Goal: Task Accomplishment & Management: Manage account settings

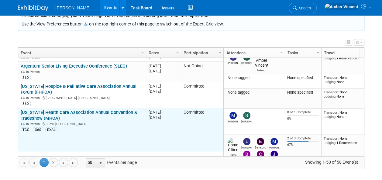
scroll to position [589, 0]
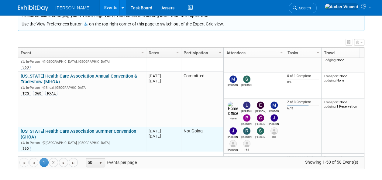
click at [89, 129] on link "[US_STATE] Health Care Association Summer Convention (GHCA)" at bounding box center [78, 134] width 115 height 11
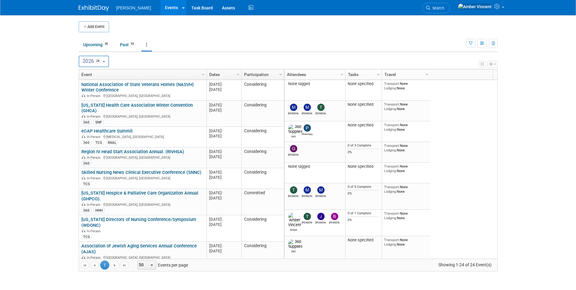
scroll to position [422, 0]
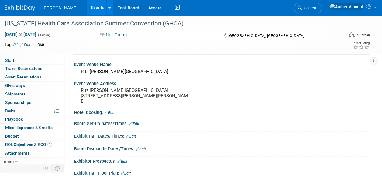
scroll to position [194, 0]
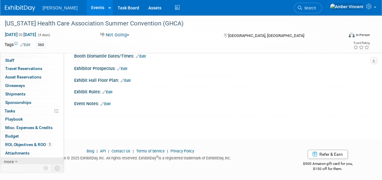
click at [6, 159] on span "more" at bounding box center [9, 161] width 10 height 5
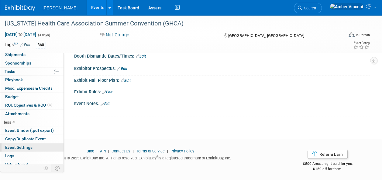
scroll to position [55, 0]
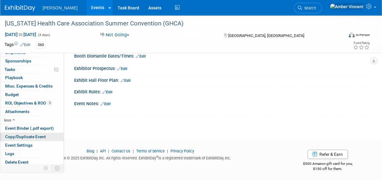
click at [26, 138] on span "Copy/Duplicate Event" at bounding box center [25, 136] width 41 height 5
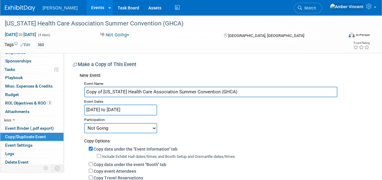
drag, startPoint x: 102, startPoint y: 92, endPoint x: 72, endPoint y: 91, distance: 30.1
click at [72, 91] on div "Participation Level: Exhibitor Exhibitor/Sponsor Projected Attendance: Specify …" at bounding box center [217, 164] width 306 height 222
type input "[US_STATE] Health Care Association Summer Convention (GHCA)"
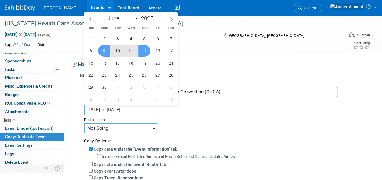
click at [128, 111] on input "Jun 9, 2025 to Jun 12, 2025" at bounding box center [120, 110] width 73 height 11
click at [156, 16] on span at bounding box center [155, 17] width 4 height 4
type input "2026"
click at [106, 51] on span "8" at bounding box center [104, 51] width 12 height 12
click at [143, 52] on span "11" at bounding box center [144, 51] width 12 height 12
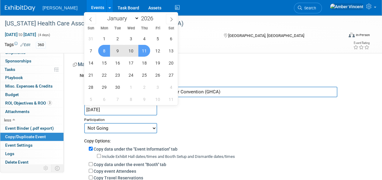
type input "[DATE] to [DATE]"
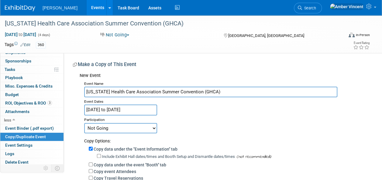
click at [117, 128] on select "Committed Considering Not Going Trade Show Exhibitor Exhibit & Sponsor" at bounding box center [120, 128] width 73 height 10
select select "2"
click at [84, 123] on select "Committed Considering Not Going Trade Show Exhibitor Exhibit & Sponsor" at bounding box center [120, 128] width 73 height 10
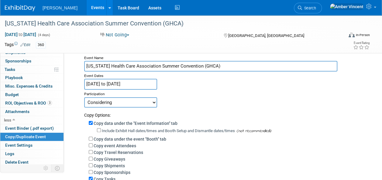
scroll to position [61, 0]
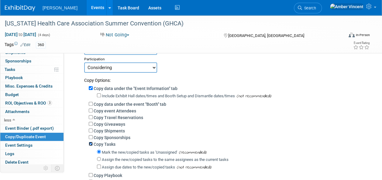
click at [90, 144] on input "Copy Tasks" at bounding box center [91, 144] width 4 height 4
checkbox input "false"
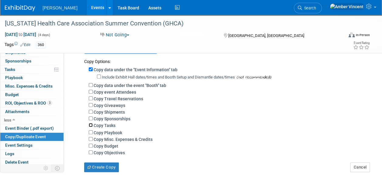
scroll to position [91, 0]
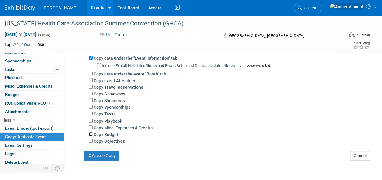
click at [90, 135] on input "Copy Budget" at bounding box center [91, 134] width 4 height 4
checkbox input "true"
click at [90, 141] on input "Copy Objectives" at bounding box center [91, 141] width 4 height 4
checkbox input "true"
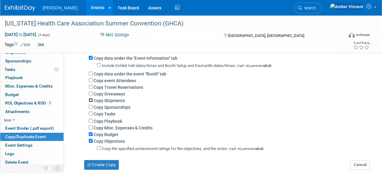
click at [90, 99] on input "Copy Shipments" at bounding box center [91, 100] width 4 height 4
checkbox input "true"
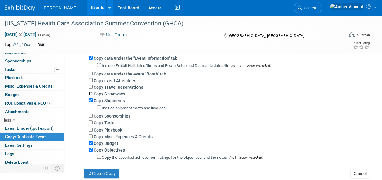
click at [89, 93] on input "Copy Giveaways" at bounding box center [91, 94] width 4 height 4
checkbox input "true"
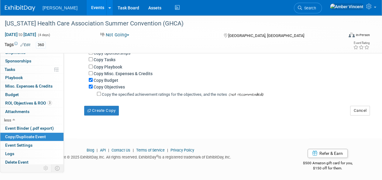
scroll to position [164, 0]
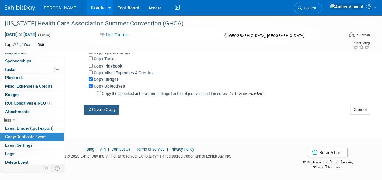
click at [97, 108] on button "Create Copy" at bounding box center [101, 110] width 35 height 10
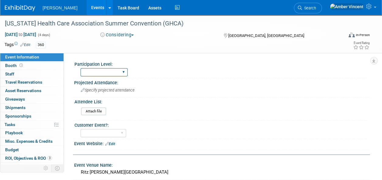
click at [97, 75] on select "Exhibitor Exhibitor/Sponsor" at bounding box center [103, 72] width 47 height 8
select select "Exhibitor"
click at [80, 68] on select "Exhibitor Exhibitor/Sponsor" at bounding box center [103, 72] width 47 height 8
click at [22, 72] on link "0 Staff 0" at bounding box center [31, 74] width 63 height 8
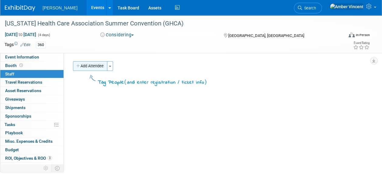
click at [91, 68] on button "Add Attendee" at bounding box center [90, 66] width 34 height 10
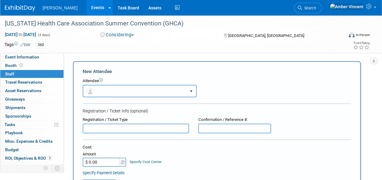
click at [102, 90] on button "button" at bounding box center [140, 91] width 114 height 12
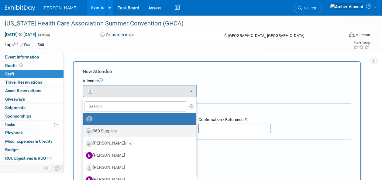
click at [128, 131] on label "360 Supplies" at bounding box center [138, 132] width 104 height 10
click at [84, 131] on input "360 Supplies" at bounding box center [82, 131] width 4 height 4
select select "5049f2f7-b5dc-4cd9-b0fd-9bd3b059ddde"
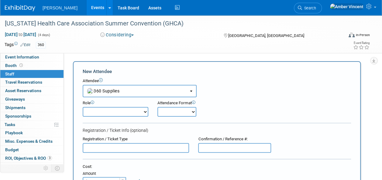
click at [142, 113] on select "Attend Demonstrator Host Leadership Planner Presenter Sales Representative" at bounding box center [116, 112] width 66 height 10
select select "200"
click at [83, 107] on select "Attend Demonstrator Host Leadership Planner Presenter Sales Representative" at bounding box center [116, 112] width 66 height 10
click at [189, 111] on select "Onsite Remote" at bounding box center [176, 112] width 39 height 10
select select "1"
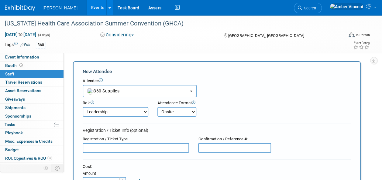
click at [157, 107] on select "Onsite Remote" at bounding box center [176, 112] width 39 height 10
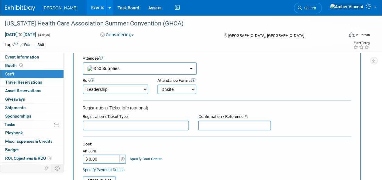
scroll to position [30, 0]
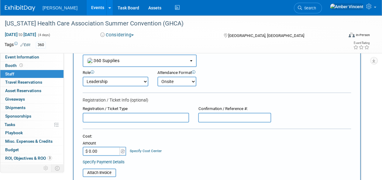
click at [124, 83] on select "Attend Demonstrator Host Leadership Planner Presenter Sales Representative" at bounding box center [116, 82] width 66 height 10
select select "100"
click at [83, 77] on select "Attend Demonstrator Host Leadership Planner Presenter Sales Representative" at bounding box center [116, 82] width 66 height 10
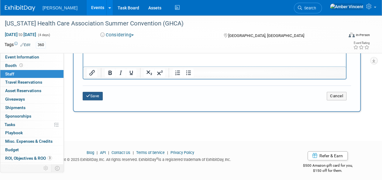
click at [97, 94] on button "Save" at bounding box center [93, 96] width 20 height 8
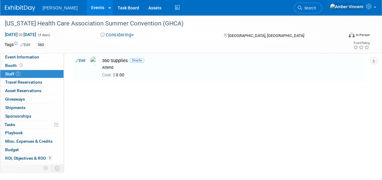
scroll to position [0, 0]
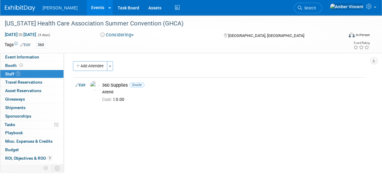
click at [87, 8] on link "Events" at bounding box center [98, 7] width 22 height 15
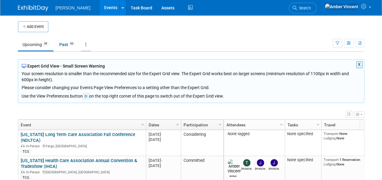
click at [88, 45] on link at bounding box center [86, 45] width 10 height 12
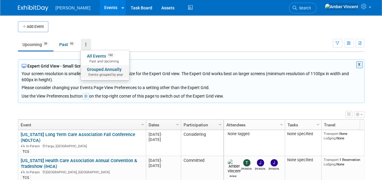
click at [100, 73] on span "Events grouped by year" at bounding box center [105, 75] width 36 height 5
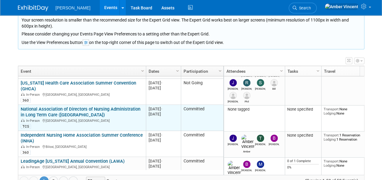
click at [88, 107] on link "National Association of Directors of Nursing Administration in Long Term Care (…" at bounding box center [81, 112] width 120 height 11
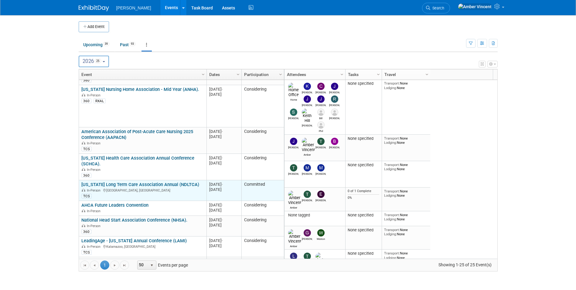
scroll to position [449, 0]
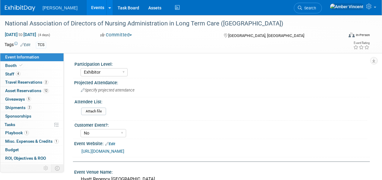
select select "Exhibitor"
select select "No"
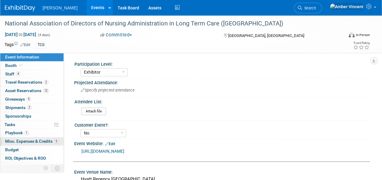
scroll to position [14, 0]
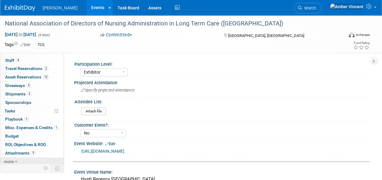
click at [18, 158] on link "more" at bounding box center [31, 162] width 63 height 8
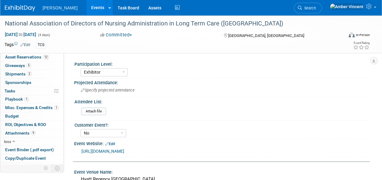
scroll to position [55, 0]
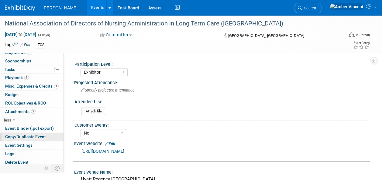
click at [21, 135] on span "Copy/Duplicate Event" at bounding box center [25, 136] width 41 height 5
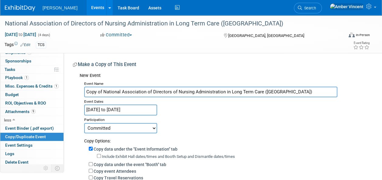
click at [103, 92] on input "Copy of National Association of Directors of Nursing Administration in Long Ter…" at bounding box center [210, 92] width 253 height 11
type input "National Association of Directors of Nursing Administration in Long Term Care (…"
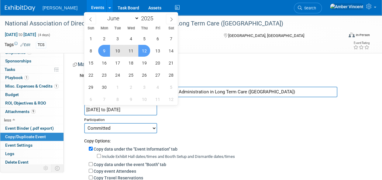
click at [112, 106] on input "[DATE] to [DATE]" at bounding box center [120, 110] width 73 height 11
click at [156, 16] on span at bounding box center [155, 17] width 4 height 4
type input "2026"
click at [103, 50] on span "8" at bounding box center [104, 51] width 12 height 12
click at [148, 53] on span "11" at bounding box center [144, 51] width 12 height 12
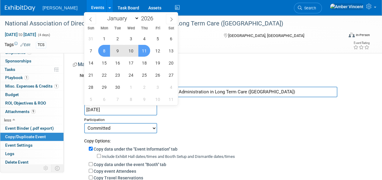
type input "[DATE] to [DATE]"
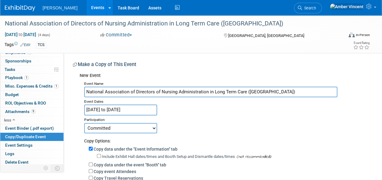
click at [128, 129] on select "Committed Considering Not Going Trade Show Exhibitor Exhibit & Sponsor" at bounding box center [120, 128] width 73 height 10
select select "2"
click at [84, 123] on select "Committed Considering Not Going Trade Show Exhibitor Exhibit & Sponsor" at bounding box center [120, 128] width 73 height 10
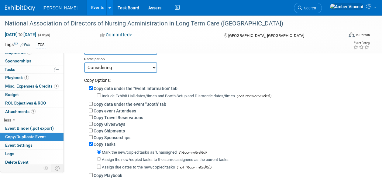
scroll to position [91, 0]
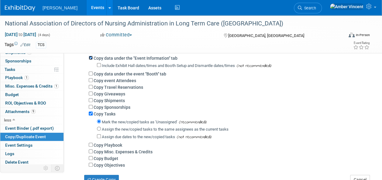
click at [89, 57] on input "Copy data under the "Event Information" tab" at bounding box center [91, 58] width 4 height 4
checkbox input "false"
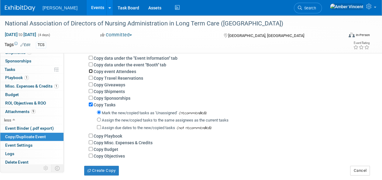
click at [92, 70] on input "Copy event Attendees" at bounding box center [91, 71] width 4 height 4
checkbox input "true"
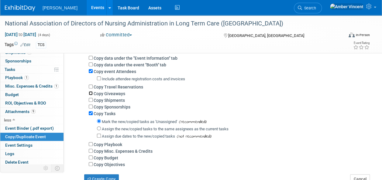
click at [91, 94] on input "Copy Giveaways" at bounding box center [91, 93] width 4 height 4
checkbox input "true"
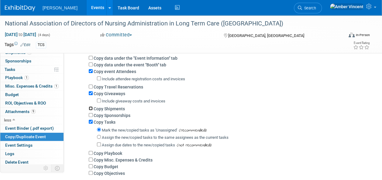
drag, startPoint x: 92, startPoint y: 109, endPoint x: 92, endPoint y: 112, distance: 3.3
click at [92, 109] on input "Copy Shipments" at bounding box center [91, 109] width 4 height 4
checkbox input "true"
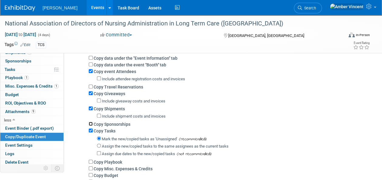
click at [92, 124] on input "Copy Sponsorships" at bounding box center [91, 124] width 4 height 4
checkbox input "true"
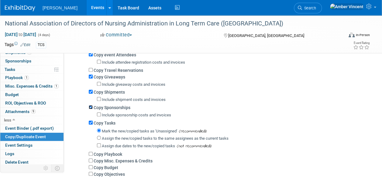
scroll to position [121, 0]
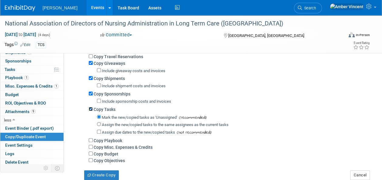
click at [89, 110] on input "Copy Tasks" at bounding box center [91, 109] width 4 height 4
checkbox input "false"
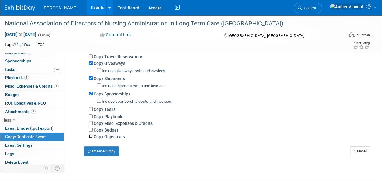
click at [90, 136] on input "Copy Objectives" at bounding box center [91, 136] width 4 height 4
checkbox input "true"
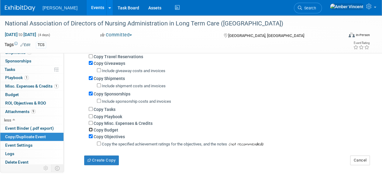
click at [90, 131] on input "Copy Budget" at bounding box center [91, 130] width 4 height 4
checkbox input "true"
click at [89, 122] on input "Copy Misc. Expenses & Credits" at bounding box center [91, 123] width 4 height 4
checkbox input "true"
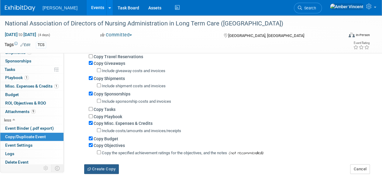
click at [101, 167] on button "Create Copy" at bounding box center [101, 170] width 35 height 10
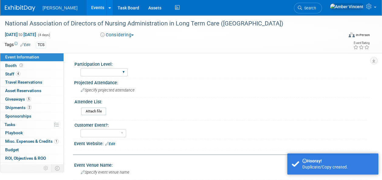
click at [120, 68] on div "Exhibitor Exhibitor/Sponsor" at bounding box center [103, 72] width 47 height 11
click at [105, 72] on select "Exhibitor Exhibitor/Sponsor" at bounding box center [103, 72] width 47 height 8
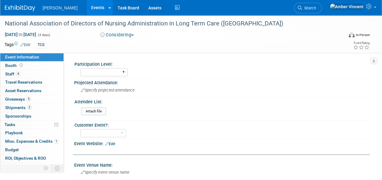
select select "Exhibitor"
click at [80, 68] on select "Exhibitor Exhibitor/Sponsor" at bounding box center [103, 72] width 47 height 8
click at [87, 8] on link "Events" at bounding box center [98, 7] width 22 height 15
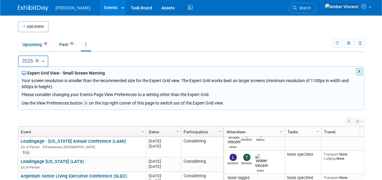
click at [44, 61] on b "button" at bounding box center [43, 61] width 2 height 1
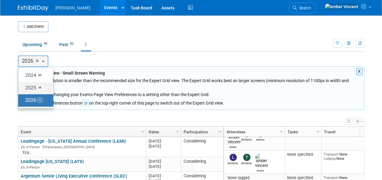
click at [33, 89] on label "2025 58" at bounding box center [34, 88] width 26 height 10
click at [23, 89] on input "2025 58" at bounding box center [21, 88] width 4 height 4
select select "2025"
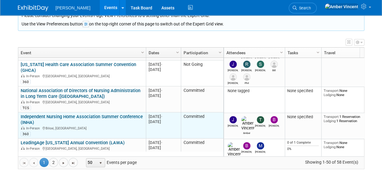
click at [97, 114] on link "Independent Nursing Home Association Summer Conference (INHA)" at bounding box center [82, 119] width 122 height 11
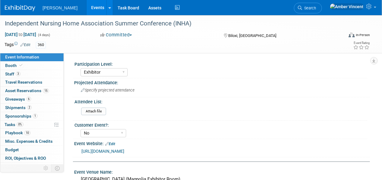
select select "Exhibitor"
select select "No"
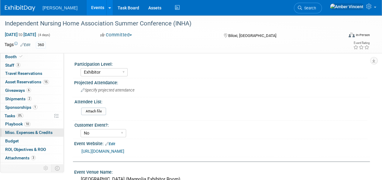
scroll to position [14, 0]
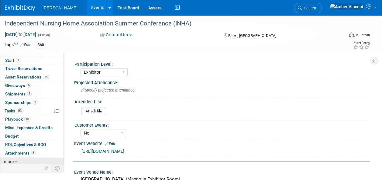
click at [25, 159] on link "more" at bounding box center [31, 162] width 63 height 8
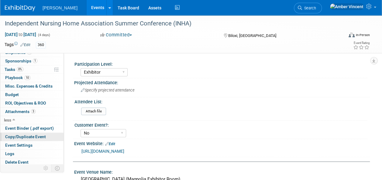
click at [25, 134] on span "Copy/Duplicate Event" at bounding box center [25, 136] width 41 height 5
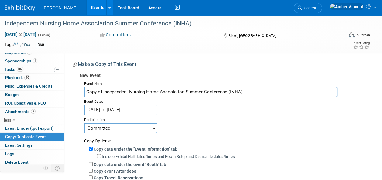
drag, startPoint x: 103, startPoint y: 93, endPoint x: 73, endPoint y: 90, distance: 30.5
click at [73, 90] on div "New Event Event Name Copy of Independent Nursing Home Association Summer Confer…" at bounding box center [219, 172] width 292 height 205
type input "Independent Nursing Home Association Summer Conference (INHA)"
click at [116, 113] on input "[DATE] to [DATE]" at bounding box center [120, 110] width 73 height 11
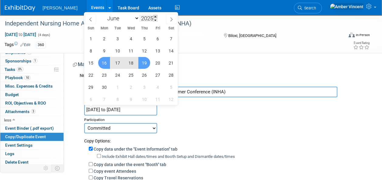
click at [156, 16] on span at bounding box center [155, 17] width 4 height 4
type input "2026"
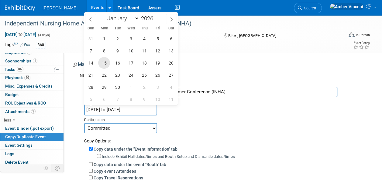
click at [101, 66] on span "15" at bounding box center [104, 63] width 12 height 12
click at [144, 64] on span "18" at bounding box center [144, 63] width 12 height 12
type input "[DATE] to [DATE]"
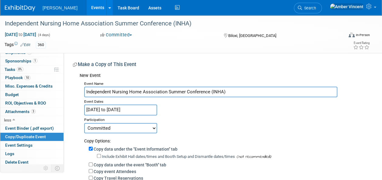
drag, startPoint x: 147, startPoint y: 126, endPoint x: 143, endPoint y: 134, distance: 9.4
click at [147, 126] on select "Committed Considering Not Going Trade Show Exhibitor Exhibit & Sponsor" at bounding box center [120, 128] width 73 height 10
select select "2"
click at [84, 123] on select "Committed Considering Not Going Trade Show Exhibitor Exhibit & Sponsor" at bounding box center [120, 128] width 73 height 10
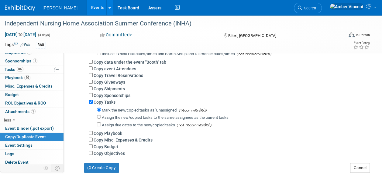
scroll to position [61, 0]
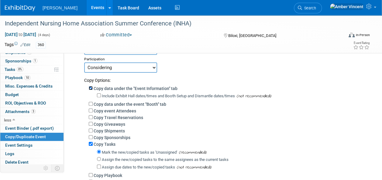
click at [90, 87] on input "Copy data under the "Event Information" tab" at bounding box center [91, 88] width 4 height 4
checkbox input "false"
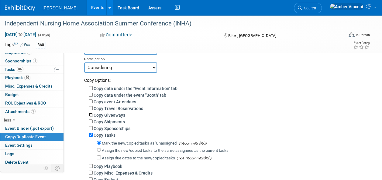
click at [90, 115] on input "Copy Giveaways" at bounding box center [91, 115] width 4 height 4
checkbox input "true"
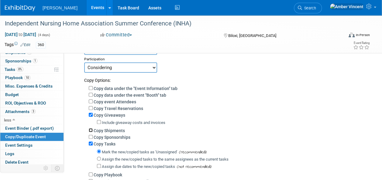
click at [92, 130] on input "Copy Shipments" at bounding box center [91, 130] width 4 height 4
checkbox input "true"
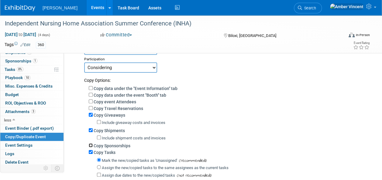
click at [89, 145] on input "Copy Sponsorships" at bounding box center [91, 146] width 4 height 4
checkbox input "true"
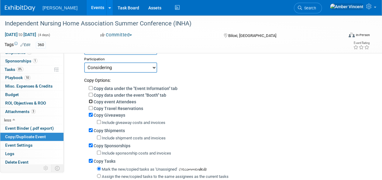
click at [90, 101] on input "Copy event Attendees" at bounding box center [91, 102] width 4 height 4
checkbox input "true"
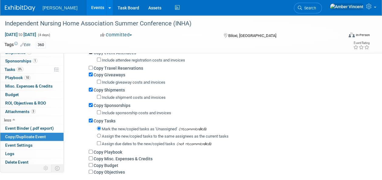
scroll to position [121, 0]
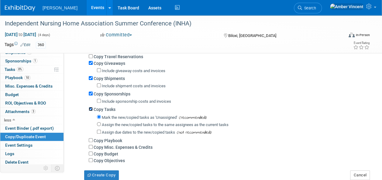
click at [91, 108] on input "Copy Tasks" at bounding box center [91, 109] width 4 height 4
checkbox input "false"
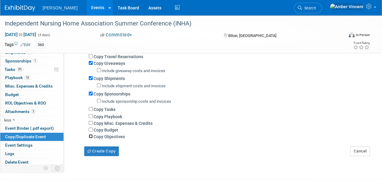
drag, startPoint x: 91, startPoint y: 137, endPoint x: 89, endPoint y: 132, distance: 4.9
click at [90, 136] on input "Copy Objectives" at bounding box center [91, 136] width 4 height 4
checkbox input "true"
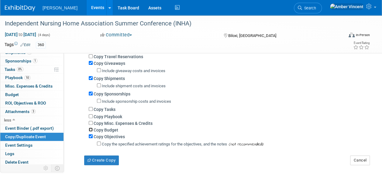
click at [89, 130] on input "Copy Budget" at bounding box center [91, 130] width 4 height 4
checkbox input "true"
click at [89, 124] on input "Copy Misc. Expenses & Credits" at bounding box center [91, 123] width 4 height 4
checkbox input "true"
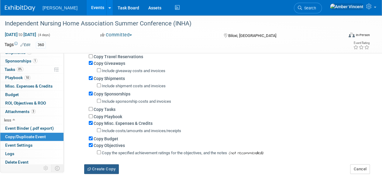
click at [101, 166] on button "Create Copy" at bounding box center [101, 170] width 35 height 10
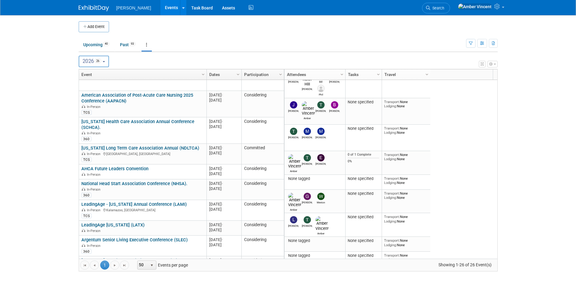
scroll to position [475, 0]
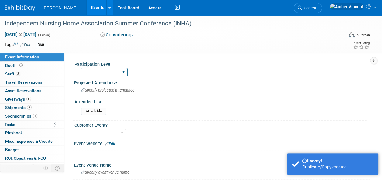
click at [101, 69] on select "Exhibitor Exhibitor/Sponsor" at bounding box center [103, 72] width 47 height 8
select select "Exhibitor/Sponsor"
click at [80, 68] on select "Exhibitor Exhibitor/Sponsor" at bounding box center [103, 72] width 47 height 8
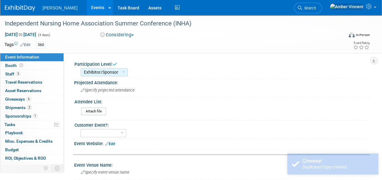
click at [36, 114] on span "Sponsorships 1" at bounding box center [21, 116] width 32 height 5
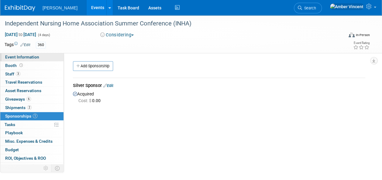
click at [27, 59] on span "Event Information" at bounding box center [22, 57] width 34 height 5
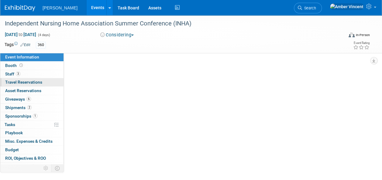
select select "Exhibitor/Sponsor"
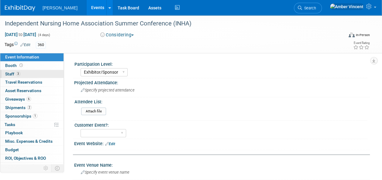
click at [41, 73] on link "3 Staff 3" at bounding box center [31, 74] width 63 height 8
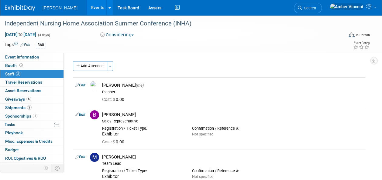
click at [87, 8] on link "Events" at bounding box center [98, 7] width 22 height 15
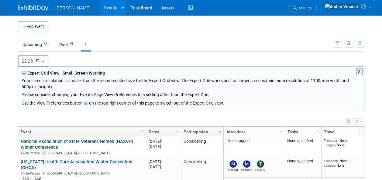
click at [45, 59] on button "2026 27" at bounding box center [33, 62] width 31 height 12
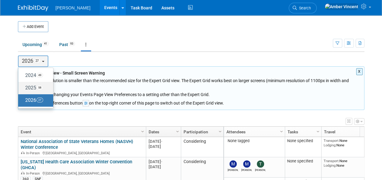
click at [39, 86] on span "58" at bounding box center [39, 87] width 7 height 5
click at [23, 86] on input "2025 58" at bounding box center [21, 88] width 4 height 4
select select "2025"
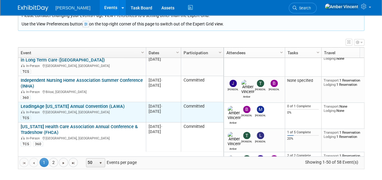
click at [88, 104] on link "LeadingAge [US_STATE] Annual Convention (LAWA)" at bounding box center [73, 106] width 104 height 5
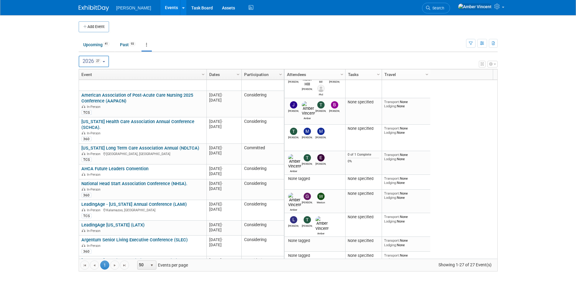
scroll to position [501, 0]
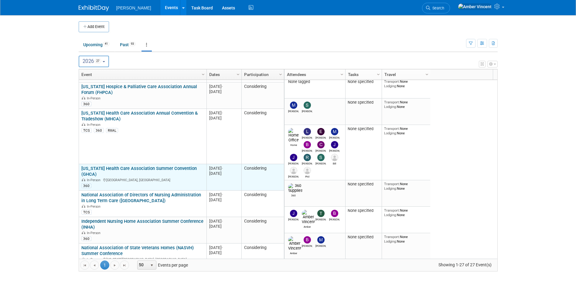
drag, startPoint x: 61, startPoint y: 189, endPoint x: 177, endPoint y: 184, distance: 115.5
click at [61, 189] on body "[PERSON_NAME] Events Add Event Bulk Upload Events Shareable Event Boards Recent…" at bounding box center [288, 145] width 576 height 290
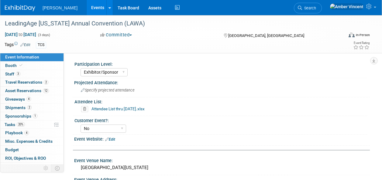
select select "Exhibitor/Sponsor"
select select "No"
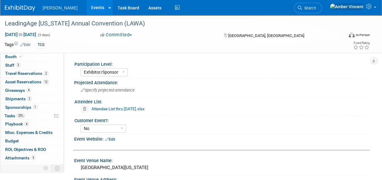
scroll to position [14, 0]
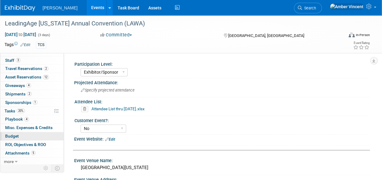
drag, startPoint x: 16, startPoint y: 160, endPoint x: 25, endPoint y: 136, distance: 25.4
click at [16, 160] on icon at bounding box center [16, 162] width 3 height 4
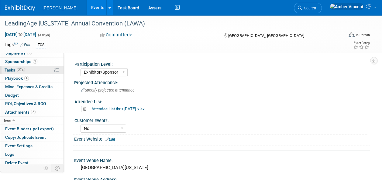
scroll to position [55, 0]
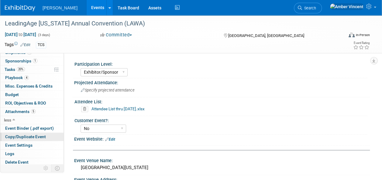
click at [26, 134] on span "Copy/Duplicate Event" at bounding box center [25, 136] width 41 height 5
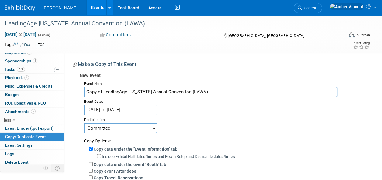
drag, startPoint x: 103, startPoint y: 93, endPoint x: 61, endPoint y: 83, distance: 43.1
click at [61, 83] on div "Event Information Event Info Booth Booth 3 Staff 3 Staff 2 Travel Reservations …" at bounding box center [191, 145] width 382 height 260
type input "LeadingAge [US_STATE] Annual Convention (LAWA)"
click at [146, 132] on select "Committed Considering Not Going Trade Show Exhibitor Exhibit & Sponsor" at bounding box center [120, 128] width 73 height 10
select select "2"
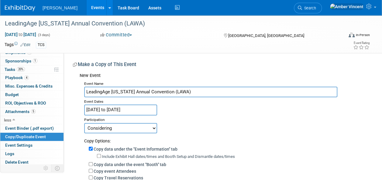
click at [84, 123] on select "Committed Considering Not Going Trade Show Exhibitor Exhibit & Sponsor" at bounding box center [120, 128] width 73 height 10
click at [111, 110] on input "Jun 23, 2025 to Jun 25, 2025" at bounding box center [120, 110] width 73 height 11
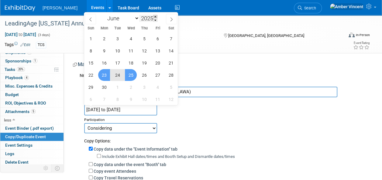
click at [157, 15] on span at bounding box center [155, 17] width 4 height 4
type input "2026"
click at [105, 76] on span "22" at bounding box center [104, 75] width 12 height 12
click at [130, 77] on span "24" at bounding box center [131, 75] width 12 height 12
type input "Jun 22, 2026 to Jun 24, 2026"
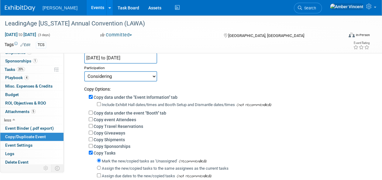
scroll to position [61, 0]
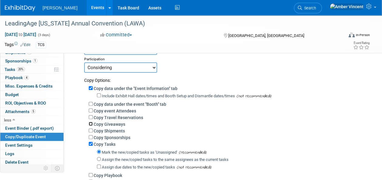
click at [90, 124] on input "Copy Giveaways" at bounding box center [91, 124] width 4 height 4
checkbox input "true"
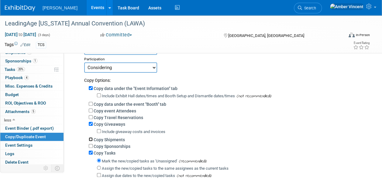
click at [89, 138] on input "Copy Shipments" at bounding box center [91, 140] width 4 height 4
checkbox input "true"
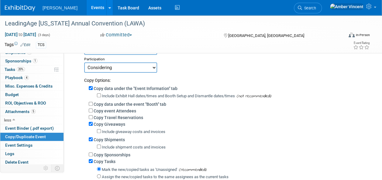
click at [90, 157] on div "Copy Sponsorships" at bounding box center [227, 154] width 276 height 7
click at [90, 155] on input "Copy Sponsorships" at bounding box center [91, 155] width 4 height 4
checkbox input "true"
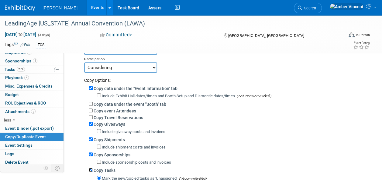
click at [91, 168] on input "Copy Tasks" at bounding box center [91, 170] width 4 height 4
checkbox input "false"
click at [90, 90] on input "Copy data under the "Event Information" tab" at bounding box center [91, 88] width 4 height 4
checkbox input "false"
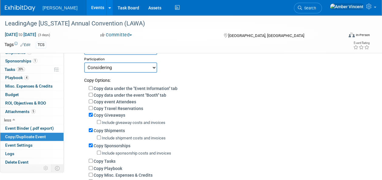
click at [90, 99] on div "Copy event Attendees" at bounding box center [227, 101] width 276 height 7
click at [91, 101] on input "Copy event Attendees" at bounding box center [91, 102] width 4 height 4
checkbox input "true"
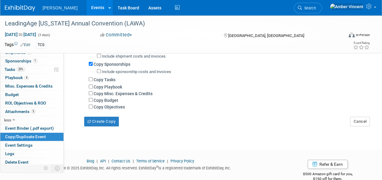
scroll to position [152, 0]
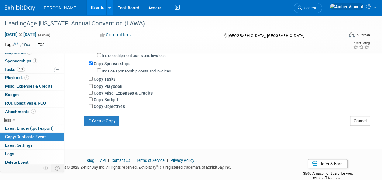
click at [88, 98] on div "Copy data under the "Event Information" tab Include Exhibit Hall dates/times an…" at bounding box center [224, 50] width 281 height 117
click at [89, 99] on input "Copy Budget" at bounding box center [91, 99] width 4 height 4
checkbox input "true"
click at [89, 104] on div "Copy Objectives" at bounding box center [227, 106] width 276 height 7
click at [90, 105] on input "Copy Objectives" at bounding box center [91, 106] width 4 height 4
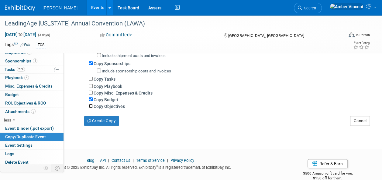
checkbox input "true"
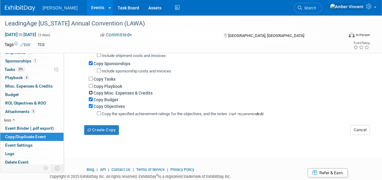
click at [91, 93] on input "Copy Misc. Expenses & Credits" at bounding box center [91, 93] width 4 height 4
checkbox input "true"
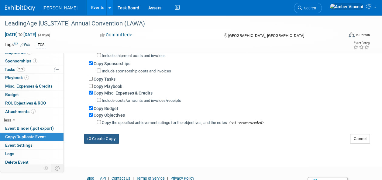
click at [102, 135] on button "Create Copy" at bounding box center [101, 139] width 35 height 10
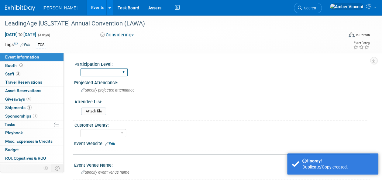
click at [111, 71] on select "Exhibitor Exhibitor/Sponsor" at bounding box center [103, 72] width 47 height 8
select select "Exhibitor/Sponsor"
click at [80, 68] on select "Exhibitor Exhibitor/Sponsor" at bounding box center [103, 72] width 47 height 8
drag, startPoint x: 110, startPoint y: 132, endPoint x: 107, endPoint y: 137, distance: 5.7
click at [110, 132] on select "Yes No" at bounding box center [103, 133] width 46 height 8
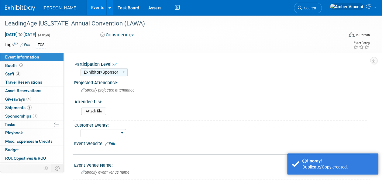
select select "No"
click at [80, 129] on select "Yes No" at bounding box center [103, 133] width 46 height 8
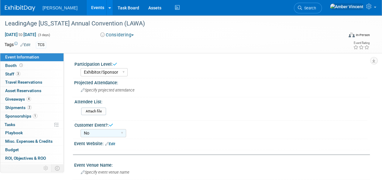
click at [87, 3] on link "Events" at bounding box center [98, 7] width 22 height 15
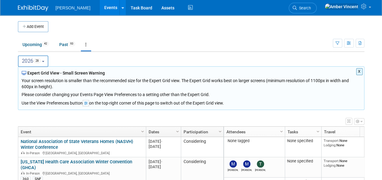
click at [44, 61] on b "button" at bounding box center [43, 61] width 2 height 1
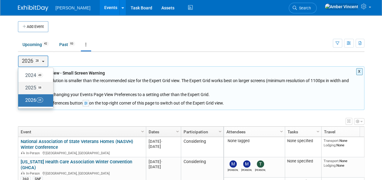
click at [35, 86] on label "2025 58" at bounding box center [34, 88] width 26 height 10
click at [23, 86] on input "2025 58" at bounding box center [21, 88] width 4 height 4
select select "2025"
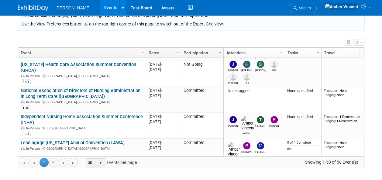
scroll to position [692, 0]
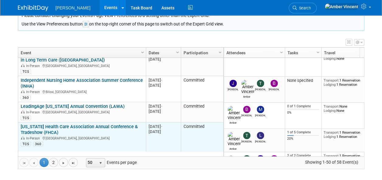
click at [87, 124] on link "[US_STATE] Health Care Association Annual Conference & Tradeshow (FHCA)" at bounding box center [79, 129] width 117 height 11
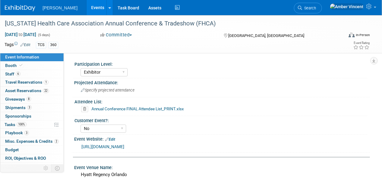
select select "Exhibitor"
select select "No"
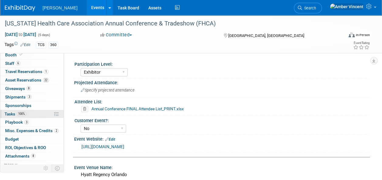
scroll to position [14, 0]
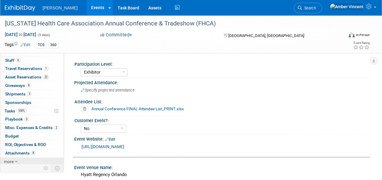
click at [14, 160] on link "more" at bounding box center [31, 162] width 63 height 8
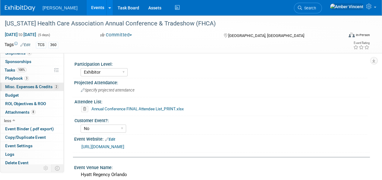
scroll to position [55, 0]
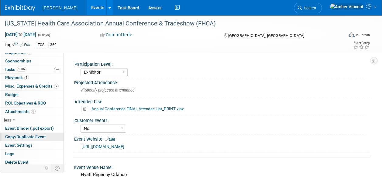
click at [25, 135] on span "Copy/Duplicate Event" at bounding box center [25, 136] width 41 height 5
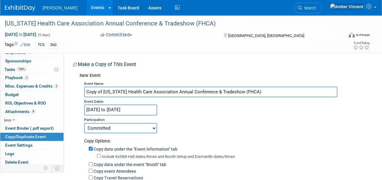
drag, startPoint x: 90, startPoint y: 90, endPoint x: 65, endPoint y: 88, distance: 25.6
click at [66, 89] on div "Participation Level: Exhibitor Exhibitor/Sponsor Projected Attendance: Specify …" at bounding box center [217, 164] width 306 height 222
type input "[US_STATE] Health Care Association Annual Conference & Tradeshow (FHCA)"
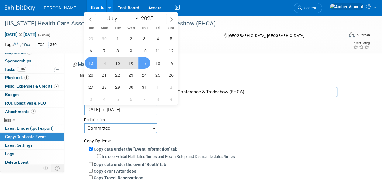
click at [120, 112] on input "[DATE] to [DATE]" at bounding box center [120, 110] width 73 height 11
click at [154, 16] on span at bounding box center [155, 17] width 4 height 4
type input "2026"
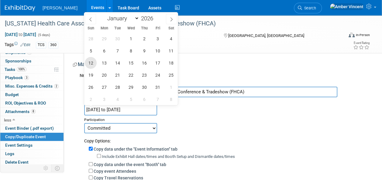
click at [94, 62] on span "12" at bounding box center [91, 63] width 12 height 12
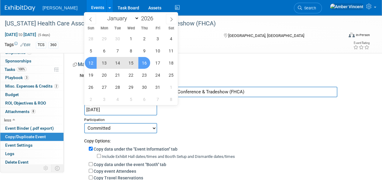
click at [141, 61] on span "16" at bounding box center [144, 63] width 12 height 12
type input "[DATE] to [DATE]"
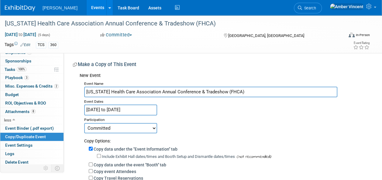
click at [111, 127] on select "Committed Considering Not Going Trade Show Exhibitor Exhibit & Sponsor" at bounding box center [120, 128] width 73 height 10
select select "2"
click at [84, 123] on select "Committed Considering Not Going Trade Show Exhibitor Exhibit & Sponsor" at bounding box center [120, 128] width 73 height 10
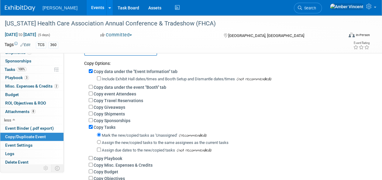
scroll to position [91, 0]
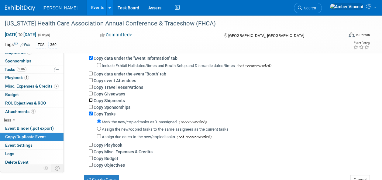
click at [90, 99] on input "Copy Shipments" at bounding box center [91, 100] width 4 height 4
checkbox input "true"
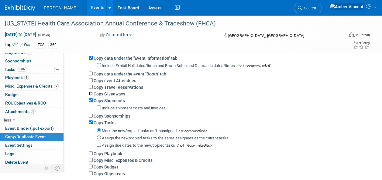
click at [90, 94] on input "Copy Giveaways" at bounding box center [91, 94] width 4 height 4
checkbox input "true"
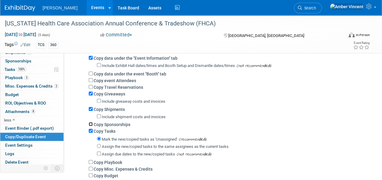
click at [90, 124] on input "Copy Sponsorships" at bounding box center [91, 124] width 4 height 4
checkbox input "true"
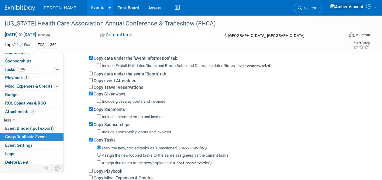
click at [90, 134] on div "Include sponsorship costs and invoices" at bounding box center [227, 132] width 276 height 9
click at [90, 138] on div "Copy Tasks" at bounding box center [227, 140] width 276 height 7
click at [90, 138] on input "Copy Tasks" at bounding box center [91, 140] width 4 height 4
checkbox input "false"
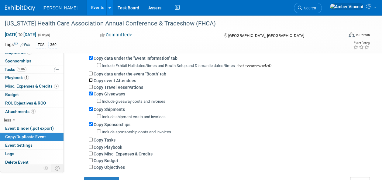
click at [89, 80] on input "Copy event Attendees" at bounding box center [91, 80] width 4 height 4
checkbox input "true"
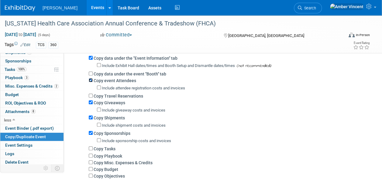
scroll to position [152, 0]
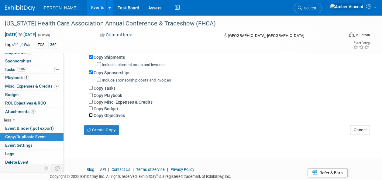
click at [90, 116] on input "Copy Objectives" at bounding box center [91, 115] width 4 height 4
checkbox input "true"
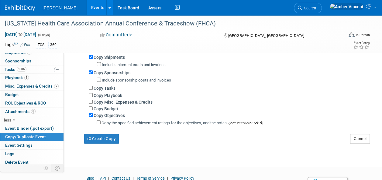
click at [89, 104] on div "Copy Misc. Expenses & Credits" at bounding box center [227, 102] width 276 height 7
click at [90, 108] on input "Copy Budget" at bounding box center [91, 109] width 4 height 4
checkbox input "true"
click at [91, 101] on input "Copy Misc. Expenses & Credits" at bounding box center [91, 102] width 4 height 4
checkbox input "true"
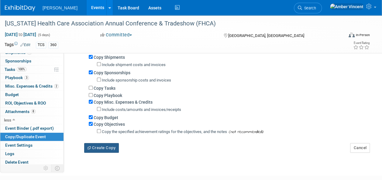
click at [109, 144] on button "Create Copy" at bounding box center [101, 148] width 35 height 10
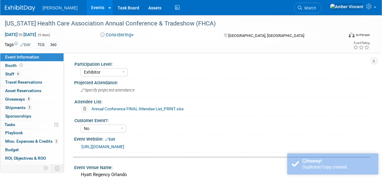
select select "Exhibitor"
select select "No"
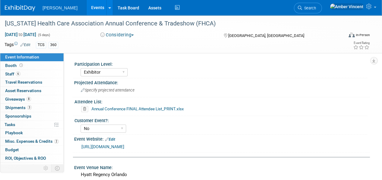
click at [87, 9] on link "Events" at bounding box center [98, 7] width 22 height 15
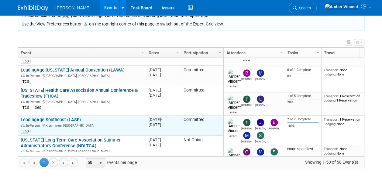
click at [72, 117] on link "LeadingAge Southeast (LASE)" at bounding box center [51, 119] width 60 height 5
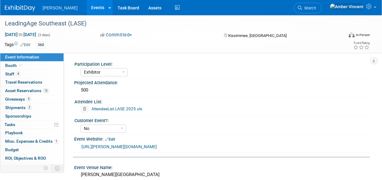
select select "Exhibitor"
select select "No"
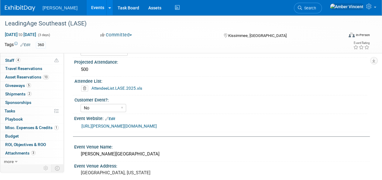
scroll to position [30, 0]
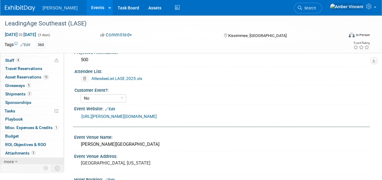
click at [15, 160] on icon at bounding box center [16, 162] width 3 height 4
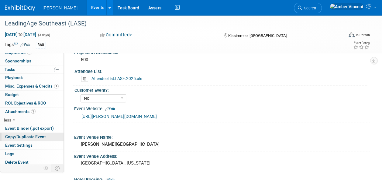
click at [19, 134] on span "Copy/Duplicate Event" at bounding box center [25, 136] width 41 height 5
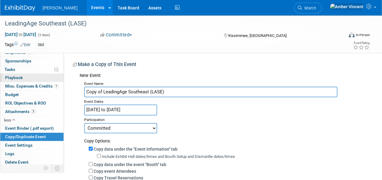
drag, startPoint x: 103, startPoint y: 91, endPoint x: 7, endPoint y: 79, distance: 97.0
click at [9, 78] on div "Event Information Event Info Booth Booth 4 Staff 4 Staff 0 Travel Reservations …" at bounding box center [191, 145] width 382 height 260
type input "LeadingAge Southeast (LASE)"
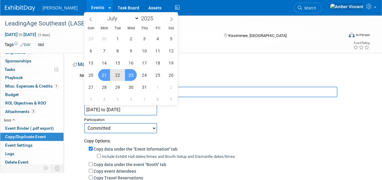
click at [146, 112] on input "Jul 21, 2025 to Jul 23, 2025" at bounding box center [120, 110] width 73 height 11
click at [154, 15] on span at bounding box center [155, 17] width 4 height 4
type input "2026"
click at [107, 75] on span "20" at bounding box center [104, 75] width 12 height 12
click at [133, 75] on span "22" at bounding box center [131, 75] width 12 height 12
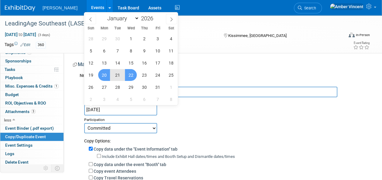
type input "Jul 20, 2026 to Jul 22, 2026"
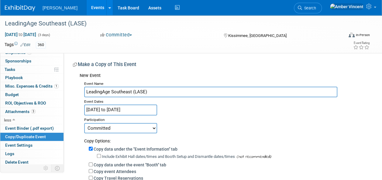
drag, startPoint x: 111, startPoint y: 129, endPoint x: 110, endPoint y: 132, distance: 3.8
click at [111, 129] on select "Committed Considering Not Going Trade Show Exhibitor Exhibit & Sponsor" at bounding box center [120, 128] width 73 height 10
select select "2"
click at [84, 123] on select "Committed Considering Not Going Trade Show Exhibitor Exhibit & Sponsor" at bounding box center [120, 128] width 73 height 10
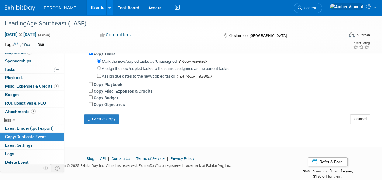
scroll to position [61, 0]
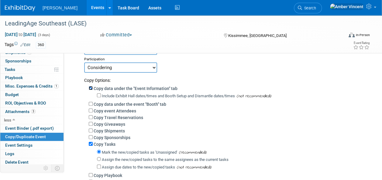
click at [91, 86] on input "Copy data under the "Event Information" tab" at bounding box center [91, 88] width 4 height 4
checkbox input "false"
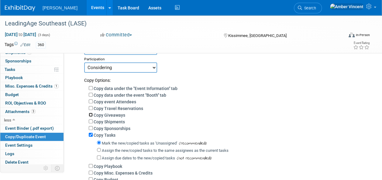
drag, startPoint x: 91, startPoint y: 114, endPoint x: 90, endPoint y: 120, distance: 6.2
click at [90, 117] on input "Copy Giveaways" at bounding box center [91, 115] width 4 height 4
checkbox input "true"
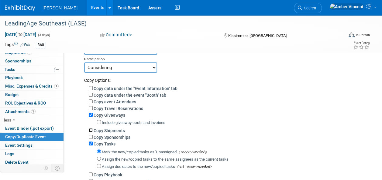
click at [92, 131] on input "Copy Shipments" at bounding box center [91, 130] width 4 height 4
checkbox input "true"
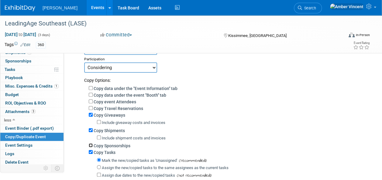
click at [91, 145] on input "Copy Sponsorships" at bounding box center [91, 146] width 4 height 4
checkbox input "true"
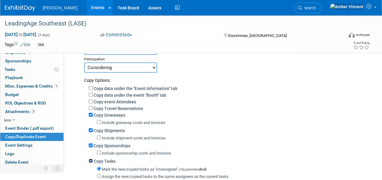
click at [90, 160] on input "Copy Tasks" at bounding box center [91, 161] width 4 height 4
checkbox input "false"
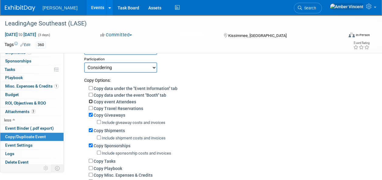
click at [90, 100] on input "Copy event Attendees" at bounding box center [91, 102] width 4 height 4
checkbox input "true"
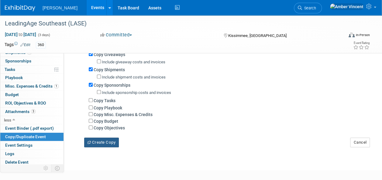
scroll to position [121, 0]
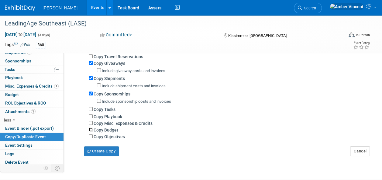
click at [91, 131] on input "Copy Budget" at bounding box center [91, 130] width 4 height 4
checkbox input "true"
click at [92, 137] on input "Copy Objectives" at bounding box center [91, 136] width 4 height 4
checkbox input "true"
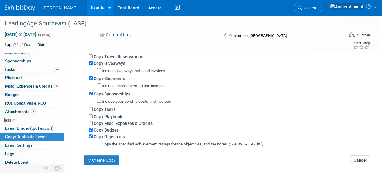
click at [92, 125] on div "Copy Misc. Expenses & Credits" at bounding box center [227, 123] width 276 height 7
click at [90, 122] on input "Copy Misc. Expenses & Credits" at bounding box center [91, 123] width 4 height 4
checkbox input "true"
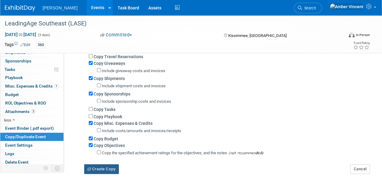
click at [99, 165] on button "Create Copy" at bounding box center [101, 170] width 35 height 10
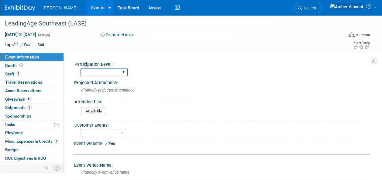
click at [116, 71] on select "Exhibitor Exhibitor/Sponsor" at bounding box center [103, 72] width 47 height 8
select select "Exhibitor"
click at [80, 68] on select "Exhibitor Exhibitor/Sponsor" at bounding box center [103, 72] width 47 height 8
click at [122, 134] on select "Yes No" at bounding box center [103, 133] width 46 height 8
select select "No"
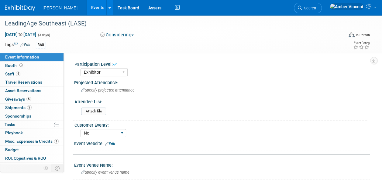
click at [80, 129] on select "Yes No" at bounding box center [103, 133] width 46 height 8
click at [120, 131] on select "Yes No" at bounding box center [103, 133] width 46 height 8
select select
click at [80, 129] on select "Yes No" at bounding box center [103, 133] width 46 height 8
click at [168, 112] on div "Attach file" at bounding box center [223, 113] width 284 height 10
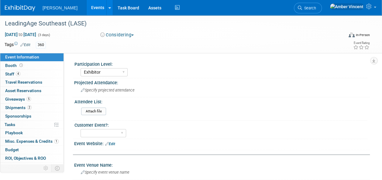
click at [87, 11] on link "Events" at bounding box center [98, 7] width 22 height 15
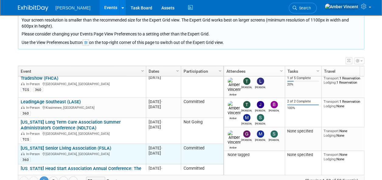
click at [98, 146] on link "[US_STATE] Senior Living Association (FSLA)" at bounding box center [66, 148] width 90 height 5
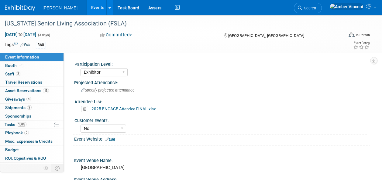
select select "Exhibitor"
select select "No"
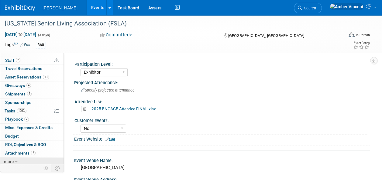
click at [20, 161] on link "more" at bounding box center [31, 162] width 63 height 8
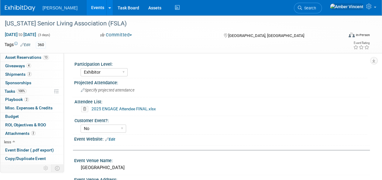
scroll to position [55, 0]
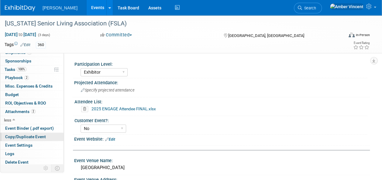
click at [25, 134] on span "Copy/Duplicate Event" at bounding box center [25, 136] width 41 height 5
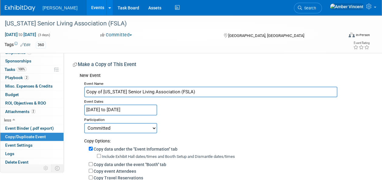
drag, startPoint x: 102, startPoint y: 92, endPoint x: 59, endPoint y: 94, distance: 42.6
click at [60, 94] on div "Event Information Event Info Booth Booth 2 Staff 2 Staff 0 Travel Reservations …" at bounding box center [191, 145] width 382 height 260
type input "[US_STATE] Senior Living Association (FSLA)"
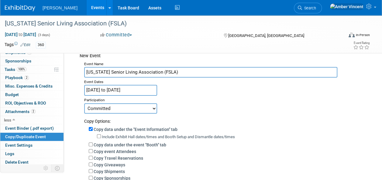
scroll to position [30, 0]
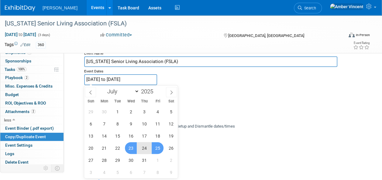
click at [128, 78] on input "Jul 23, 2025 to Jul 25, 2025" at bounding box center [120, 79] width 73 height 11
click at [154, 89] on span at bounding box center [155, 90] width 4 height 4
type input "2026"
click at [131, 153] on span "22" at bounding box center [131, 148] width 12 height 12
click at [158, 150] on span "24" at bounding box center [157, 148] width 12 height 12
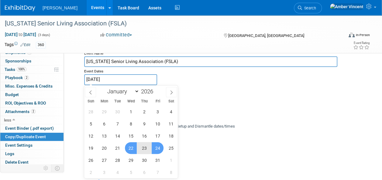
type input "Jul 22, 2026 to Jul 24, 2026"
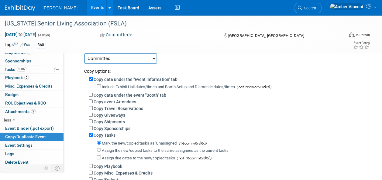
scroll to position [61, 0]
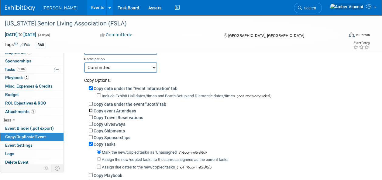
click at [89, 110] on input "Copy event Attendees" at bounding box center [91, 111] width 4 height 4
checkbox input "true"
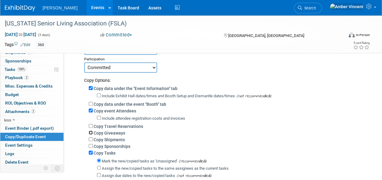
click at [91, 133] on input "Copy Giveaways" at bounding box center [91, 133] width 4 height 4
checkbox input "true"
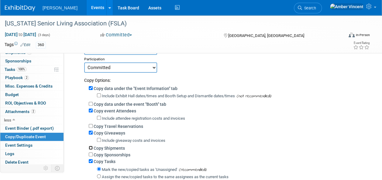
click at [92, 148] on input "Copy Shipments" at bounding box center [91, 148] width 4 height 4
checkbox input "true"
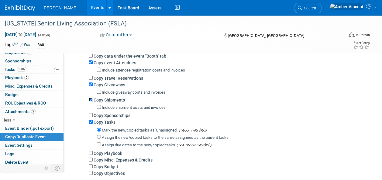
scroll to position [121, 0]
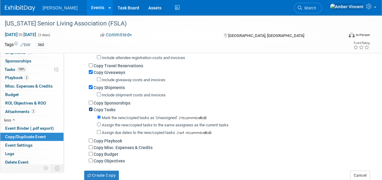
click at [90, 108] on input "Copy Tasks" at bounding box center [91, 109] width 4 height 4
checkbox input "false"
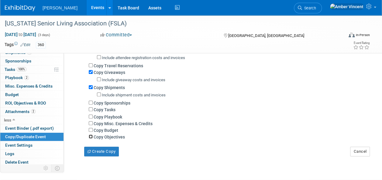
drag, startPoint x: 92, startPoint y: 138, endPoint x: 91, endPoint y: 135, distance: 3.1
click at [92, 138] on input "Copy Objectives" at bounding box center [91, 137] width 4 height 4
checkbox input "true"
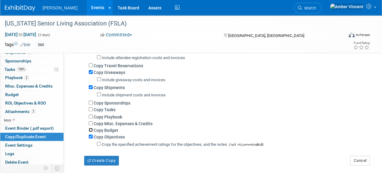
click at [91, 130] on input "Copy Budget" at bounding box center [91, 130] width 4 height 4
checkbox input "true"
click at [95, 163] on button "Create Copy" at bounding box center [101, 161] width 35 height 10
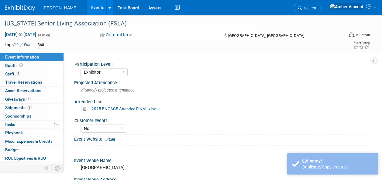
select select "Exhibitor"
select select "No"
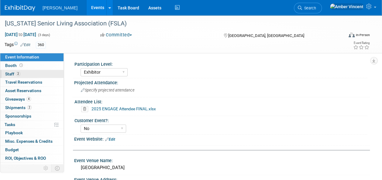
click at [27, 77] on link "2 Staff 2" at bounding box center [31, 74] width 63 height 8
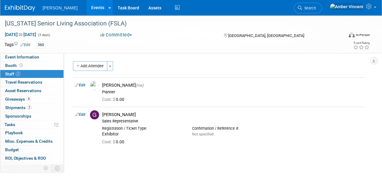
click at [87, 11] on link "Events" at bounding box center [98, 7] width 22 height 15
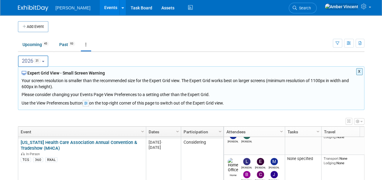
click at [48, 63] on button "2026 31" at bounding box center [33, 62] width 31 height 12
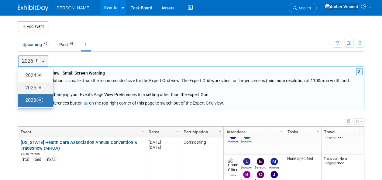
click at [42, 90] on label "2025 58" at bounding box center [34, 88] width 26 height 10
click at [23, 90] on input "2025 58" at bounding box center [21, 88] width 4 height 4
select select "2025"
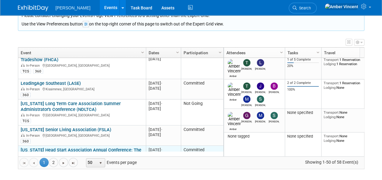
scroll to position [801, 0]
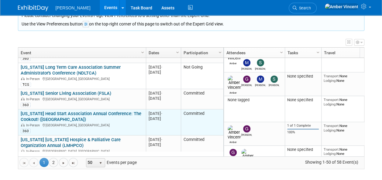
click at [107, 111] on link "[US_STATE] Head Start Association Annual Conference: The Cookout! ([GEOGRAPHIC_…" at bounding box center [81, 116] width 121 height 11
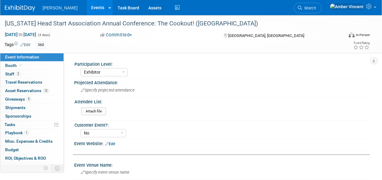
select select "Exhibitor"
select select "No"
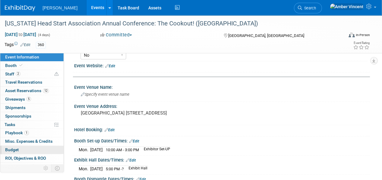
scroll to position [207, 0]
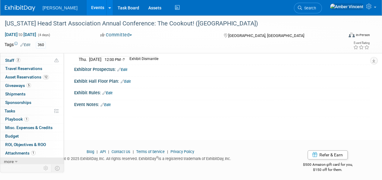
click at [12, 163] on link "more" at bounding box center [31, 162] width 63 height 8
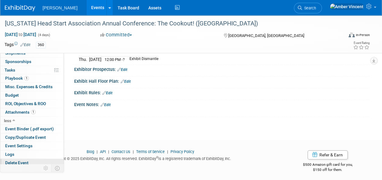
scroll to position [55, 0]
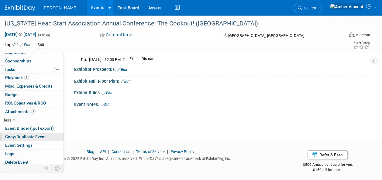
click at [28, 134] on span "Copy/Duplicate Event" at bounding box center [25, 136] width 41 height 5
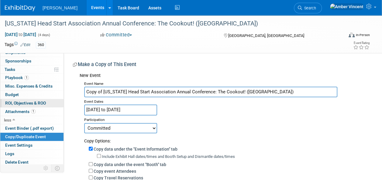
drag, startPoint x: 103, startPoint y: 91, endPoint x: 48, endPoint y: 99, distance: 55.8
click at [53, 99] on div "Event Information Event Info Booth Booth 2 Staff 2 Staff 0 Travel Reservations …" at bounding box center [191, 145] width 382 height 260
type input "[US_STATE] Head Start Association Annual Conference: The Cookout! ([GEOGRAPHIC_…"
click at [127, 108] on input "Jul 28, 2025 to Jul 31, 2025" at bounding box center [120, 110] width 73 height 11
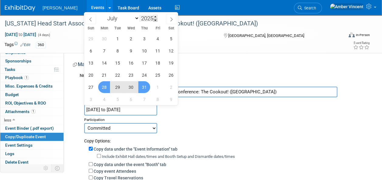
click at [156, 16] on span at bounding box center [155, 17] width 4 height 4
type input "2026"
click at [103, 84] on span "27" at bounding box center [104, 87] width 12 height 12
click at [141, 88] on span "30" at bounding box center [144, 87] width 12 height 12
type input "[DATE] to [DATE]"
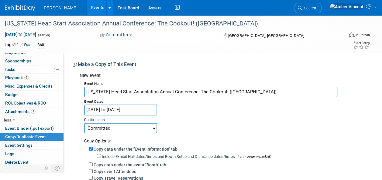
click at [126, 130] on select "Committed Considering Not Going Trade Show Exhibitor Exhibit & Sponsor" at bounding box center [120, 128] width 73 height 10
select select "2"
click at [84, 123] on select "Committed Considering Not Going Trade Show Exhibitor Exhibit & Sponsor" at bounding box center [120, 128] width 73 height 10
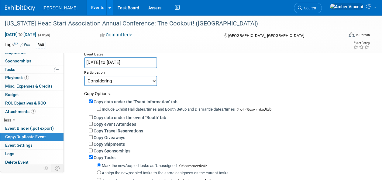
scroll to position [61, 0]
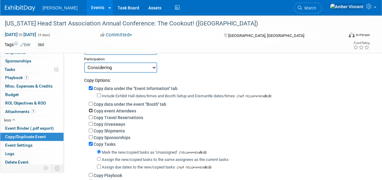
click at [91, 110] on input "Copy event Attendees" at bounding box center [91, 111] width 4 height 4
checkbox input "true"
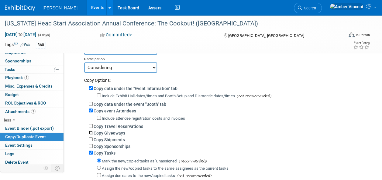
click at [89, 134] on input "Copy Giveaways" at bounding box center [91, 133] width 4 height 4
checkbox input "true"
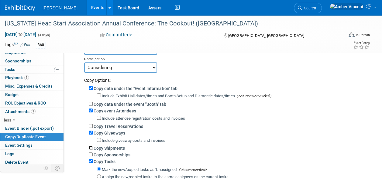
click at [90, 148] on input "Copy Shipments" at bounding box center [91, 148] width 4 height 4
checkbox input "true"
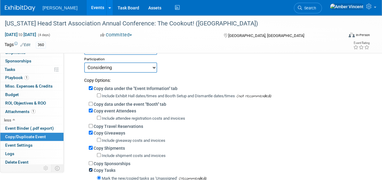
click at [91, 170] on input "Copy Tasks" at bounding box center [91, 170] width 4 height 4
checkbox input "false"
click at [90, 87] on input "Copy data under the "Event Information" tab" at bounding box center [91, 88] width 4 height 4
checkbox input "false"
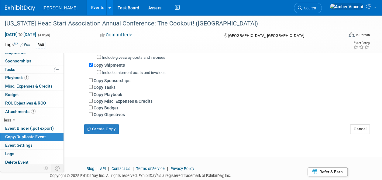
scroll to position [152, 0]
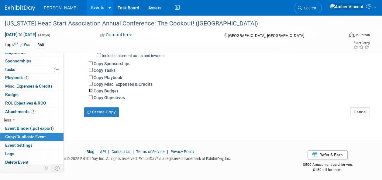
drag, startPoint x: 92, startPoint y: 90, endPoint x: 90, endPoint y: 98, distance: 8.8
click at [92, 90] on input "Copy Budget" at bounding box center [91, 91] width 4 height 4
checkbox input "true"
click at [90, 98] on input "Copy Objectives" at bounding box center [91, 97] width 4 height 4
checkbox input "true"
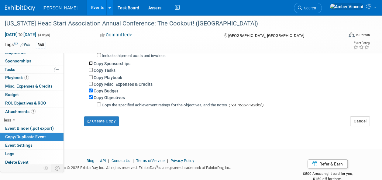
click at [89, 63] on input "Copy Sponsorships" at bounding box center [91, 63] width 4 height 4
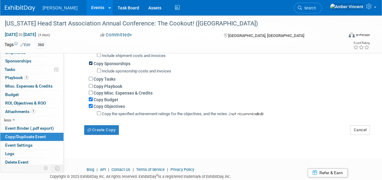
click at [92, 62] on input "Copy Sponsorships" at bounding box center [91, 63] width 4 height 4
checkbox input "false"
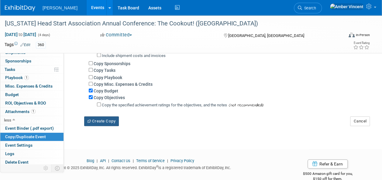
click at [91, 121] on icon "button" at bounding box center [89, 121] width 5 height 3
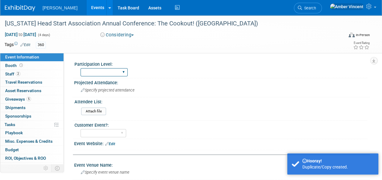
click at [103, 69] on select "Exhibitor Exhibitor/Sponsor" at bounding box center [103, 72] width 47 height 8
select select "Exhibitor"
click at [80, 68] on select "Exhibitor Exhibitor/Sponsor" at bounding box center [103, 72] width 47 height 8
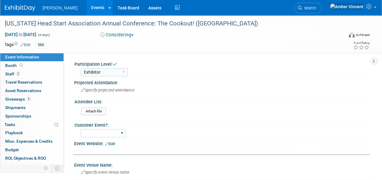
click at [102, 128] on div "Yes No" at bounding box center [103, 133] width 46 height 11
click at [99, 135] on select "Yes No" at bounding box center [103, 133] width 46 height 8
select select "No"
click at [80, 129] on select "Yes No" at bounding box center [103, 133] width 46 height 8
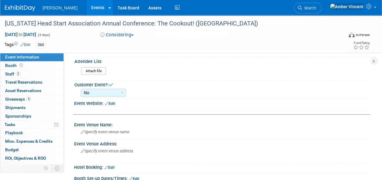
scroll to position [61, 0]
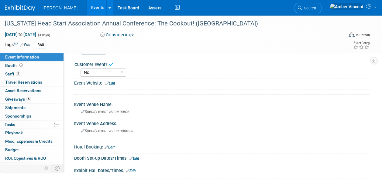
click at [87, 8] on link "Events" at bounding box center [98, 7] width 22 height 15
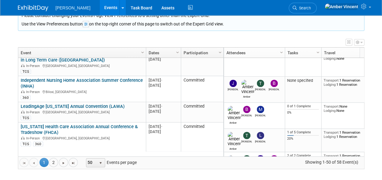
scroll to position [729, 0]
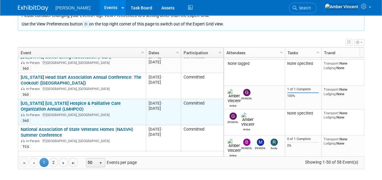
click at [85, 101] on link "[US_STATE] [US_STATE] Hospice & Palliative Care Organization Annual (LMHPCO)" at bounding box center [71, 106] width 100 height 11
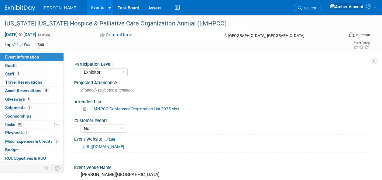
select select "Exhibitor"
select select "No"
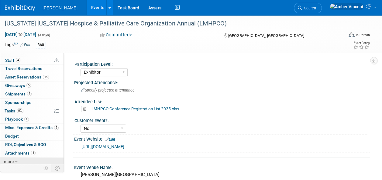
click at [21, 161] on link "more" at bounding box center [31, 162] width 63 height 8
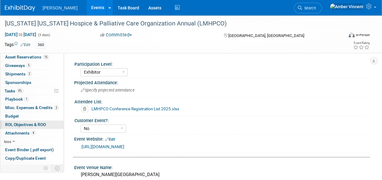
scroll to position [55, 0]
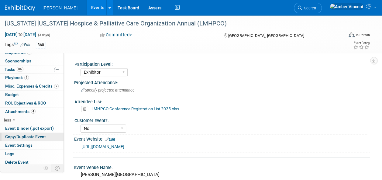
click at [33, 135] on span "Copy/Duplicate Event" at bounding box center [25, 136] width 41 height 5
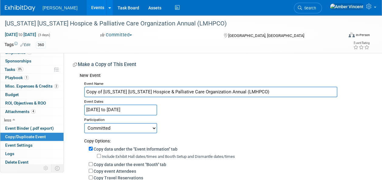
drag, startPoint x: 103, startPoint y: 92, endPoint x: 66, endPoint y: 96, distance: 36.9
click at [74, 96] on div "New Event Event Name Copy of [US_STATE] [US_STATE] Hospice & Palliative Care Or…" at bounding box center [219, 172] width 292 height 205
type input "[US_STATE] [US_STATE] Hospice & Palliative Care Organization Annual (LMHPCO)"
click at [122, 110] on input "[DATE] to [DATE]" at bounding box center [120, 110] width 73 height 11
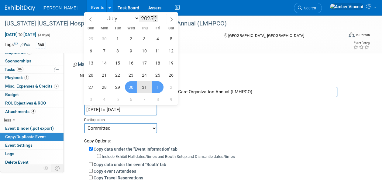
click at [157, 15] on span at bounding box center [155, 17] width 4 height 4
type input "2026"
click at [132, 89] on span "29" at bounding box center [131, 87] width 12 height 12
click at [158, 89] on span "31" at bounding box center [157, 87] width 12 height 12
type input "[DATE] to [DATE]"
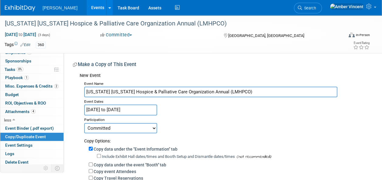
click at [146, 126] on select "Committed Considering Not Going Trade Show Exhibitor Exhibit & Sponsor" at bounding box center [120, 128] width 73 height 10
select select "2"
click at [84, 123] on select "Committed Considering Not Going Trade Show Exhibitor Exhibit & Sponsor" at bounding box center [120, 128] width 73 height 10
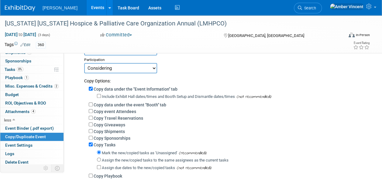
scroll to position [61, 0]
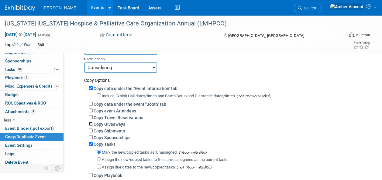
click at [90, 124] on input "Copy Giveaways" at bounding box center [91, 124] width 4 height 4
checkbox input "true"
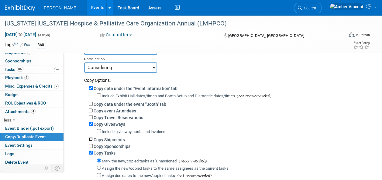
click at [89, 141] on input "Copy Shipments" at bounding box center [91, 140] width 4 height 4
checkbox input "true"
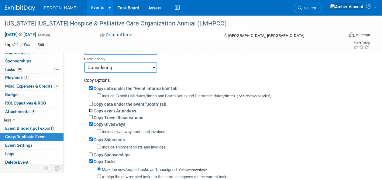
click at [90, 110] on input "Copy event Attendees" at bounding box center [91, 111] width 4 height 4
checkbox input "true"
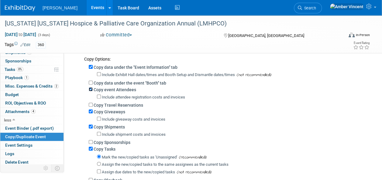
scroll to position [91, 0]
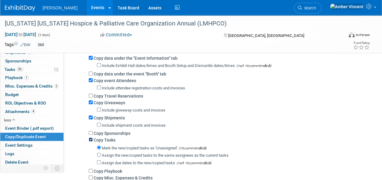
click at [92, 140] on input "Copy Tasks" at bounding box center [91, 140] width 4 height 4
checkbox input "false"
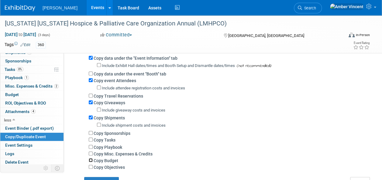
click at [89, 161] on input "Copy Budget" at bounding box center [91, 160] width 4 height 4
checkbox input "true"
click at [92, 168] on input "Copy Objectives" at bounding box center [91, 167] width 4 height 4
checkbox input "true"
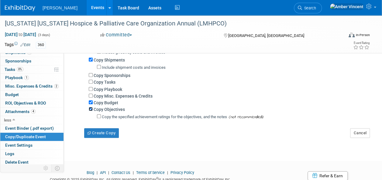
scroll to position [152, 0]
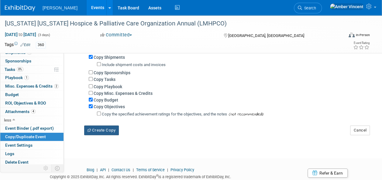
click at [107, 128] on button "Create Copy" at bounding box center [101, 131] width 35 height 10
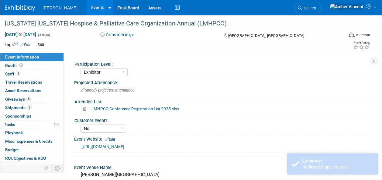
select select "Exhibitor"
select select "No"
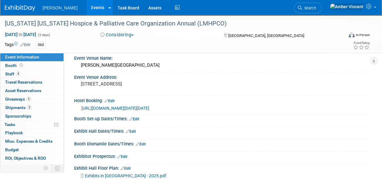
scroll to position [121, 0]
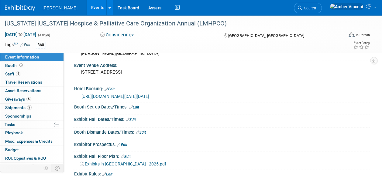
click at [112, 91] on link "Edit" at bounding box center [109, 89] width 10 height 4
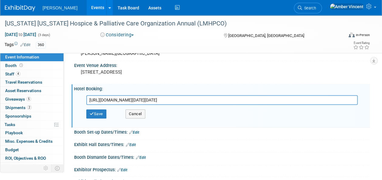
scroll to position [0, 154]
drag, startPoint x: 89, startPoint y: 105, endPoint x: 368, endPoint y: 98, distance: 278.8
click at [368, 98] on div "[URL][DOMAIN_NAME][DATE][DATE] [URL][DOMAIN_NAME][DATE][DATE] Save Cancel" at bounding box center [221, 109] width 295 height 34
click at [89, 118] on button "Save" at bounding box center [96, 114] width 20 height 9
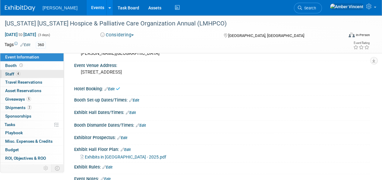
click at [35, 74] on link "4 Staff 4" at bounding box center [31, 74] width 63 height 8
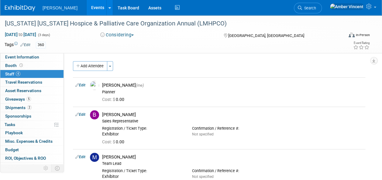
click at [87, 9] on link "Events" at bounding box center [98, 7] width 22 height 15
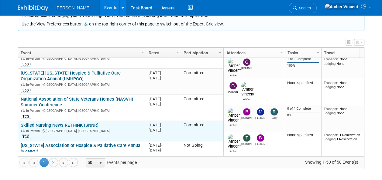
click at [77, 123] on link "Skilled Nursing News RETHINK (SNNR)" at bounding box center [60, 125] width 78 height 5
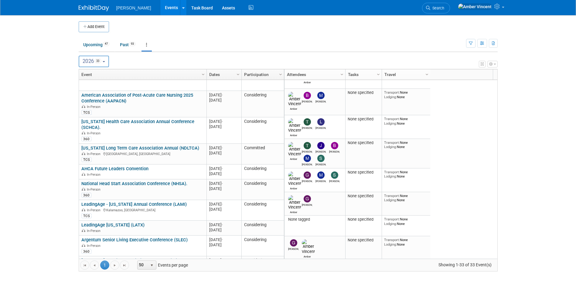
scroll to position [646, 0]
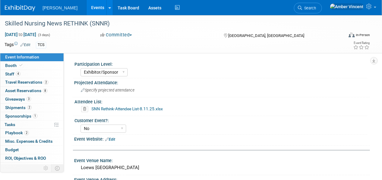
select select "Exhibitor/Sponsor"
select select "No"
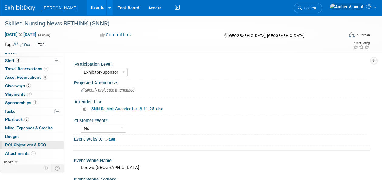
scroll to position [14, 0]
click at [13, 159] on link "more" at bounding box center [31, 162] width 63 height 8
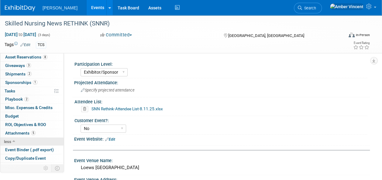
scroll to position [55, 0]
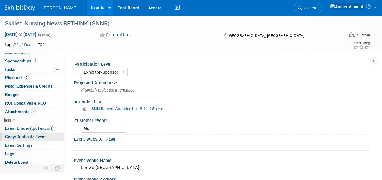
click at [18, 135] on span "Copy/Duplicate Event" at bounding box center [25, 136] width 41 height 5
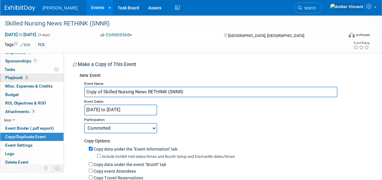
drag, startPoint x: 103, startPoint y: 92, endPoint x: 52, endPoint y: 73, distance: 54.6
click at [52, 73] on div "Event Information Event Info Booth Booth 4 Staff 4 Staff 2 Travel Reservations …" at bounding box center [191, 145] width 382 height 260
type input "Skilled Nursing News RETHINK (SNNR)"
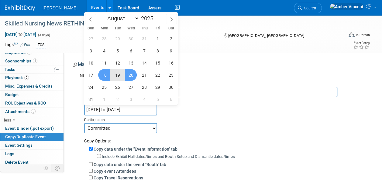
click at [123, 112] on input "Aug 18, 2025 to Aug 20, 2025" at bounding box center [120, 110] width 73 height 11
click at [157, 16] on span at bounding box center [155, 17] width 4 height 4
type input "2026"
click at [104, 75] on span "17" at bounding box center [104, 75] width 12 height 12
click at [131, 77] on span "19" at bounding box center [131, 75] width 12 height 12
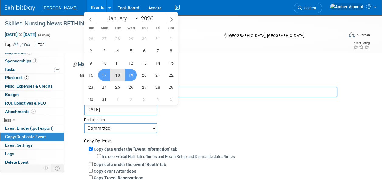
type input "Aug 17, 2026 to Aug 19, 2026"
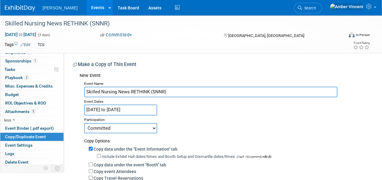
drag, startPoint x: 154, startPoint y: 127, endPoint x: 137, endPoint y: 122, distance: 17.4
click at [154, 127] on select "Committed Considering Not Going Trade Show Exhibitor Exhibit & Sponsor" at bounding box center [120, 128] width 73 height 10
select select "2"
click at [84, 123] on select "Committed Considering Not Going Trade Show Exhibitor Exhibit & Sponsor" at bounding box center [120, 128] width 73 height 10
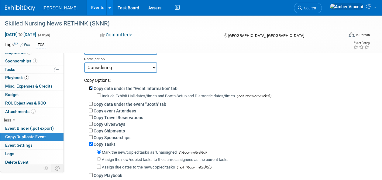
click at [91, 87] on input "Copy data under the "Event Information" tab" at bounding box center [91, 88] width 4 height 4
checkbox input "false"
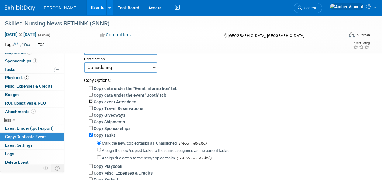
click at [91, 101] on input "Copy event Attendees" at bounding box center [91, 102] width 4 height 4
checkbox input "true"
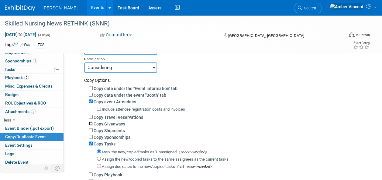
click at [92, 124] on input "Copy Giveaways" at bounding box center [91, 124] width 4 height 4
checkbox input "true"
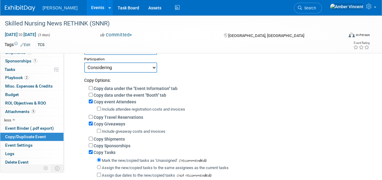
click at [90, 137] on div "Copy Shipments" at bounding box center [227, 139] width 276 height 7
click at [89, 138] on input "Copy Shipments" at bounding box center [91, 139] width 4 height 4
checkbox input "true"
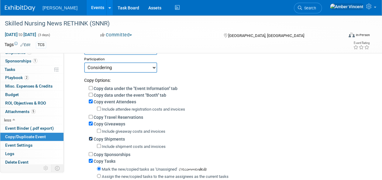
scroll to position [91, 0]
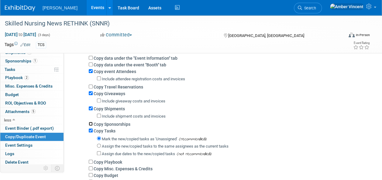
click at [91, 123] on input "Copy Sponsorships" at bounding box center [91, 124] width 4 height 4
checkbox input "true"
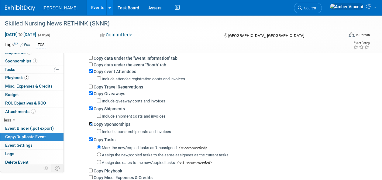
scroll to position [121, 0]
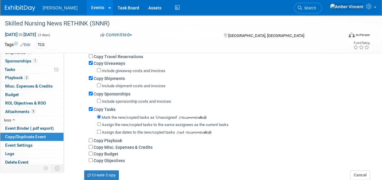
click at [88, 109] on div "Copy data under the "Event Information" tab Include Exhibit Hall dates/times an…" at bounding box center [224, 93] width 281 height 141
click at [91, 111] on div "Copy Tasks" at bounding box center [227, 109] width 276 height 7
drag, startPoint x: 90, startPoint y: 110, endPoint x: 90, endPoint y: 114, distance: 3.3
click at [90, 110] on input "Copy Tasks" at bounding box center [91, 109] width 4 height 4
checkbox input "false"
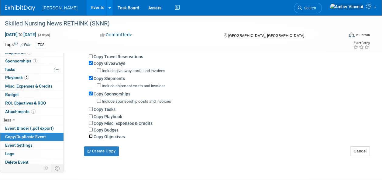
click at [90, 136] on input "Copy Objectives" at bounding box center [91, 136] width 4 height 4
checkbox input "true"
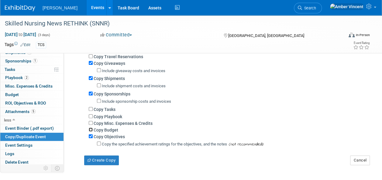
click at [90, 130] on input "Copy Budget" at bounding box center [91, 130] width 4 height 4
checkbox input "true"
click at [92, 116] on input "Copy Playbook" at bounding box center [91, 116] width 4 height 4
checkbox input "true"
click at [107, 159] on button "Create Copy" at bounding box center [101, 161] width 35 height 10
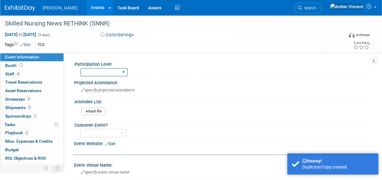
click at [124, 70] on select "Exhibitor Exhibitor/Sponsor" at bounding box center [103, 72] width 47 height 8
select select "Exhibitor/Sponsor"
click at [80, 68] on select "Exhibitor Exhibitor/Sponsor" at bounding box center [103, 72] width 47 height 8
click at [121, 133] on select "Yes No" at bounding box center [103, 133] width 46 height 8
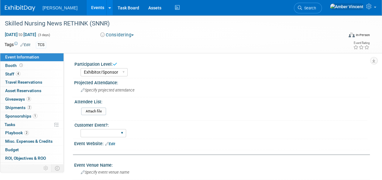
select select "No"
click at [80, 129] on select "Yes No" at bounding box center [103, 133] width 46 height 8
click at [87, 7] on link "Events" at bounding box center [98, 7] width 22 height 15
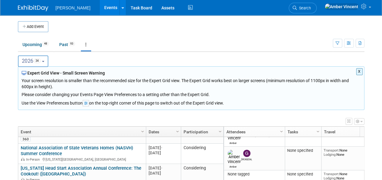
drag, startPoint x: 47, startPoint y: 62, endPoint x: 43, endPoint y: 65, distance: 4.7
click at [47, 62] on button "2026 34" at bounding box center [33, 62] width 31 height 12
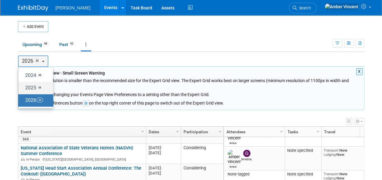
click at [35, 88] on label "2025 58" at bounding box center [34, 88] width 26 height 10
click at [23, 88] on input "2025 58" at bounding box center [21, 88] width 4 height 4
select select "2025"
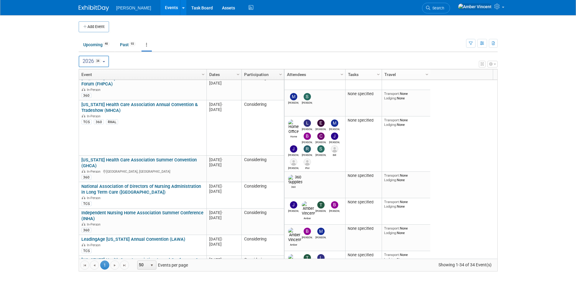
scroll to position [666, 0]
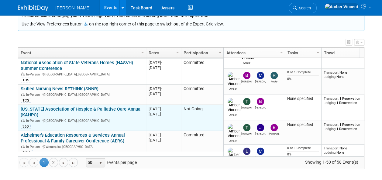
click at [112, 107] on link "[US_STATE] Association of Hospice & Palliative Care Annual (KAHPC)" at bounding box center [81, 112] width 121 height 11
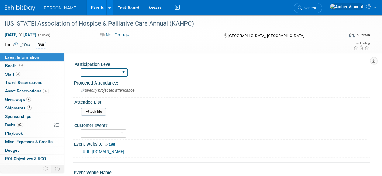
click at [114, 75] on select "Exhibitor Exhibitor/Sponsor" at bounding box center [103, 72] width 47 height 8
select select "Exhibitor"
click at [80, 68] on select "Exhibitor Exhibitor/Sponsor" at bounding box center [103, 72] width 47 height 8
drag, startPoint x: 118, startPoint y: 73, endPoint x: 115, endPoint y: 76, distance: 4.3
click at [118, 73] on select "Exhibitor Exhibitor/Sponsor" at bounding box center [103, 72] width 47 height 8
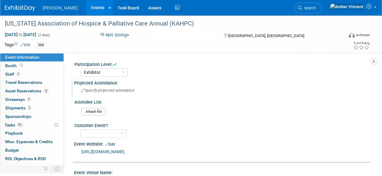
click at [168, 87] on div "Specify projected attendance" at bounding box center [222, 90] width 286 height 9
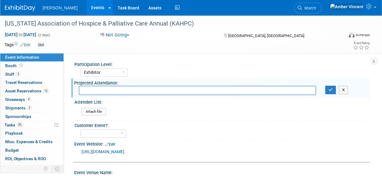
click at [140, 115] on div "Attach file" at bounding box center [223, 113] width 284 height 10
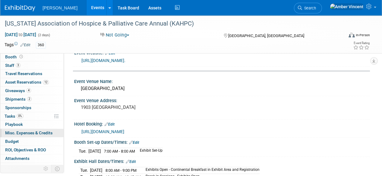
scroll to position [14, 0]
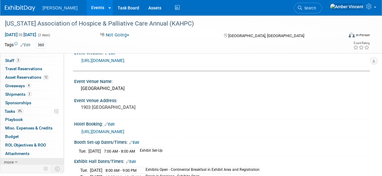
click at [19, 159] on link "more" at bounding box center [31, 162] width 63 height 8
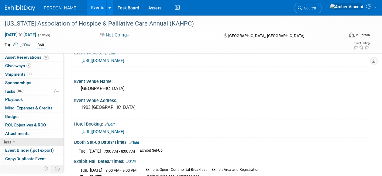
scroll to position [55, 0]
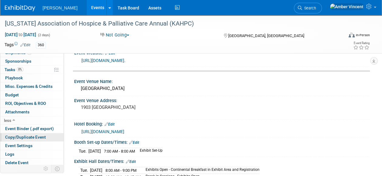
click at [28, 135] on span "Copy/Duplicate Event" at bounding box center [25, 136] width 41 height 5
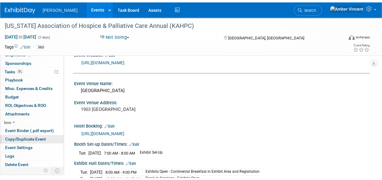
scroll to position [0, 0]
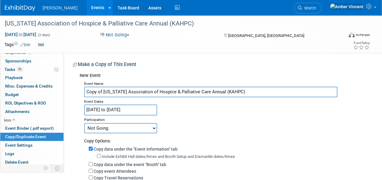
drag, startPoint x: 102, startPoint y: 92, endPoint x: 63, endPoint y: 91, distance: 39.2
click at [63, 91] on div "Event Information Event Info Booth Booth 3 Staff 3 Staff 0 Travel Reservations …" at bounding box center [191, 145] width 382 height 260
type input "[US_STATE] Association of Hospice & Palliative Care Annual (KAHPC)"
click at [134, 107] on input "Aug 19, 2025 to Aug 20, 2025" at bounding box center [120, 110] width 73 height 11
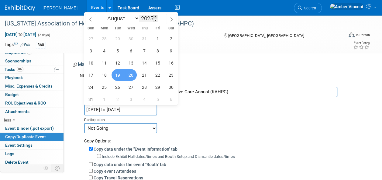
click at [155, 17] on span at bounding box center [155, 17] width 4 height 4
type input "2026"
click at [119, 78] on span "18" at bounding box center [117, 75] width 12 height 12
click at [131, 76] on span "19" at bounding box center [131, 75] width 12 height 12
type input "Aug 18, 2026 to Aug 19, 2026"
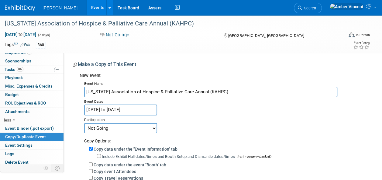
click at [111, 129] on select "Committed Considering Not Going Trade Show Exhibitor Exhibit & Sponsor" at bounding box center [120, 128] width 73 height 10
select select "2"
click at [84, 123] on select "Committed Considering Not Going Trade Show Exhibitor Exhibit & Sponsor" at bounding box center [120, 128] width 73 height 10
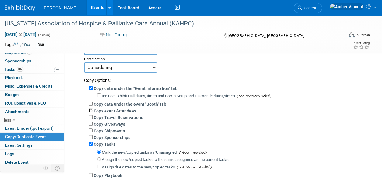
click at [91, 110] on input "Copy event Attendees" at bounding box center [91, 111] width 4 height 4
checkbox input "true"
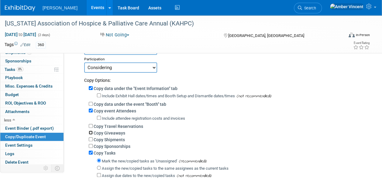
click at [92, 133] on input "Copy Giveaways" at bounding box center [91, 133] width 4 height 4
checkbox input "true"
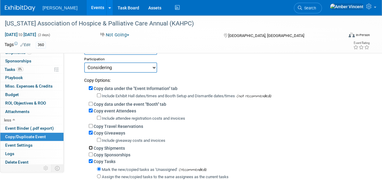
click at [92, 146] on input "Copy Shipments" at bounding box center [91, 148] width 4 height 4
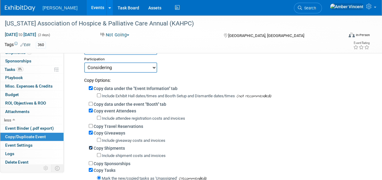
click at [91, 149] on input "Copy Shipments" at bounding box center [91, 148] width 4 height 4
checkbox input "false"
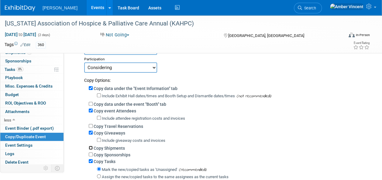
scroll to position [91, 0]
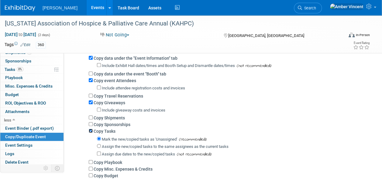
click at [90, 132] on input "Copy Tasks" at bounding box center [91, 131] width 4 height 4
checkbox input "false"
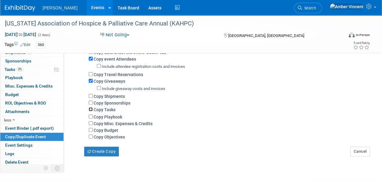
scroll to position [121, 0]
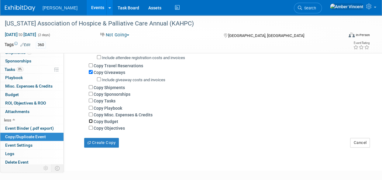
click at [91, 123] on input "Copy Budget" at bounding box center [91, 121] width 4 height 4
checkbox input "true"
click at [91, 129] on input "Copy Objectives" at bounding box center [91, 128] width 4 height 4
checkbox input "true"
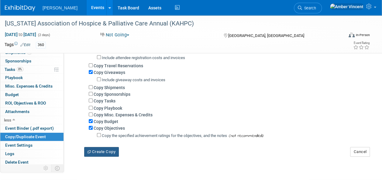
click at [97, 152] on button "Create Copy" at bounding box center [101, 152] width 35 height 10
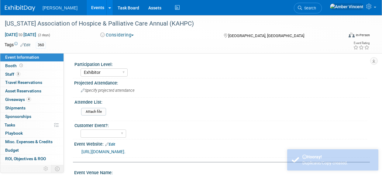
select select "Exhibitor"
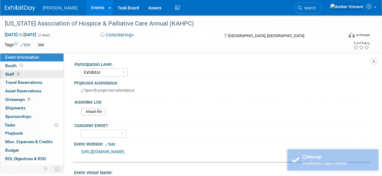
click at [13, 72] on span "Staff 3" at bounding box center [12, 74] width 15 height 5
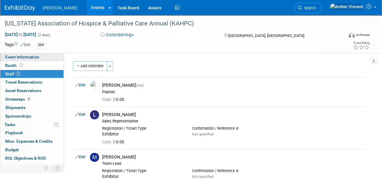
click at [19, 55] on span "Event Information" at bounding box center [22, 57] width 34 height 5
select select "Exhibitor"
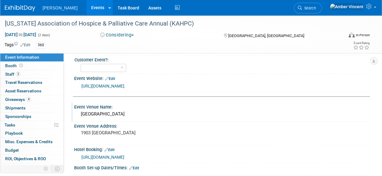
scroll to position [61, 0]
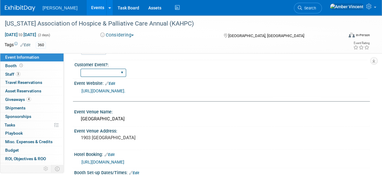
click at [119, 75] on select "Yes No" at bounding box center [103, 73] width 46 height 8
click at [131, 56] on div "Attach file" at bounding box center [223, 52] width 284 height 10
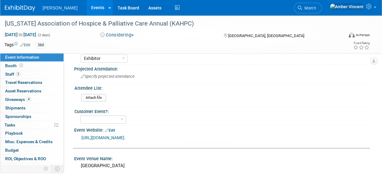
scroll to position [0, 0]
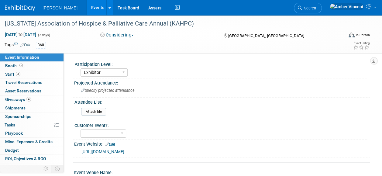
click at [87, 6] on link "Events" at bounding box center [98, 7] width 22 height 15
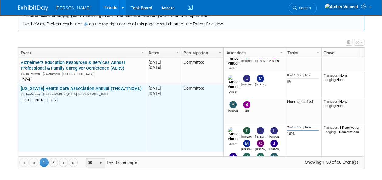
scroll to position [941, 0]
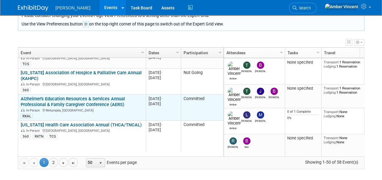
click at [73, 96] on link "Alzheimer's Education Resources & Services Annual Professional & Family Caregiv…" at bounding box center [73, 101] width 104 height 11
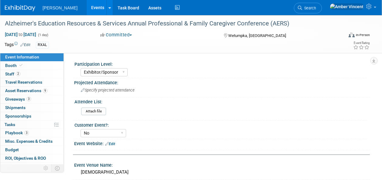
select select "Exhibitor/Sponsor"
select select "No"
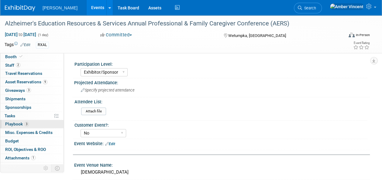
scroll to position [14, 0]
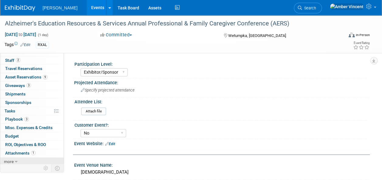
click at [13, 163] on link "more" at bounding box center [31, 162] width 63 height 8
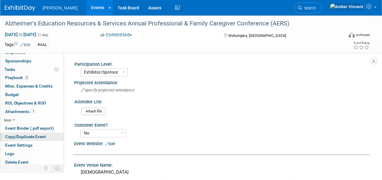
click at [32, 135] on span "Copy/Duplicate Event" at bounding box center [25, 136] width 41 height 5
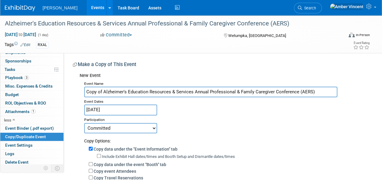
drag, startPoint x: 103, startPoint y: 91, endPoint x: 67, endPoint y: 96, distance: 36.1
click at [67, 96] on div "Participation Level: Exhibitor Exhibitor/Sponsor Projected Attendance: Specify …" at bounding box center [217, 164] width 306 height 222
type input "Alzheimer's Education Resources & Services Annual Professional & Family Caregiv…"
click at [126, 109] on input "Aug 19, 2025" at bounding box center [120, 110] width 73 height 11
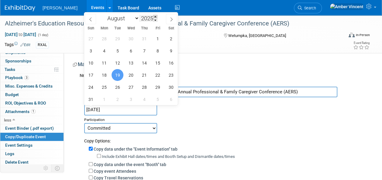
click at [155, 17] on span at bounding box center [155, 17] width 4 height 4
type input "2026"
click at [118, 76] on span "18" at bounding box center [117, 75] width 12 height 12
type input "Aug 18, 2026"
click at [117, 78] on span "18" at bounding box center [117, 75] width 12 height 12
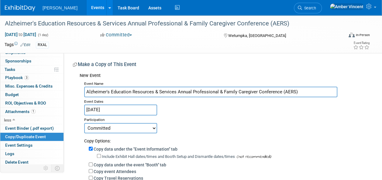
click at [119, 129] on select "Committed Considering Not Going Trade Show Exhibitor Exhibit & Sponsor" at bounding box center [120, 128] width 73 height 10
select select "2"
click at [84, 123] on select "Committed Considering Not Going Trade Show Exhibitor Exhibit & Sponsor" at bounding box center [120, 128] width 73 height 10
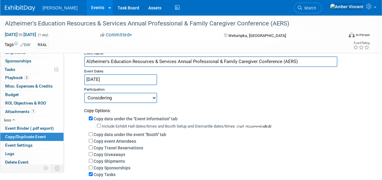
scroll to position [61, 0]
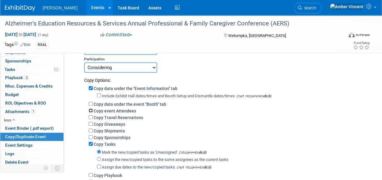
click at [89, 111] on input "Copy event Attendees" at bounding box center [91, 111] width 4 height 4
checkbox input "true"
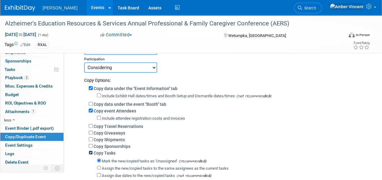
click at [90, 154] on input "Copy Tasks" at bounding box center [91, 153] width 4 height 4
checkbox input "false"
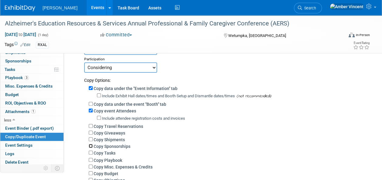
click at [91, 147] on input "Copy Sponsorships" at bounding box center [91, 146] width 4 height 4
checkbox input "true"
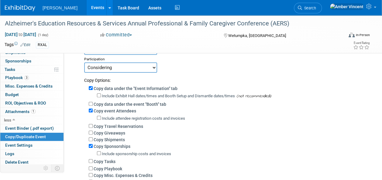
click at [89, 137] on div "Copy Shipments" at bounding box center [227, 139] width 276 height 7
click at [90, 133] on input "Copy Giveaways" at bounding box center [91, 133] width 4 height 4
checkbox input "true"
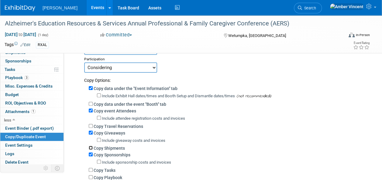
click at [89, 148] on input "Copy Shipments" at bounding box center [91, 148] width 4 height 4
checkbox input "true"
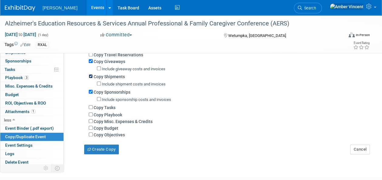
scroll to position [152, 0]
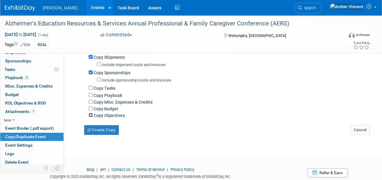
click at [90, 115] on input "Copy Objectives" at bounding box center [91, 115] width 4 height 4
checkbox input "true"
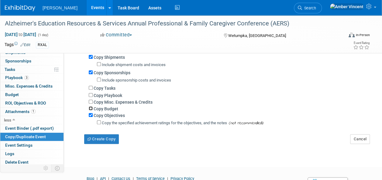
click at [91, 108] on input "Copy Budget" at bounding box center [91, 109] width 4 height 4
checkbox input "true"
click at [100, 138] on button "Create Copy" at bounding box center [101, 139] width 35 height 10
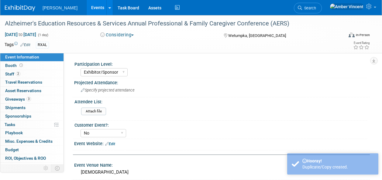
select select "Exhibitor/Sponsor"
select select "No"
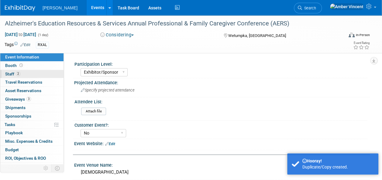
click at [33, 74] on link "2 Staff 2" at bounding box center [31, 74] width 63 height 8
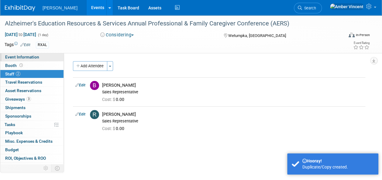
click at [32, 55] on span "Event Information" at bounding box center [22, 57] width 34 height 5
select select "Exhibitor/Sponsor"
select select "No"
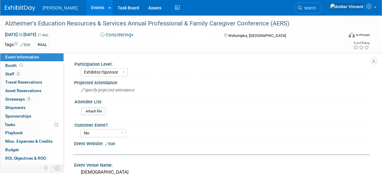
click at [87, 8] on link "Events" at bounding box center [98, 7] width 22 height 15
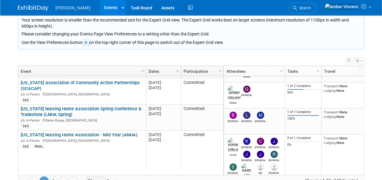
scroll to position [328, 0]
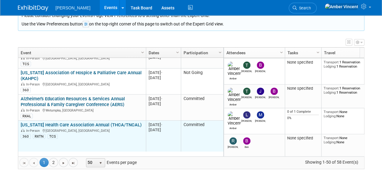
click at [104, 122] on link "[US_STATE] Health Care Association Annual (THCA/TNCAL)" at bounding box center [81, 124] width 121 height 5
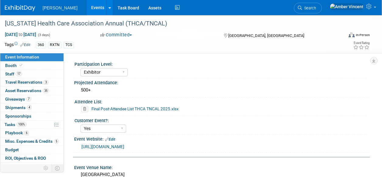
select select "Exhibitor"
select select "Yes"
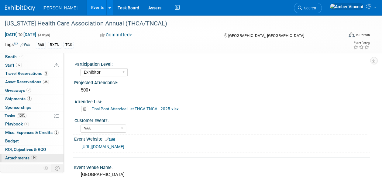
scroll to position [14, 0]
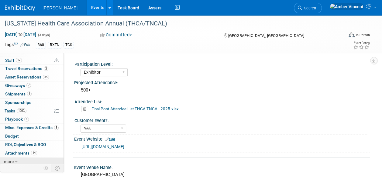
click at [15, 161] on icon at bounding box center [16, 162] width 3 height 4
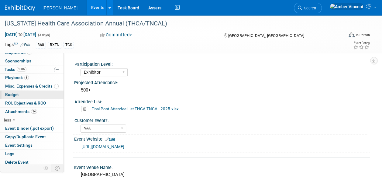
scroll to position [55, 0]
click at [22, 134] on span "Copy/Duplicate Event" at bounding box center [25, 136] width 41 height 5
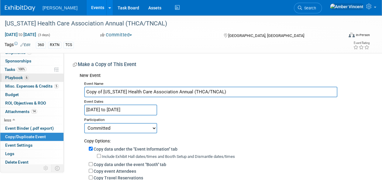
drag, startPoint x: 104, startPoint y: 91, endPoint x: 56, endPoint y: 80, distance: 49.5
click at [56, 80] on div "Event Information Event Info Booth Booth 17 Staff 17 Staff 3 Travel Reservation…" at bounding box center [191, 145] width 382 height 260
type input "[US_STATE] Health Care Association Annual (THCA/TNCAL)"
click at [117, 110] on input "Aug 20, 2025 to Aug 22, 2025" at bounding box center [120, 110] width 73 height 11
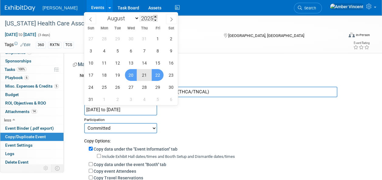
click at [155, 15] on span at bounding box center [155, 17] width 4 height 4
type input "2026"
click at [129, 75] on span "19" at bounding box center [131, 75] width 12 height 12
click at [159, 74] on span "21" at bounding box center [157, 75] width 12 height 12
type input "Aug 19, 2026 to Aug 21, 2026"
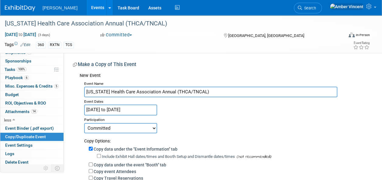
scroll to position [30, 0]
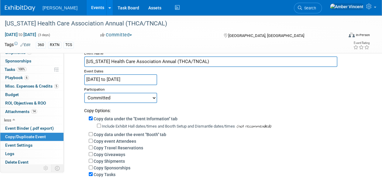
drag, startPoint x: 107, startPoint y: 126, endPoint x: 107, endPoint y: 118, distance: 7.9
click at [106, 124] on label "Include Exhibit Hall dates/times and Booth Setup and Dismantle dates/times" at bounding box center [168, 126] width 133 height 5
click at [101, 124] on input "Include Exhibit Hall dates/times and Booth Setup and Dismantle dates/times" at bounding box center [99, 126] width 4 height 4
click at [111, 91] on div "Participation" at bounding box center [224, 88] width 281 height 7
click at [112, 97] on select "Committed Considering Not Going Trade Show Exhibitor Exhibit & Sponsor" at bounding box center [120, 98] width 73 height 10
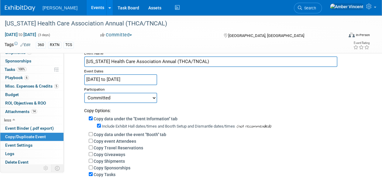
click at [112, 97] on select "Committed Considering Not Going Trade Show Exhibitor Exhibit & Sponsor" at bounding box center [120, 98] width 73 height 10
click at [102, 125] on label "Include Exhibit Hall dates/times and Booth Setup and Dismantle dates/times" at bounding box center [168, 126] width 133 height 5
click at [101, 125] on input "Include Exhibit Hall dates/times and Booth Setup and Dismantle dates/times" at bounding box center [99, 126] width 4 height 4
checkbox input "false"
click at [107, 100] on select "Committed Considering Not Going Trade Show Exhibitor Exhibit & Sponsor" at bounding box center [120, 98] width 73 height 10
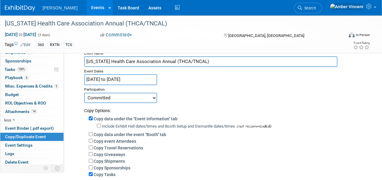
select select "2"
click at [84, 93] on select "Committed Considering Not Going Trade Show Exhibitor Exhibit & Sponsor" at bounding box center [120, 98] width 73 height 10
click at [90, 118] on input "Copy data under the "Event Information" tab" at bounding box center [91, 119] width 4 height 4
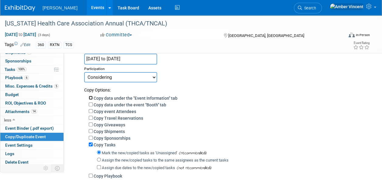
scroll to position [61, 0]
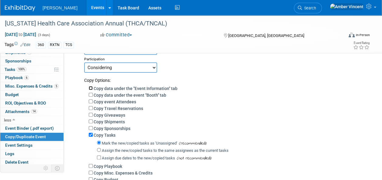
click at [90, 87] on input "Copy data under the "Event Information" tab" at bounding box center [91, 88] width 4 height 4
checkbox input "true"
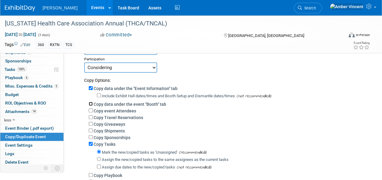
click at [92, 104] on input "Copy data under the event "Booth" tab" at bounding box center [91, 104] width 4 height 4
checkbox input "true"
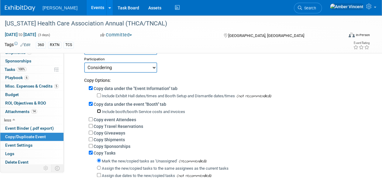
click at [98, 110] on input "Include booth/booth Service costs and invoices" at bounding box center [99, 111] width 4 height 4
checkbox input "true"
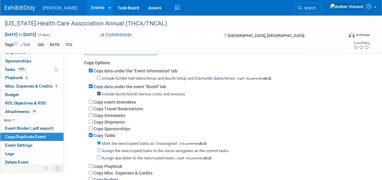
scroll to position [91, 0]
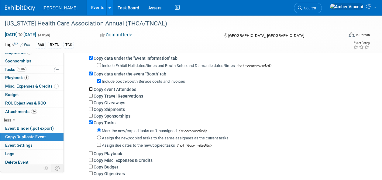
click at [90, 88] on input "Copy event Attendees" at bounding box center [91, 89] width 4 height 4
checkbox input "true"
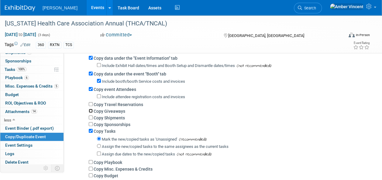
click at [91, 112] on input "Copy Giveaways" at bounding box center [91, 111] width 4 height 4
checkbox input "true"
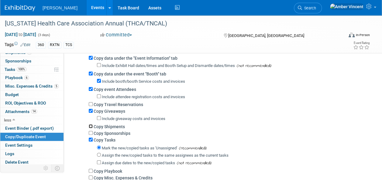
click at [90, 125] on input "Copy Shipments" at bounding box center [91, 126] width 4 height 4
checkbox input "true"
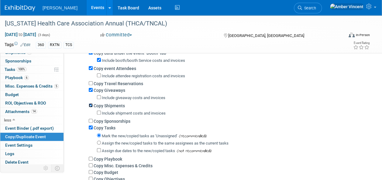
scroll to position [121, 0]
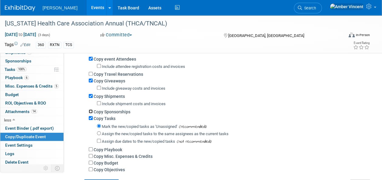
click at [90, 112] on input "Copy Sponsorships" at bounding box center [91, 112] width 4 height 4
checkbox input "true"
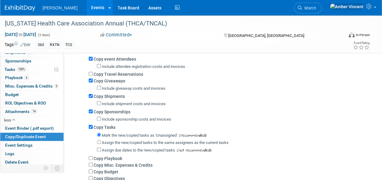
click at [89, 126] on div "Copy data under the "Event Information" tab Include Exhibit Hall dates/times an…" at bounding box center [224, 102] width 281 height 159
drag, startPoint x: 89, startPoint y: 126, endPoint x: 89, endPoint y: 130, distance: 3.7
click at [89, 126] on input "Copy Tasks" at bounding box center [91, 127] width 4 height 4
checkbox input "false"
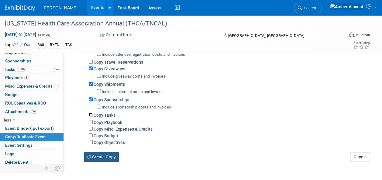
scroll to position [152, 0]
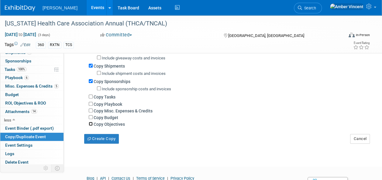
click at [90, 125] on input "Copy Objectives" at bounding box center [91, 124] width 4 height 4
checkbox input "true"
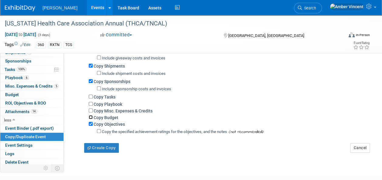
click at [90, 116] on input "Copy Budget" at bounding box center [91, 117] width 4 height 4
checkbox input "true"
click at [93, 149] on button "Create Copy" at bounding box center [101, 148] width 35 height 10
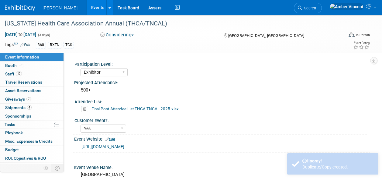
select select "Exhibitor"
select select "Yes"
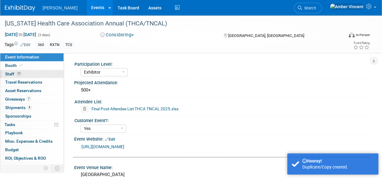
click at [25, 74] on link "17 Staff 17" at bounding box center [31, 74] width 63 height 8
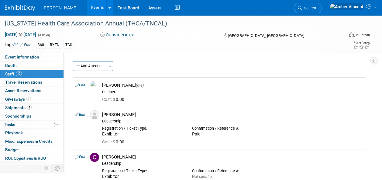
click at [87, 9] on link "Events" at bounding box center [98, 7] width 22 height 15
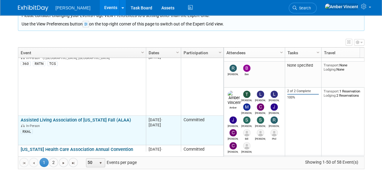
click at [95, 117] on link "Assisted Living Association of [US_STATE] Fall (ALAA)" at bounding box center [76, 119] width 110 height 5
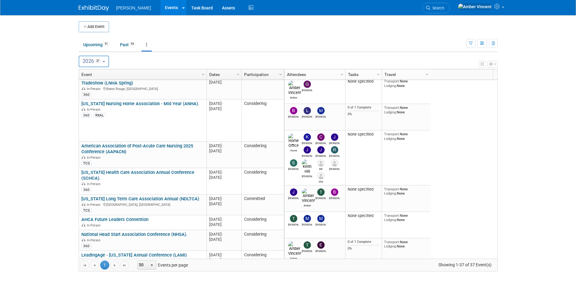
scroll to position [241, 0]
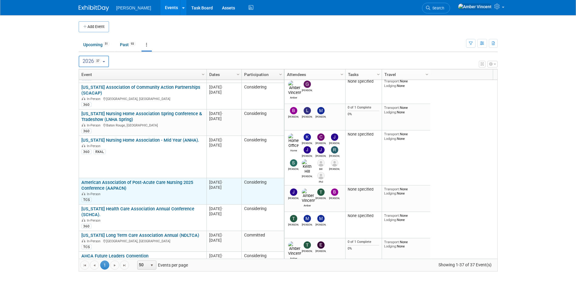
click at [169, 179] on link "American Association of Post-Acute Care Nursing 2025 Conference (AAPACN)" at bounding box center [137, 184] width 112 height 11
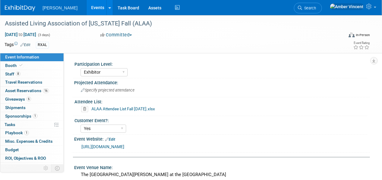
select select "Exhibitor"
select select "Yes"
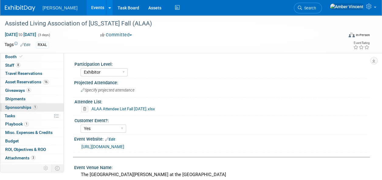
scroll to position [14, 0]
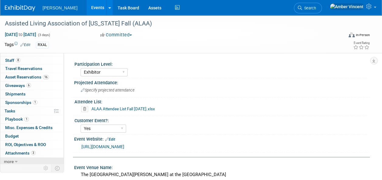
click at [18, 160] on link "more" at bounding box center [31, 162] width 63 height 8
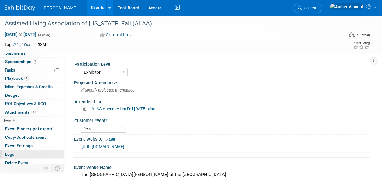
scroll to position [55, 0]
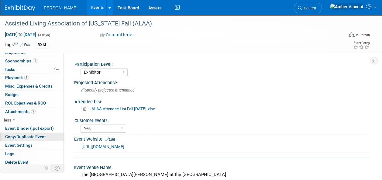
click at [22, 135] on span "Copy/Duplicate Event" at bounding box center [25, 136] width 41 height 5
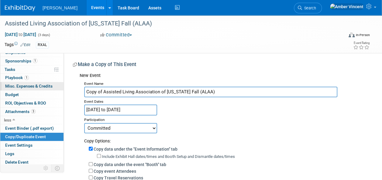
drag, startPoint x: 103, startPoint y: 92, endPoint x: 52, endPoint y: 81, distance: 52.4
click at [56, 83] on div "Event Information Event Info Booth Booth 8 Staff 8 Staff 0 Travel Reservations …" at bounding box center [191, 145] width 382 height 260
type input "Assisted Living Association of [US_STATE] Fall (ALAA)"
click at [111, 108] on input "[DATE] to [DATE]" at bounding box center [120, 110] width 73 height 11
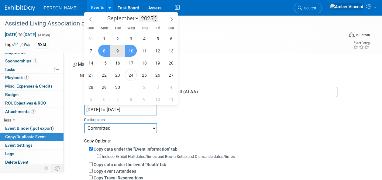
click at [156, 15] on span at bounding box center [155, 17] width 4 height 4
type input "2026"
click at [106, 50] on span "7" at bounding box center [104, 51] width 12 height 12
click at [128, 52] on span "9" at bounding box center [131, 51] width 12 height 12
type input "[DATE] to [DATE]"
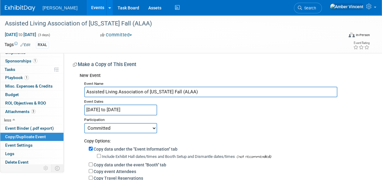
click at [123, 132] on select "Committed Considering Not Going Trade Show Exhibitor Exhibit & Sponsor" at bounding box center [120, 128] width 73 height 10
select select "2"
click at [84, 123] on select "Committed Considering Not Going Trade Show Exhibitor Exhibit & Sponsor" at bounding box center [120, 128] width 73 height 10
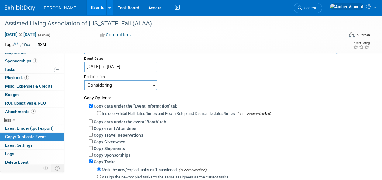
scroll to position [30, 0]
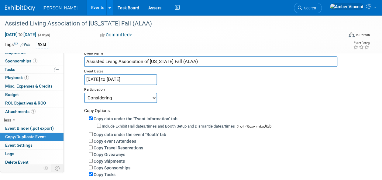
click at [92, 115] on div "Copy data under the "Event Information" tab" at bounding box center [227, 118] width 276 height 7
click at [90, 118] on input "Copy data under the "Event Information" tab" at bounding box center [91, 119] width 4 height 4
checkbox input "false"
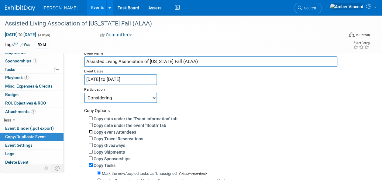
click at [90, 132] on input "Copy event Attendees" at bounding box center [91, 132] width 4 height 4
checkbox input "true"
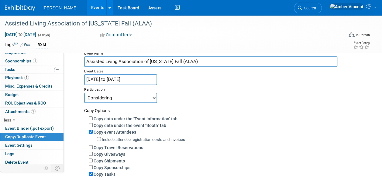
click at [93, 152] on div "Copy Giveaways" at bounding box center [227, 154] width 276 height 7
click at [92, 154] on input "Copy Giveaways" at bounding box center [91, 154] width 4 height 4
checkbox input "true"
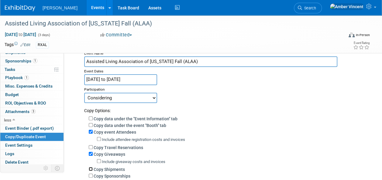
click at [92, 170] on input "Copy Shipments" at bounding box center [91, 169] width 4 height 4
checkbox input "true"
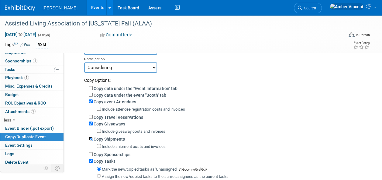
scroll to position [91, 0]
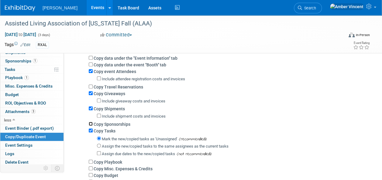
click at [90, 123] on input "Copy Sponsorships" at bounding box center [91, 124] width 4 height 4
checkbox input "true"
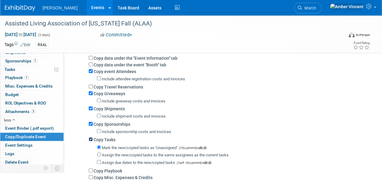
click at [91, 140] on input "Copy Tasks" at bounding box center [91, 140] width 4 height 4
checkbox input "false"
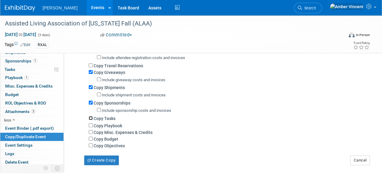
scroll to position [121, 0]
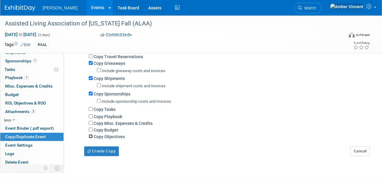
click at [92, 137] on input "Copy Objectives" at bounding box center [91, 136] width 4 height 4
checkbox input "true"
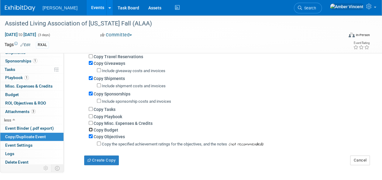
click at [89, 128] on input "Copy Budget" at bounding box center [91, 130] width 4 height 4
checkbox input "true"
click at [88, 125] on div "Copy data under the "Event Information" tab Include Exhibit Hall dates/times an…" at bounding box center [224, 86] width 281 height 126
click at [89, 123] on input "Copy Misc. Expenses & Credits" at bounding box center [91, 123] width 4 height 4
checkbox input "true"
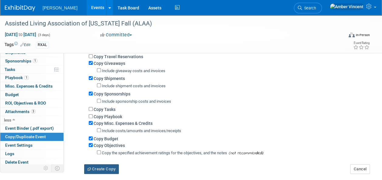
click at [99, 168] on button "Create Copy" at bounding box center [101, 170] width 35 height 10
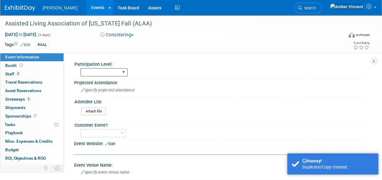
click at [125, 70] on select "Exhibitor Exhibitor/Sponsor" at bounding box center [103, 72] width 47 height 8
select select "Exhibitor/Sponsor"
click at [80, 68] on select "Exhibitor Exhibitor/Sponsor" at bounding box center [103, 72] width 47 height 8
click at [115, 135] on select "Yes No" at bounding box center [103, 133] width 46 height 8
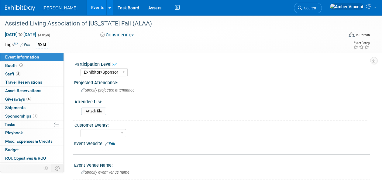
click at [133, 101] on div "Attendee List:" at bounding box center [220, 101] width 292 height 8
click at [87, 5] on link "Events" at bounding box center [98, 7] width 22 height 15
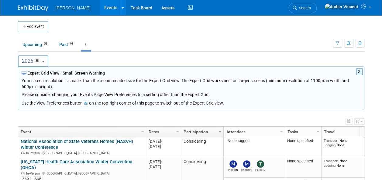
drag, startPoint x: 42, startPoint y: 61, endPoint x: 40, endPoint y: 66, distance: 5.9
click at [41, 61] on span "38" at bounding box center [37, 60] width 7 height 5
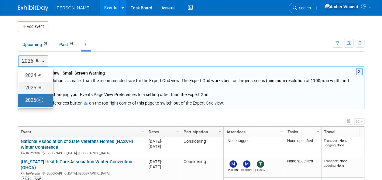
click at [34, 89] on label "2025 58" at bounding box center [34, 88] width 26 height 10
click at [23, 89] on input "2025 58" at bounding box center [21, 88] width 4 height 4
select select "2025"
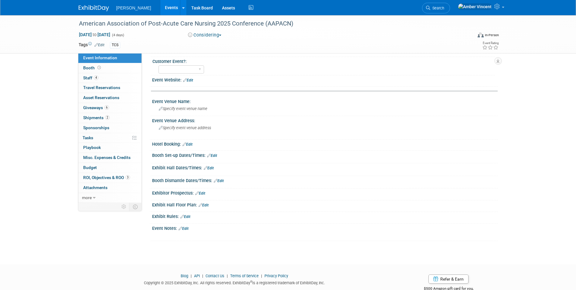
scroll to position [80, 0]
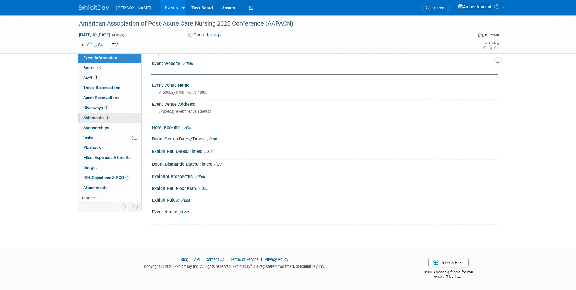
click at [100, 117] on span "Shipments 2" at bounding box center [96, 117] width 26 height 5
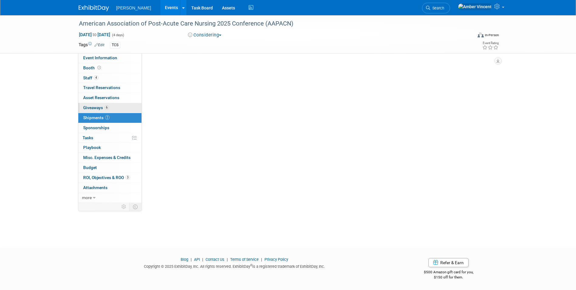
scroll to position [0, 0]
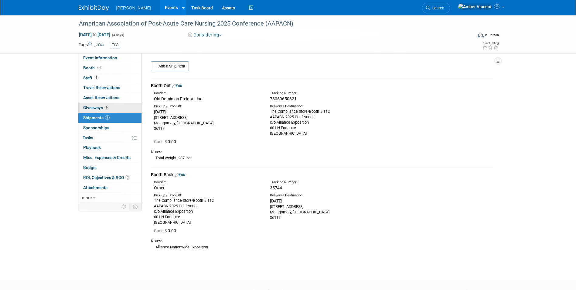
click at [100, 108] on span "Giveaways 6" at bounding box center [96, 107] width 26 height 5
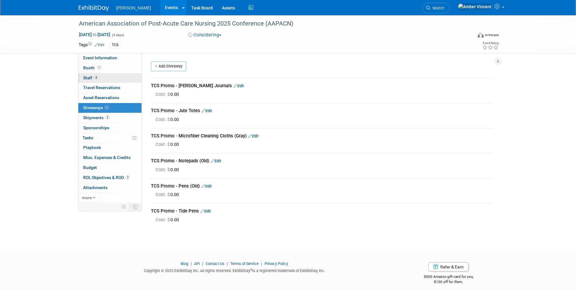
click at [95, 79] on span "4" at bounding box center [96, 77] width 5 height 5
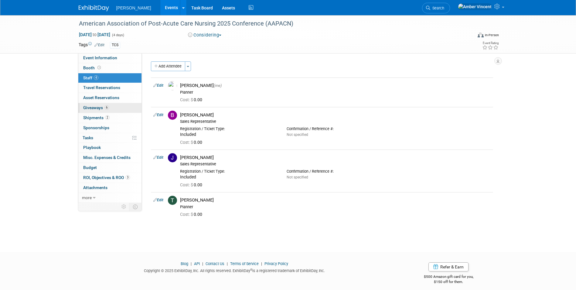
click at [95, 106] on span "Giveaways 6" at bounding box center [96, 107] width 26 height 5
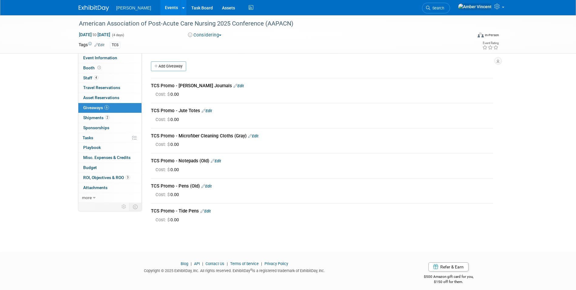
click at [233, 85] on link "Edit" at bounding box center [238, 85] width 10 height 5
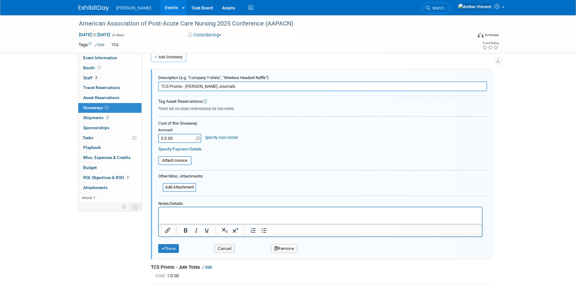
click at [286, 249] on button "Remove" at bounding box center [284, 248] width 27 height 9
click at [313, 251] on icon at bounding box center [314, 252] width 4 height 3
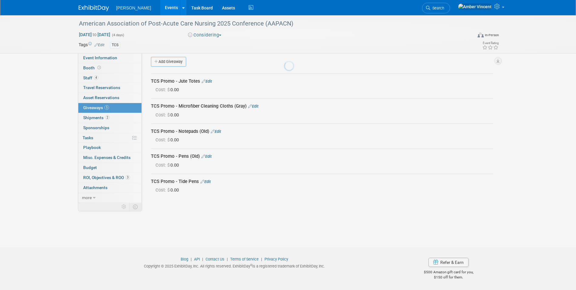
scroll to position [5, 0]
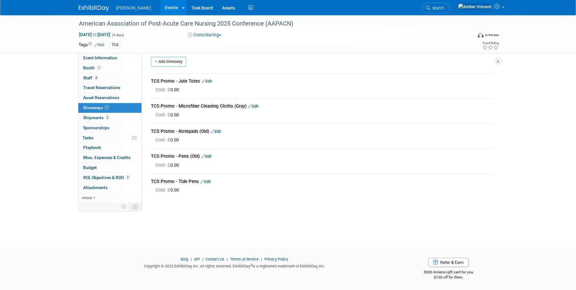
click at [253, 106] on link "Edit" at bounding box center [253, 106] width 10 height 5
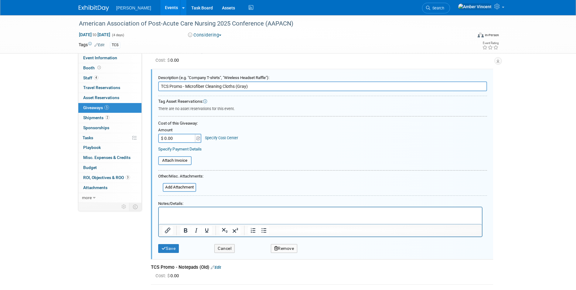
scroll to position [0, 0]
click at [278, 248] on button "Remove" at bounding box center [284, 248] width 27 height 9
click at [312, 250] on link "Yes" at bounding box center [318, 253] width 18 height 10
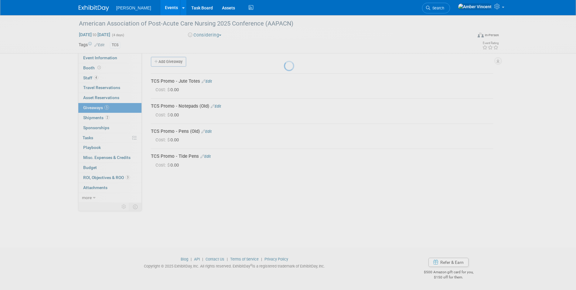
scroll to position [5, 0]
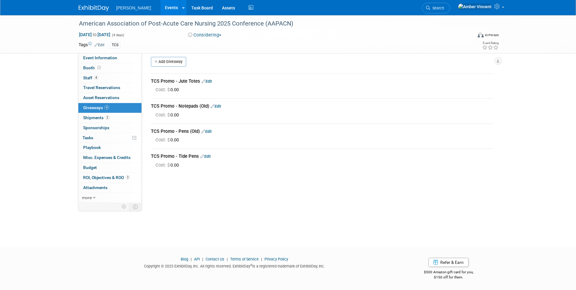
click at [216, 107] on link "Edit" at bounding box center [216, 106] width 10 height 5
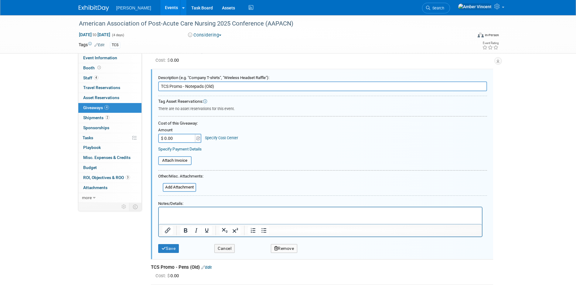
scroll to position [0, 0]
click at [226, 250] on button "Cancel" at bounding box center [224, 248] width 20 height 9
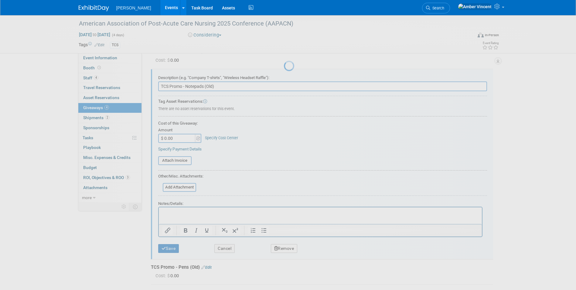
scroll to position [5, 0]
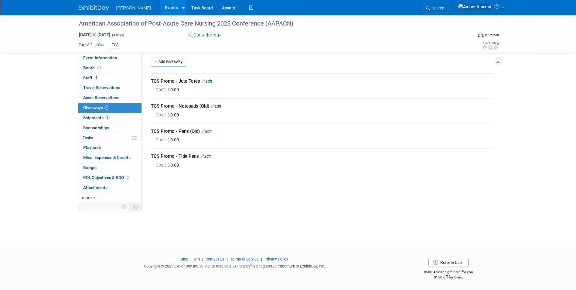
click at [444, 8] on span "Search" at bounding box center [437, 8] width 14 height 5
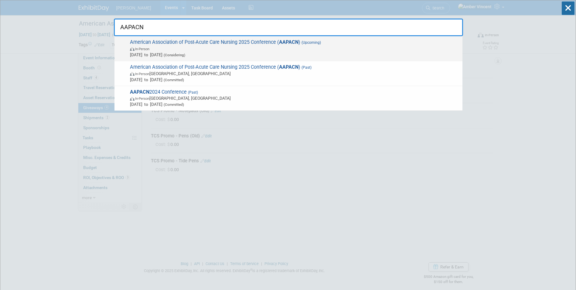
type input "AAPACN"
click at [315, 40] on span "American Association of Post-Acute Care Nursing 2025 Conference ( AAPACN ) (Upc…" at bounding box center [293, 48] width 331 height 19
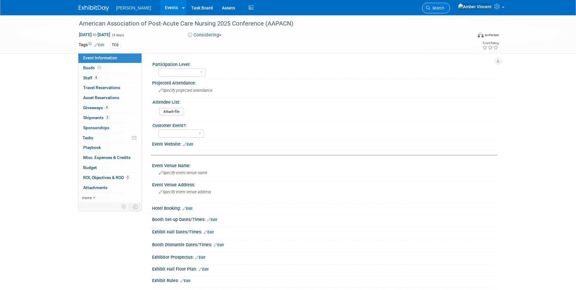
click at [450, 6] on link "Search" at bounding box center [436, 8] width 28 height 11
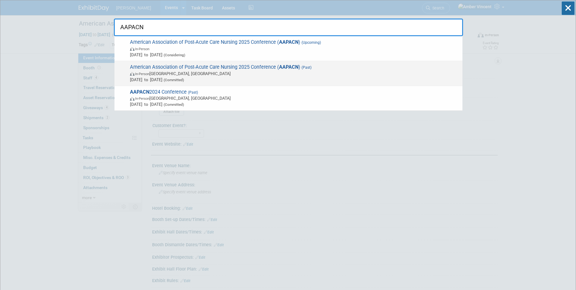
type input "AAPACN"
click at [298, 72] on span "In-Person [GEOGRAPHIC_DATA], [GEOGRAPHIC_DATA]" at bounding box center [294, 73] width 329 height 6
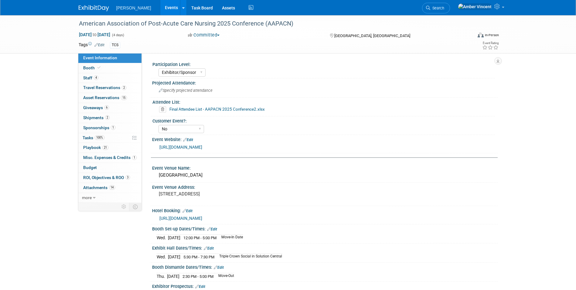
select select "Exhibitor/Sponsor"
select select "No"
click at [103, 126] on span "Sponsorships 1" at bounding box center [99, 127] width 32 height 5
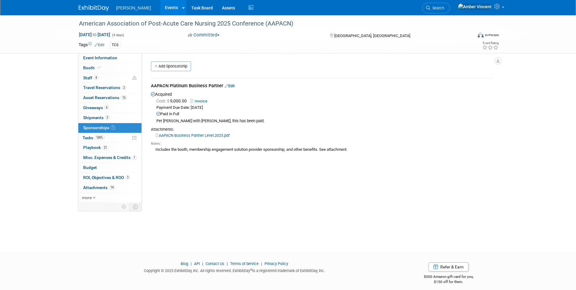
drag, startPoint x: 154, startPoint y: 149, endPoint x: 353, endPoint y: 148, distance: 199.1
click at [353, 148] on div "Includes the booth, membership engagement solution provider sponsorship, and ot…" at bounding box center [322, 149] width 342 height 6
drag, startPoint x: 353, startPoint y: 148, endPoint x: 338, endPoint y: 146, distance: 15.0
copy div "Includes the booth, membership engagement solution provider sponsorship, and ot…"
drag, startPoint x: 105, startPoint y: 69, endPoint x: 104, endPoint y: 73, distance: 4.1
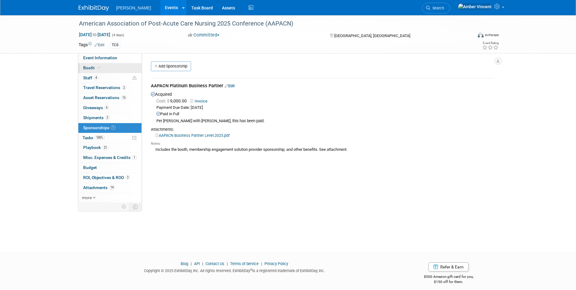
click at [105, 69] on link "Booth" at bounding box center [109, 68] width 63 height 10
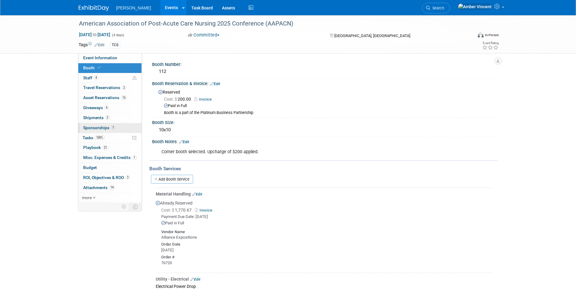
click at [98, 127] on span "Sponsorships 1" at bounding box center [99, 127] width 32 height 5
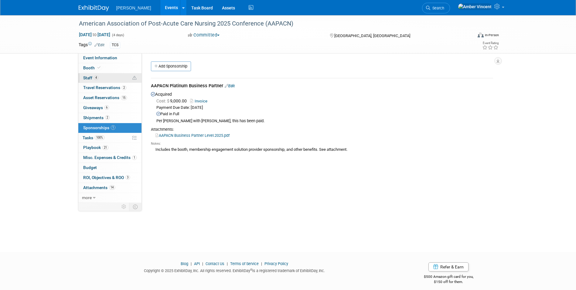
click at [99, 77] on link "4 Staff 4" at bounding box center [109, 78] width 63 height 10
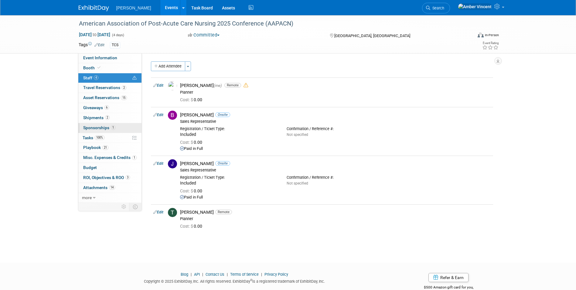
click at [131, 129] on link "1 Sponsorships 1" at bounding box center [109, 128] width 63 height 10
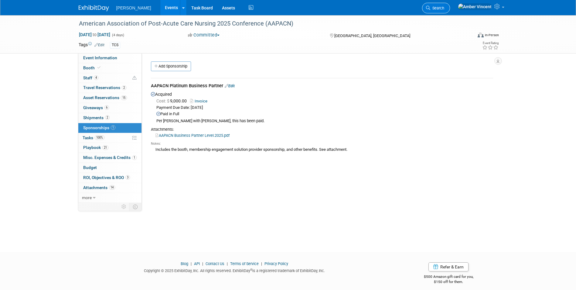
click at [450, 12] on link "Search" at bounding box center [436, 8] width 28 height 11
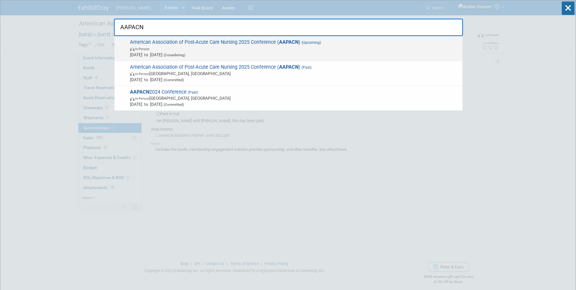
type input "AAPACN"
click at [163, 44] on span "American Association of Post-Acute Care Nursing 2025 Conference ( AAPACN ) (Upc…" at bounding box center [293, 48] width 331 height 19
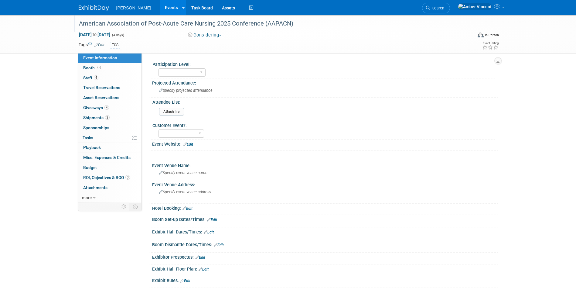
click at [232, 24] on div "American Association of Post-Acute Care Nursing 2025 Conference (AAPACN)" at bounding box center [270, 23] width 386 height 11
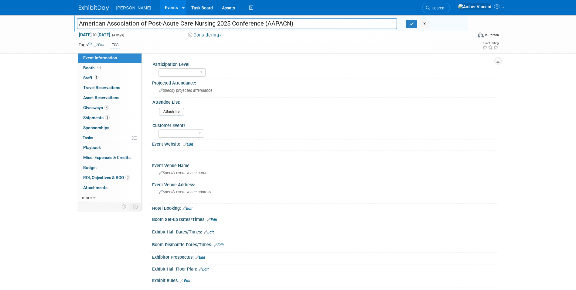
click at [229, 22] on input "American Association of Post-Acute Care Nursing 2025 Conference (AAPACN)" at bounding box center [237, 23] width 321 height 11
type input "American Association of Post-Acute Care Nursing 2026 Conference (AAPACN)"
click at [413, 27] on button "button" at bounding box center [411, 24] width 11 height 8
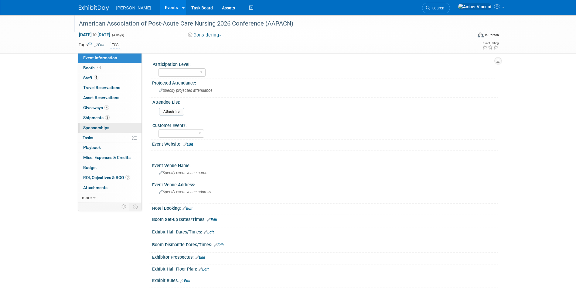
click at [108, 131] on link "0 Sponsorships 0" at bounding box center [109, 128] width 63 height 10
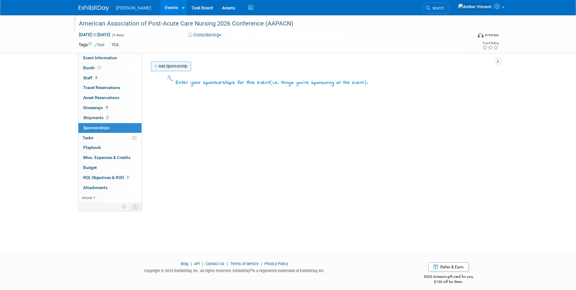
click at [176, 67] on link "Add Sponsorship" at bounding box center [171, 66] width 40 height 10
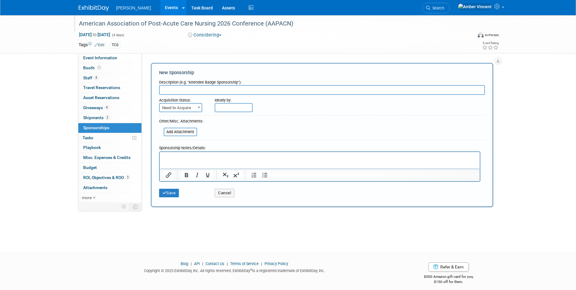
click at [177, 86] on input "text" at bounding box center [322, 90] width 326 height 10
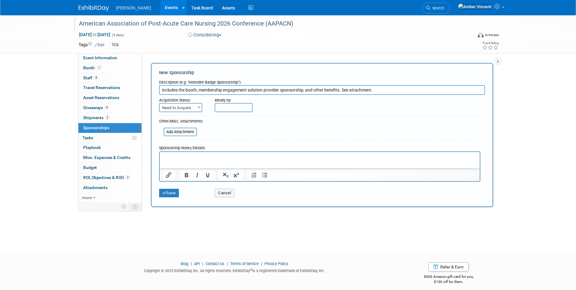
drag, startPoint x: 370, startPoint y: 87, endPoint x: 155, endPoint y: 102, distance: 216.4
click at [159, 102] on form "Description (e.g. "Attendee Badge Sponsorship"): Includes the booth, membership…" at bounding box center [322, 138] width 326 height 123
type input "AAPACN PLATINUM BUSINESS PARTNER"
click at [174, 152] on html at bounding box center [319, 155] width 320 height 8
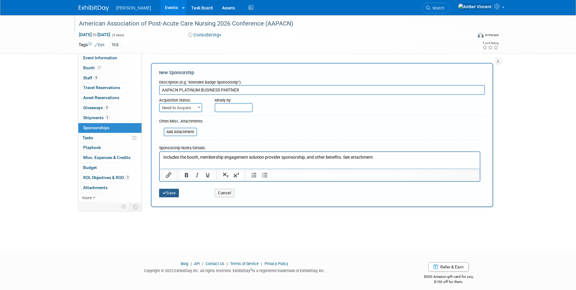
click at [170, 192] on button "Save" at bounding box center [169, 193] width 20 height 8
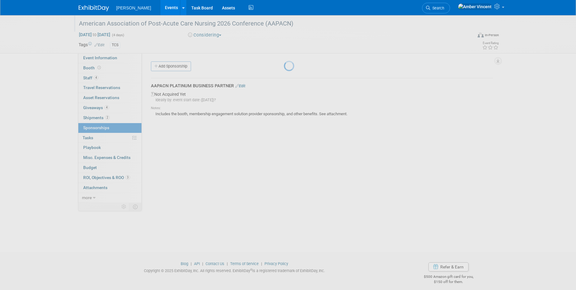
scroll to position [5, 0]
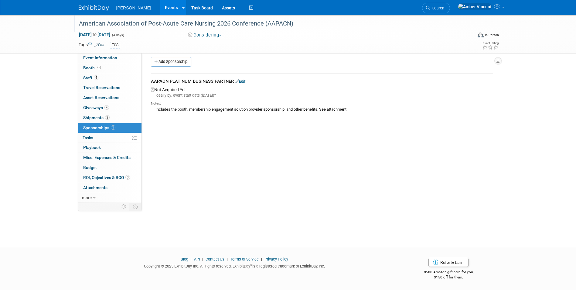
click at [244, 80] on link "Edit" at bounding box center [240, 81] width 10 height 5
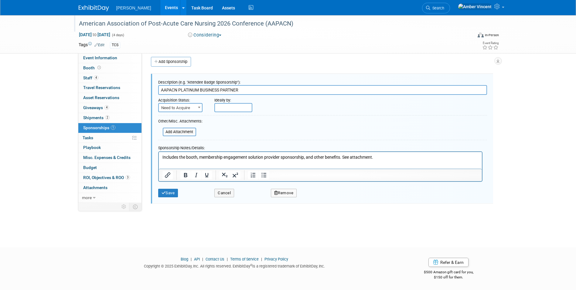
scroll to position [0, 0]
click at [179, 133] on input "file" at bounding box center [159, 131] width 72 height 7
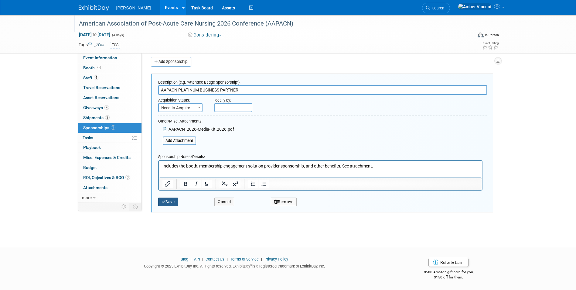
click at [171, 202] on button "Save" at bounding box center [168, 201] width 20 height 8
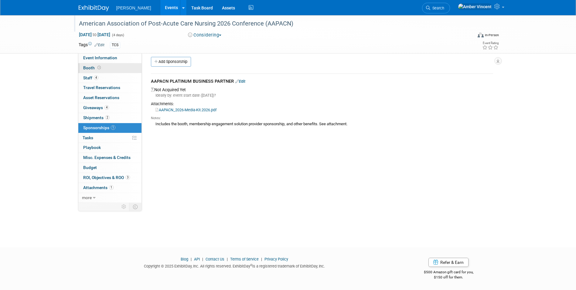
click at [110, 69] on link "Booth" at bounding box center [109, 68] width 63 height 10
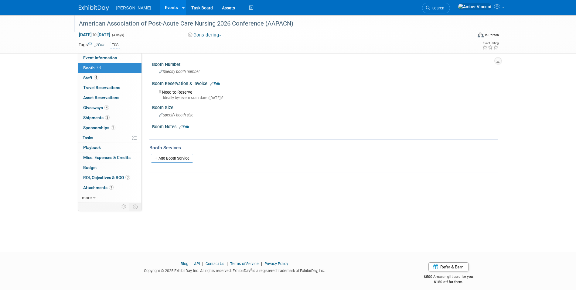
click at [160, 7] on link "Events" at bounding box center [171, 7] width 22 height 15
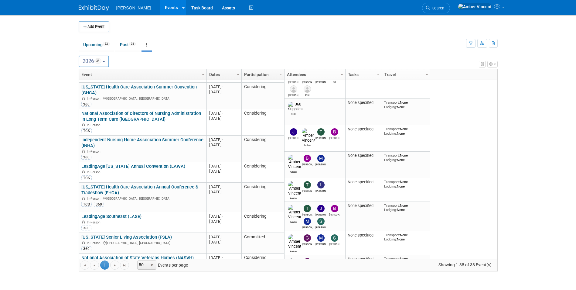
scroll to position [817, 0]
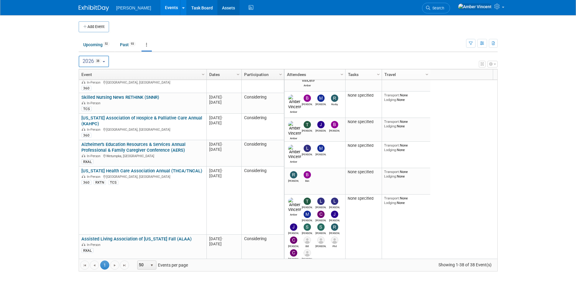
click at [217, 9] on link "Assets" at bounding box center [228, 7] width 22 height 15
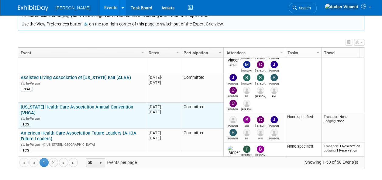
click at [108, 104] on link "[US_STATE] Health Care Association Annual Convention (VHCA)" at bounding box center [77, 109] width 112 height 11
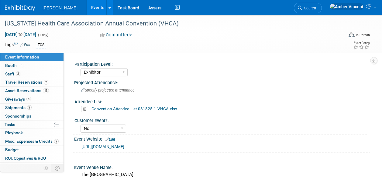
select select "Exhibitor"
select select "No"
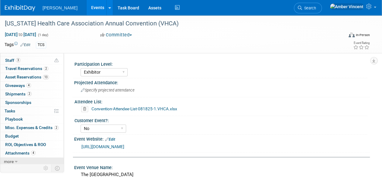
click at [10, 159] on span "more" at bounding box center [9, 161] width 10 height 5
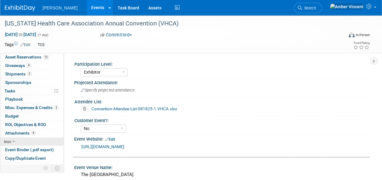
scroll to position [55, 0]
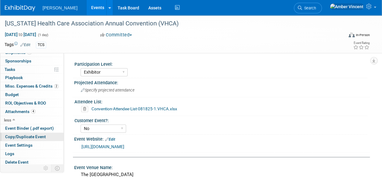
click at [27, 135] on span "Copy/Duplicate Event" at bounding box center [25, 136] width 41 height 5
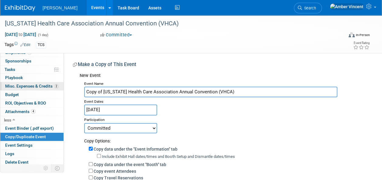
drag, startPoint x: 103, startPoint y: 91, endPoint x: 55, endPoint y: 88, distance: 48.1
click at [56, 88] on div "Event Information Event Info Booth Booth 3 Staff 3 Staff 2 Travel Reservations …" at bounding box center [191, 145] width 382 height 260
type input "[US_STATE] Health Care Association Annual Convention (VHCA)"
click at [114, 109] on input "[DATE]" at bounding box center [120, 110] width 73 height 11
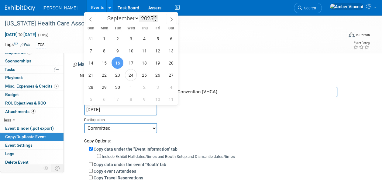
click at [155, 17] on span at bounding box center [155, 17] width 4 height 4
type input "2026"
click at [114, 63] on span "15" at bounding box center [117, 63] width 12 height 12
type input "[DATE]"
click at [122, 60] on span "15" at bounding box center [117, 63] width 12 height 12
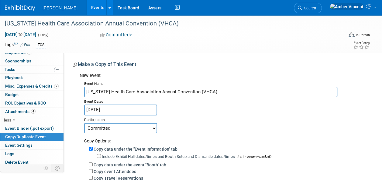
click at [115, 131] on select "Committed Considering Not Going Trade Show Exhibitor Exhibit & Sponsor" at bounding box center [120, 128] width 73 height 10
select select "2"
click at [84, 123] on select "Committed Considering Not Going Trade Show Exhibitor Exhibit & Sponsor" at bounding box center [120, 128] width 73 height 10
click at [59, 45] on div "TCS" at bounding box center [171, 45] width 271 height 7
click at [27, 46] on link "Edit" at bounding box center [25, 45] width 10 height 4
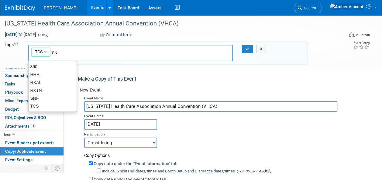
type input "SNF"
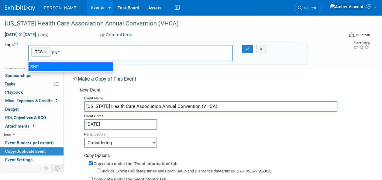
click at [64, 64] on div "SNF" at bounding box center [70, 67] width 85 height 8
type input "TCS, SNF"
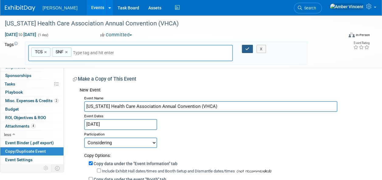
click at [250, 50] on button "button" at bounding box center [247, 49] width 11 height 8
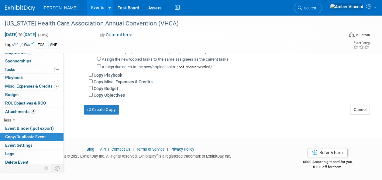
scroll to position [161, 0]
click at [89, 94] on input "Copy Objectives" at bounding box center [91, 95] width 4 height 4
checkbox input "true"
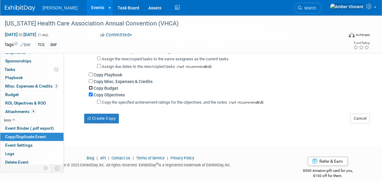
click at [91, 88] on input "Copy Budget" at bounding box center [91, 88] width 4 height 4
checkbox input "true"
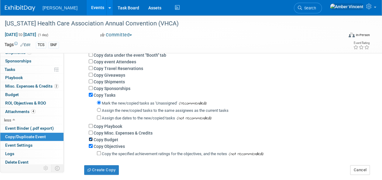
scroll to position [101, 0]
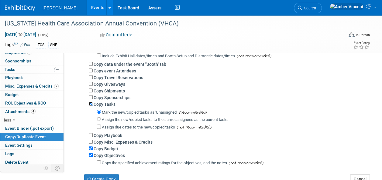
click at [90, 103] on input "Copy Tasks" at bounding box center [91, 104] width 4 height 4
checkbox input "false"
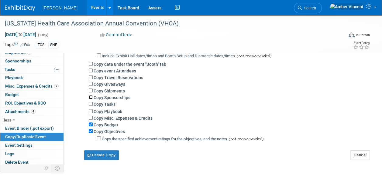
click at [90, 98] on input "Copy Sponsorships" at bounding box center [91, 97] width 4 height 4
checkbox input "true"
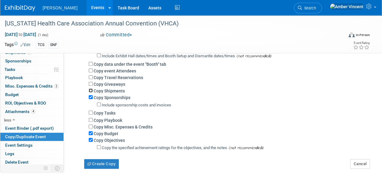
click at [91, 91] on input "Copy Shipments" at bounding box center [91, 91] width 4 height 4
checkbox input "true"
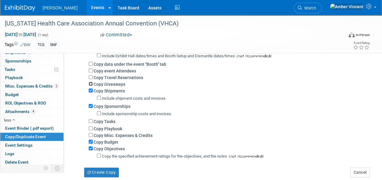
click at [90, 83] on input "Copy Giveaways" at bounding box center [91, 84] width 4 height 4
checkbox input "true"
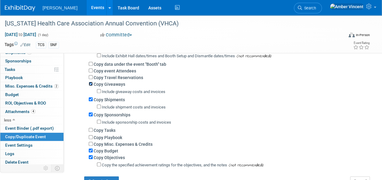
scroll to position [70, 0]
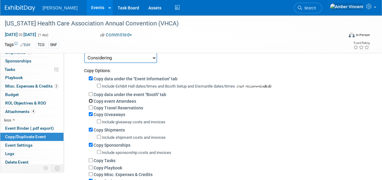
click at [90, 99] on input "Copy event Attendees" at bounding box center [91, 101] width 4 height 4
checkbox input "true"
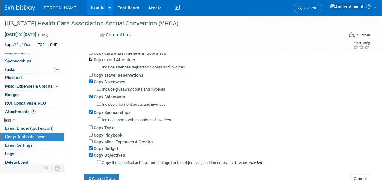
scroll to position [161, 0]
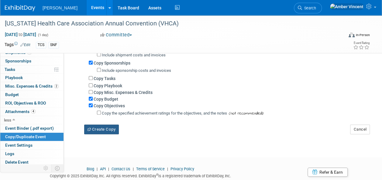
click at [114, 129] on button "Create Copy" at bounding box center [101, 130] width 35 height 10
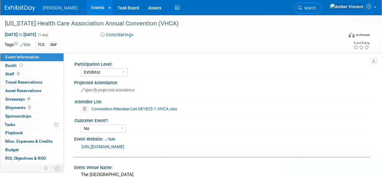
select select "Exhibitor"
select select "No"
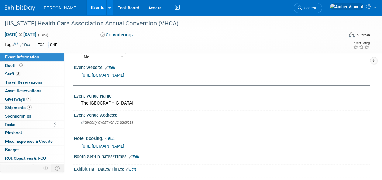
scroll to position [61, 0]
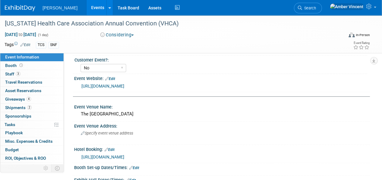
click at [114, 78] on link "Edit" at bounding box center [110, 79] width 10 height 4
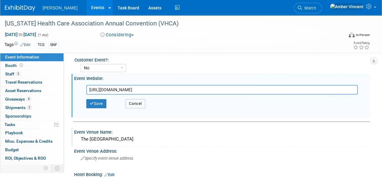
click at [129, 104] on button "Cancel" at bounding box center [135, 103] width 20 height 9
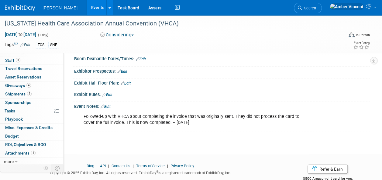
scroll to position [210, 0]
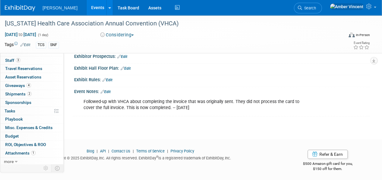
click at [87, 5] on link "Events" at bounding box center [98, 7] width 22 height 15
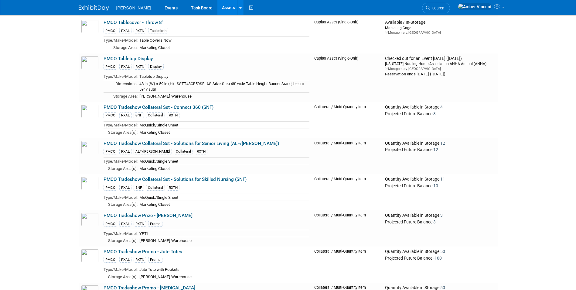
scroll to position [1912, 0]
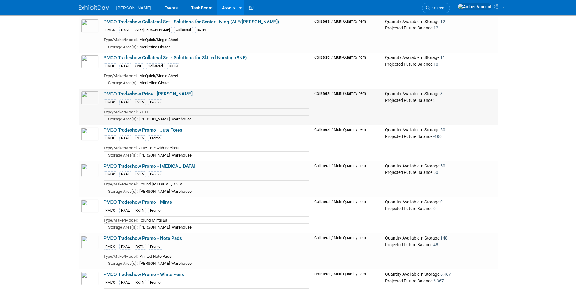
click at [142, 97] on link "PMCO Tradeshow Prize - [PERSON_NAME]" at bounding box center [148, 93] width 89 height 5
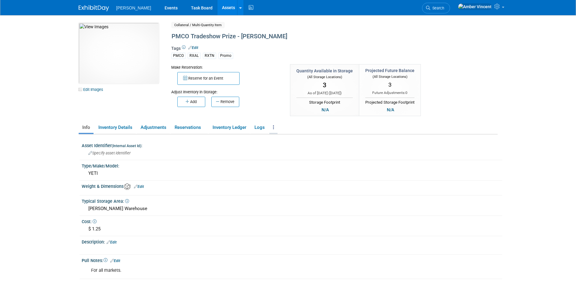
click at [276, 127] on link at bounding box center [273, 127] width 8 height 11
click at [284, 141] on link "Copy/Duplicate Asset" at bounding box center [295, 139] width 53 height 10
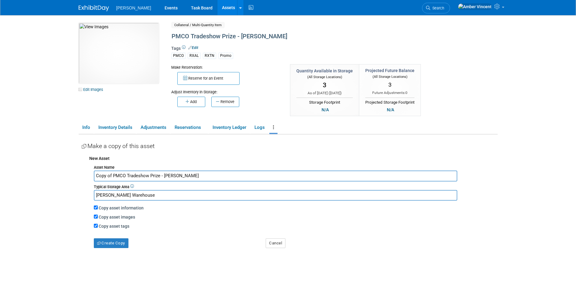
drag, startPoint x: 124, startPoint y: 175, endPoint x: 59, endPoint y: 166, distance: 65.7
click at [59, 166] on body "Turenne Events Task Board Assets New Asset Search Assets" at bounding box center [288, 145] width 576 height 290
click at [147, 175] on input "TCS Tradeshow Prize - YETI Cooler" at bounding box center [275, 175] width 363 height 11
click at [155, 176] on input "TCS Tradeshow Prize - YETI Cooler" at bounding box center [275, 175] width 363 height 11
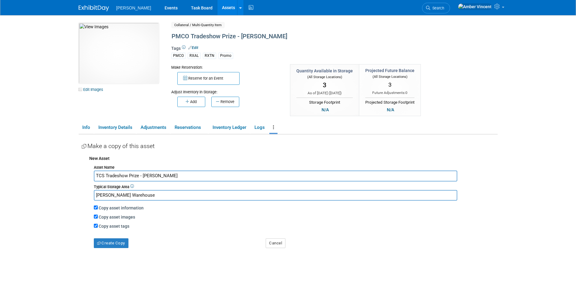
click at [155, 176] on input "TCS Tradeshow Prize - YETI Cooler" at bounding box center [275, 175] width 363 height 11
type input "TCS Tradeshow Prize - [PERSON_NAME]"
click at [122, 246] on button "Create Copy" at bounding box center [111, 243] width 35 height 10
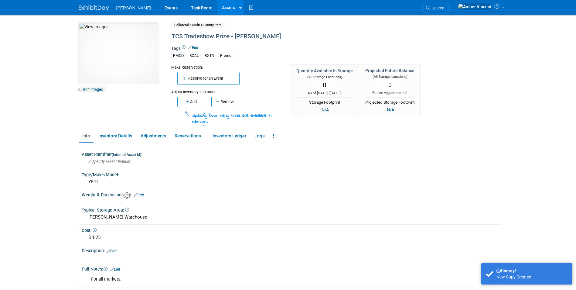
click at [91, 90] on link "Edit Images" at bounding box center [92, 90] width 27 height 8
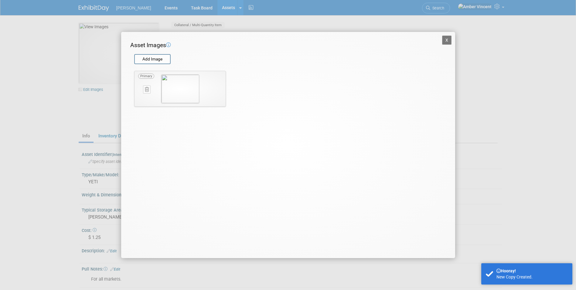
click at [146, 91] on icon at bounding box center [147, 89] width 4 height 5
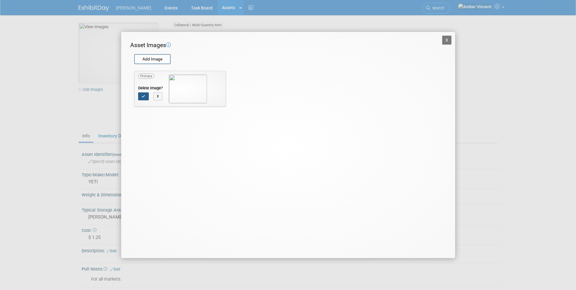
click at [144, 97] on icon "button" at bounding box center [143, 96] width 4 height 4
click at [447, 41] on button "X" at bounding box center [447, 40] width 10 height 9
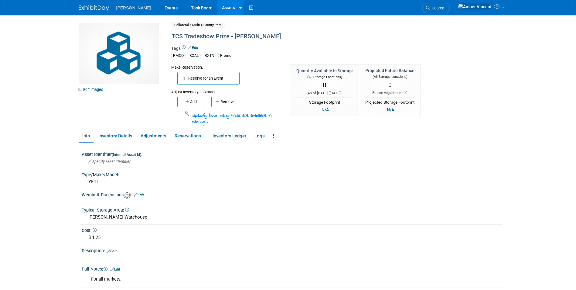
click at [195, 49] on link "Edit" at bounding box center [193, 48] width 10 height 4
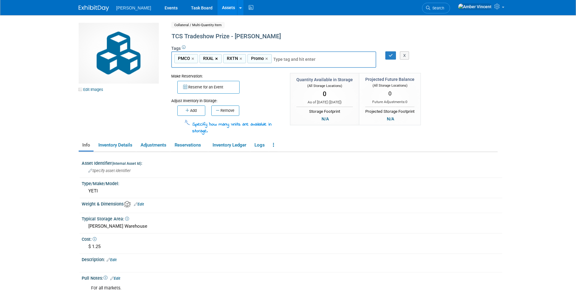
click at [215, 60] on link "×" at bounding box center [217, 58] width 4 height 7
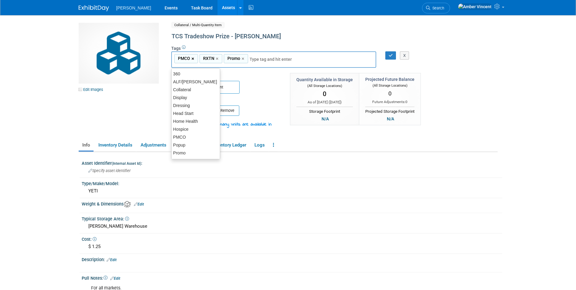
click at [193, 59] on link "×" at bounding box center [194, 58] width 4 height 7
click at [191, 59] on link "×" at bounding box center [193, 58] width 4 height 7
type input "Promo"
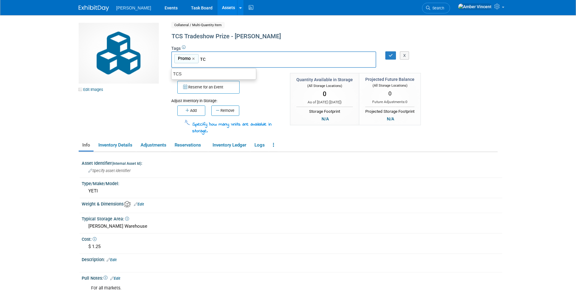
type input "TCS"
click at [185, 74] on div "TCS" at bounding box center [213, 74] width 85 height 8
type input "Promo, TCS"
click at [392, 56] on icon "button" at bounding box center [391, 55] width 4 height 4
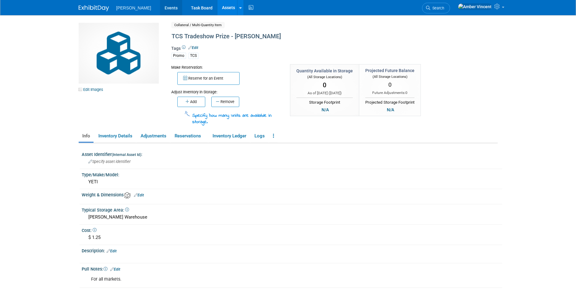
click at [160, 10] on link "Events" at bounding box center [171, 7] width 22 height 15
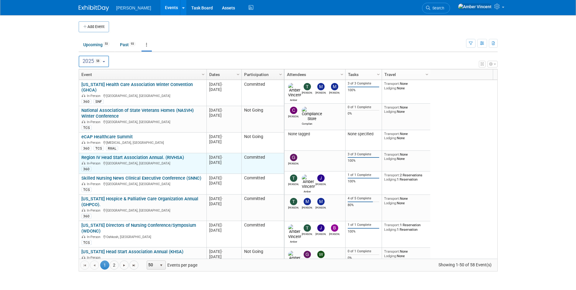
scroll to position [36, 0]
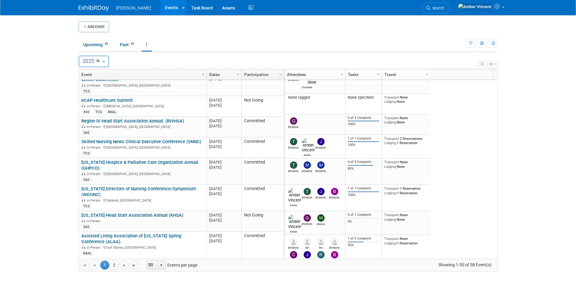
click at [105, 62] on b "button" at bounding box center [104, 61] width 2 height 1
click at [97, 100] on label "2026 39" at bounding box center [95, 101] width 26 height 10
click at [84, 100] on input "2026 39" at bounding box center [82, 100] width 4 height 4
select select "2026"
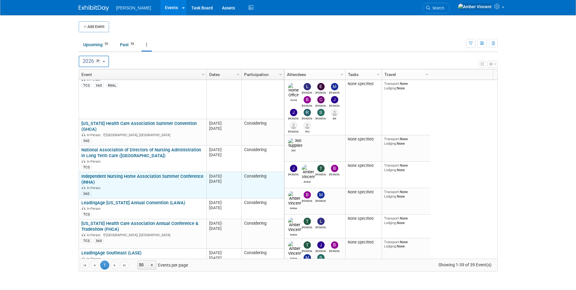
scroll to position [837, 0]
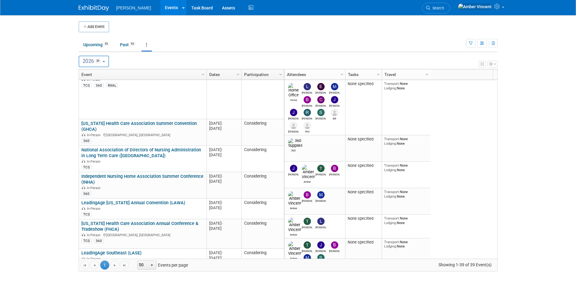
scroll to position [837, 0]
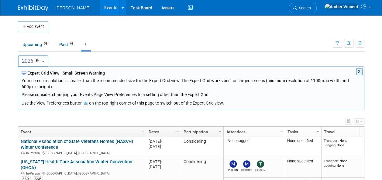
click at [43, 61] on button "2026 39" at bounding box center [33, 62] width 31 height 12
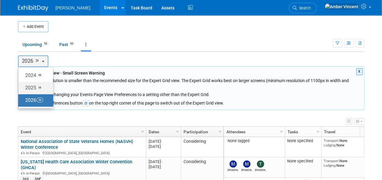
drag, startPoint x: 29, startPoint y: 88, endPoint x: 31, endPoint y: 91, distance: 3.5
click at [29, 88] on label "2025 58" at bounding box center [34, 88] width 26 height 10
click at [23, 88] on input "2025 58" at bounding box center [21, 88] width 4 height 4
select select "2025"
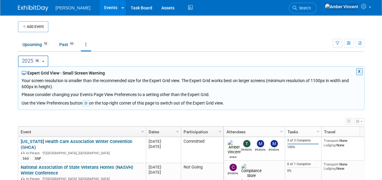
click at [8, 91] on body "[PERSON_NAME] Events Add Event Bulk Upload Events Shareable Event Boards Recent…" at bounding box center [191, 90] width 382 height 180
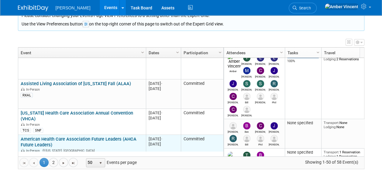
click at [75, 137] on link "American Health Care Association Future Leaders (AHCA Future Leaders)" at bounding box center [79, 142] width 116 height 11
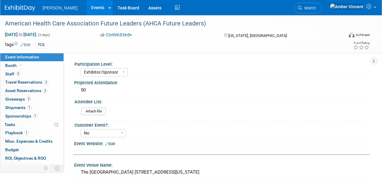
select select "Exhibitor/Sponsor"
select select "No"
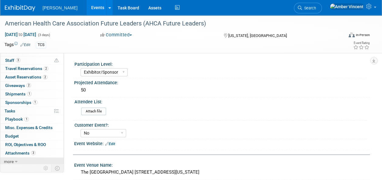
click at [15, 161] on icon at bounding box center [16, 162] width 3 height 4
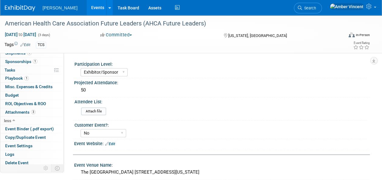
scroll to position [55, 0]
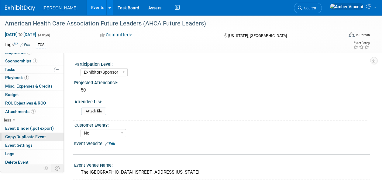
click at [24, 136] on span "Copy/Duplicate Event" at bounding box center [25, 136] width 41 height 5
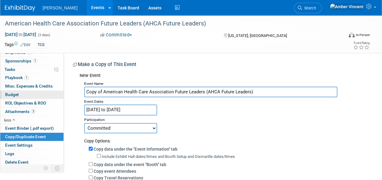
drag, startPoint x: 102, startPoint y: 91, endPoint x: 53, endPoint y: 93, distance: 49.6
click at [54, 94] on div "Event Information Event Info Booth Booth 3 Staff 3 Staff 2 Travel Reservations …" at bounding box center [191, 145] width 382 height 260
type input "American Health Care Association Future Leaders (AHCA Future Leaders)"
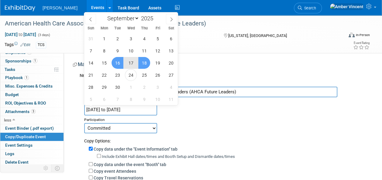
click at [111, 108] on input "[DATE] to [DATE]" at bounding box center [120, 110] width 73 height 11
click at [155, 16] on span at bounding box center [155, 17] width 4 height 4
type input "2026"
click at [117, 62] on span "15" at bounding box center [117, 63] width 12 height 12
click at [144, 62] on span "17" at bounding box center [144, 63] width 12 height 12
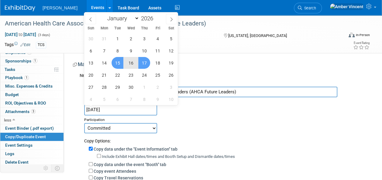
type input "[DATE] to [DATE]"
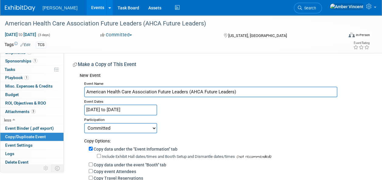
click at [115, 132] on select "Committed Considering Not Going Trade Show Exhibitor Exhibit & Sponsor" at bounding box center [120, 128] width 73 height 10
select select "2"
click at [84, 123] on select "Committed Considering Not Going Trade Show Exhibitor Exhibit & Sponsor" at bounding box center [120, 128] width 73 height 10
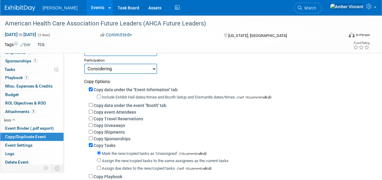
scroll to position [61, 0]
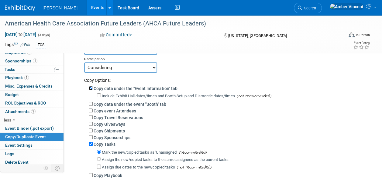
click at [91, 88] on input "Copy data under the "Event Information" tab" at bounding box center [91, 88] width 4 height 4
checkbox input "false"
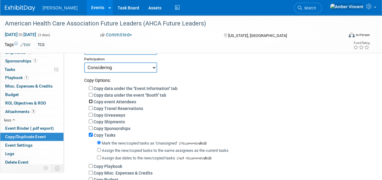
click at [90, 103] on input "Copy event Attendees" at bounding box center [91, 102] width 4 height 4
checkbox input "true"
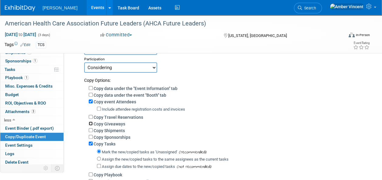
click at [92, 124] on input "Copy Giveaways" at bounding box center [91, 124] width 4 height 4
checkbox input "true"
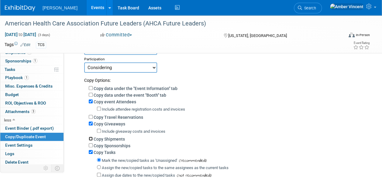
click at [91, 138] on input "Copy Shipments" at bounding box center [91, 139] width 4 height 4
checkbox input "true"
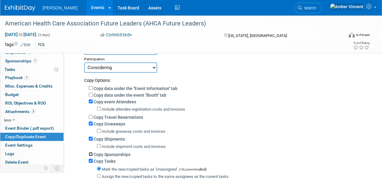
click at [92, 155] on input "Copy Sponsorships" at bounding box center [91, 154] width 4 height 4
checkbox input "true"
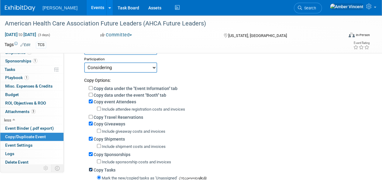
click at [91, 168] on input "Copy Tasks" at bounding box center [91, 170] width 4 height 4
checkbox input "false"
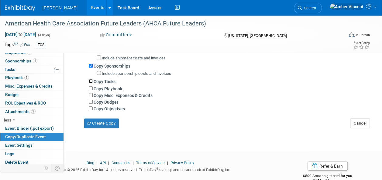
scroll to position [163, 0]
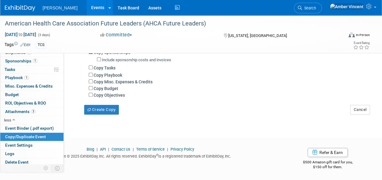
click at [91, 92] on div "Copy Objectives" at bounding box center [227, 95] width 276 height 7
click at [90, 95] on input "Copy Objectives" at bounding box center [91, 95] width 4 height 4
checkbox input "true"
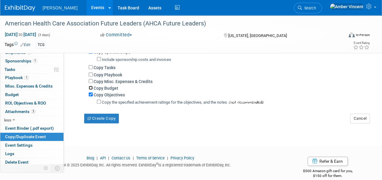
click at [90, 88] on input "Copy Budget" at bounding box center [91, 88] width 4 height 4
checkbox input "true"
click at [89, 81] on input "Copy Misc. Expenses & Credits" at bounding box center [91, 81] width 4 height 4
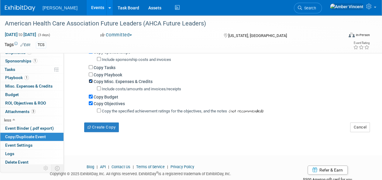
click at [89, 81] on input "Copy Misc. Expenses & Credits" at bounding box center [91, 81] width 4 height 4
checkbox input "false"
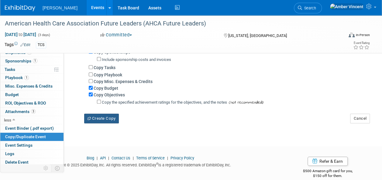
click at [94, 121] on button "Create Copy" at bounding box center [101, 119] width 35 height 10
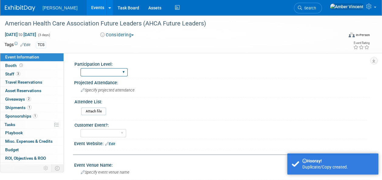
click at [118, 73] on select "Exhibitor Exhibitor/Sponsor" at bounding box center [103, 72] width 47 height 8
select select "Exhibitor/Sponsor"
click at [80, 68] on select "Exhibitor Exhibitor/Sponsor" at bounding box center [103, 72] width 47 height 8
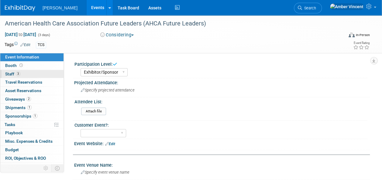
click at [26, 73] on link "3 Staff 3" at bounding box center [31, 74] width 63 height 8
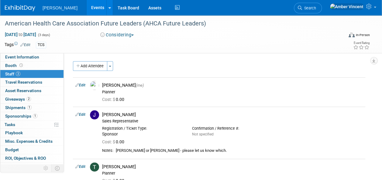
click at [87, 8] on link "Events" at bounding box center [98, 7] width 22 height 15
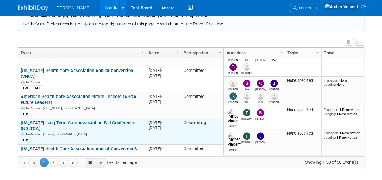
click at [94, 120] on link "[US_STATE] Long Term Care Association Fall Conference (NDLTCA)" at bounding box center [78, 125] width 114 height 11
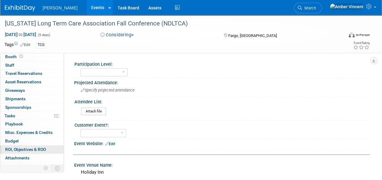
scroll to position [14, 0]
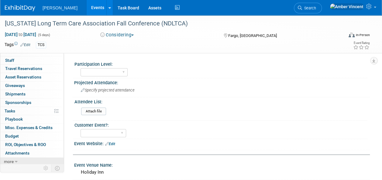
click at [15, 160] on icon at bounding box center [16, 162] width 3 height 4
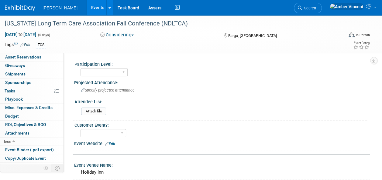
scroll to position [55, 0]
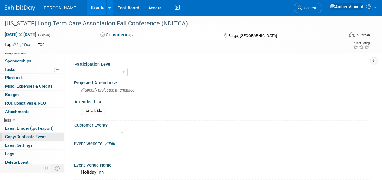
click at [34, 137] on span "Copy/Duplicate Event" at bounding box center [25, 136] width 41 height 5
select select "8"
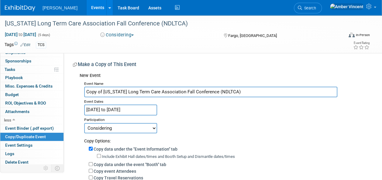
click at [110, 113] on input "Sep 22, 2025 to Sep 26, 2025" at bounding box center [120, 110] width 73 height 11
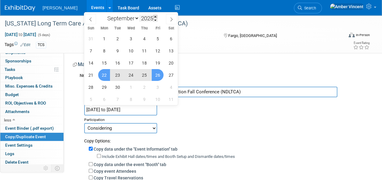
click at [155, 16] on span at bounding box center [155, 17] width 4 height 4
type input "2026"
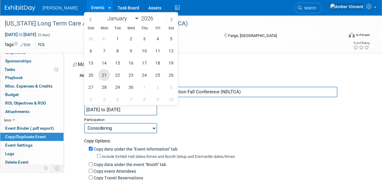
click at [106, 75] on span "21" at bounding box center [104, 75] width 12 height 12
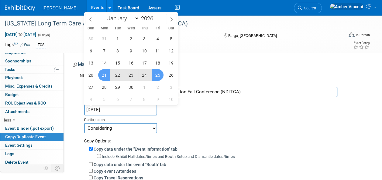
click at [160, 72] on span "25" at bounding box center [157, 75] width 12 height 12
type input "Sep 21, 2026 to Sep 25, 2026"
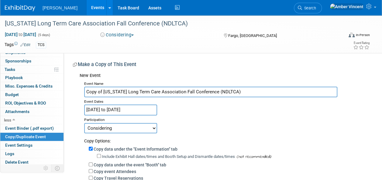
drag, startPoint x: 86, startPoint y: 93, endPoint x: 64, endPoint y: 94, distance: 21.6
click at [64, 94] on div "Participation Level: Exhibitor Exhibitor/Sponsor Projected Attendance: Specify …" at bounding box center [217, 164] width 306 height 223
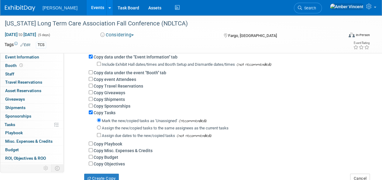
scroll to position [91, 0]
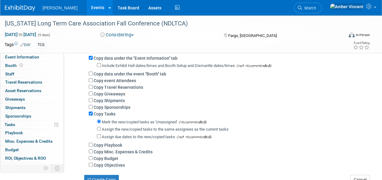
type input "[US_STATE] Long Term Care Association Fall Conference (NDLTCA)"
click at [88, 165] on div "Copy data under the "Event Information" tab Include Exhibit Hall dates/times an…" at bounding box center [224, 110] width 281 height 115
drag, startPoint x: 90, startPoint y: 165, endPoint x: 90, endPoint y: 162, distance: 3.1
click at [90, 165] on input "Copy Objectives" at bounding box center [91, 165] width 4 height 4
checkbox input "true"
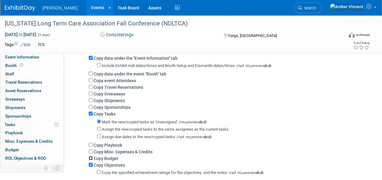
click at [90, 158] on input "Copy Budget" at bounding box center [91, 158] width 4 height 4
checkbox input "true"
click at [89, 151] on input "Copy Misc. Expenses & Credits" at bounding box center [91, 152] width 4 height 4
checkbox input "true"
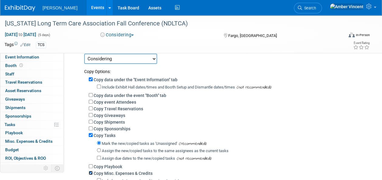
scroll to position [61, 0]
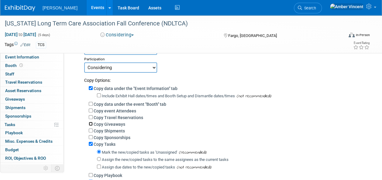
click at [91, 125] on input "Copy Giveaways" at bounding box center [91, 124] width 4 height 4
checkbox input "true"
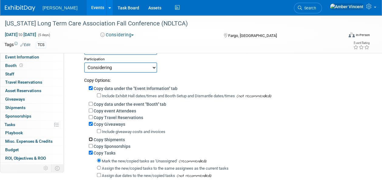
click at [89, 139] on input "Copy Shipments" at bounding box center [91, 140] width 4 height 4
checkbox input "true"
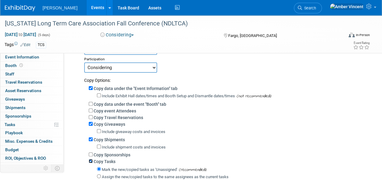
click at [90, 162] on input "Copy Tasks" at bounding box center [91, 161] width 4 height 4
checkbox input "false"
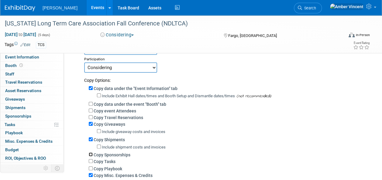
click at [90, 154] on input "Copy Sponsorships" at bounding box center [91, 155] width 4 height 4
checkbox input "true"
click at [91, 111] on input "Copy event Attendees" at bounding box center [91, 111] width 4 height 4
checkbox input "true"
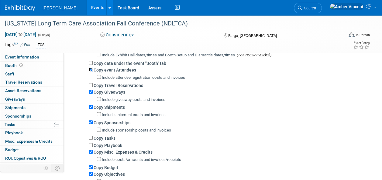
scroll to position [152, 0]
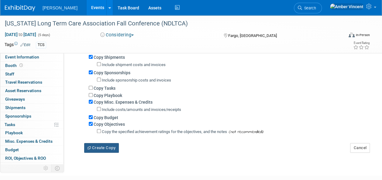
click at [104, 147] on button "Create Copy" at bounding box center [101, 148] width 35 height 10
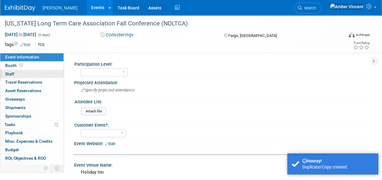
click at [20, 73] on link "0 Staff 0" at bounding box center [31, 74] width 63 height 8
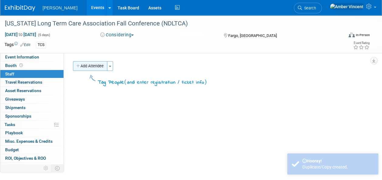
click at [90, 64] on button "Add Attendee" at bounding box center [90, 66] width 34 height 10
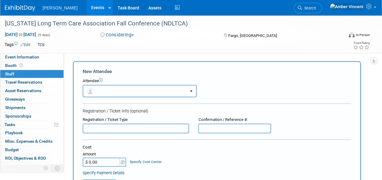
click at [114, 93] on button "button" at bounding box center [140, 91] width 114 height 12
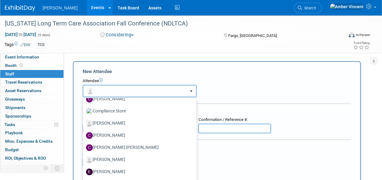
scroll to position [121, 0]
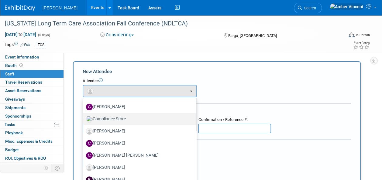
click at [121, 118] on label "Compliance Store" at bounding box center [138, 119] width 104 height 10
click at [84, 118] on input "Compliance Store" at bounding box center [82, 119] width 4 height 4
select select "6b4c3465-e1c6-4b11-907a-ca0b2a21fb1a"
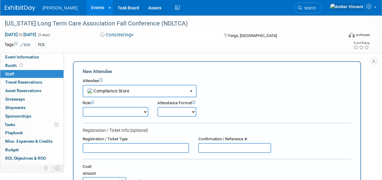
click at [120, 114] on select "Attend Demonstrator Host Leadership Planner Presenter Sales Representative" at bounding box center [116, 112] width 66 height 10
select select "100"
click at [83, 107] on select "Attend Demonstrator Host Leadership Planner Presenter Sales Representative" at bounding box center [116, 112] width 66 height 10
click at [167, 110] on select "Onsite Remote" at bounding box center [176, 112] width 39 height 10
select select "1"
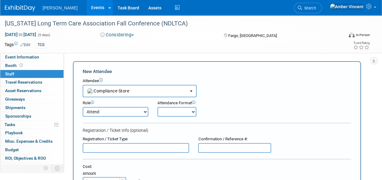
click at [157, 107] on select "Onsite Remote" at bounding box center [176, 112] width 39 height 10
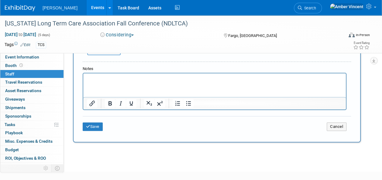
scroll to position [212, 0]
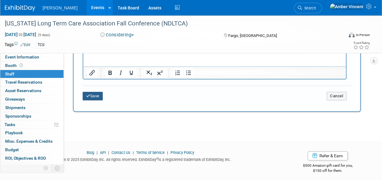
click at [91, 97] on button "Save" at bounding box center [93, 96] width 20 height 8
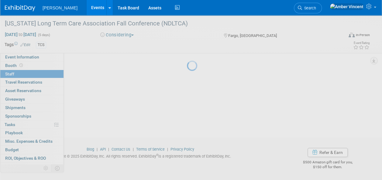
scroll to position [64, 0]
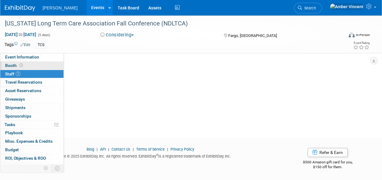
click at [34, 64] on link "Booth" at bounding box center [31, 66] width 63 height 8
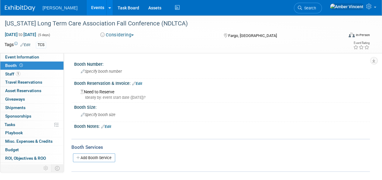
click at [87, 7] on link "Events" at bounding box center [98, 7] width 22 height 15
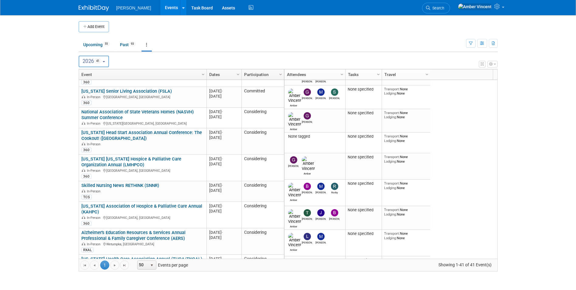
scroll to position [890, 0]
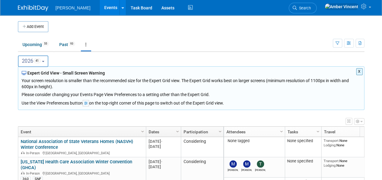
click at [46, 63] on button "2026 41" at bounding box center [33, 62] width 31 height 12
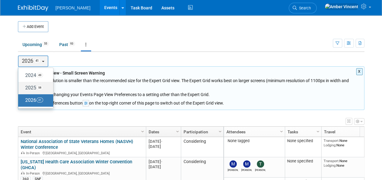
click at [36, 84] on label "2025 58" at bounding box center [34, 88] width 26 height 10
click at [23, 86] on input "2025 58" at bounding box center [21, 88] width 4 height 4
select select "2025"
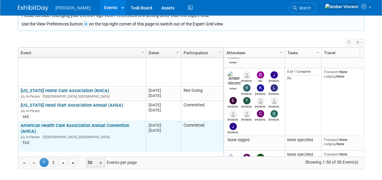
scroll to position [1123, 0]
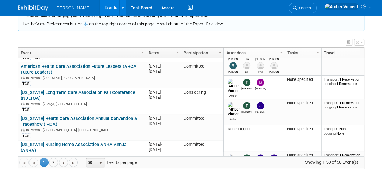
click at [95, 116] on link "[US_STATE] Health Care Association Annual Convention & Tradeshow (IHCA)" at bounding box center [79, 121] width 116 height 11
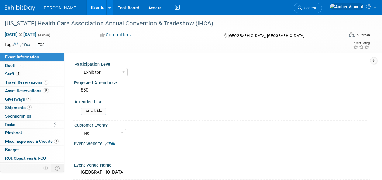
select select "Exhibitor"
select select "No"
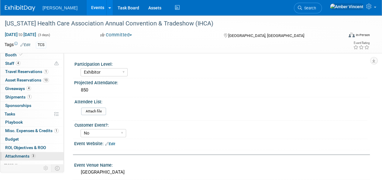
scroll to position [14, 0]
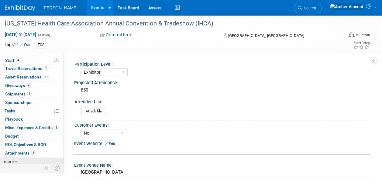
click at [13, 162] on span "more" at bounding box center [9, 161] width 10 height 5
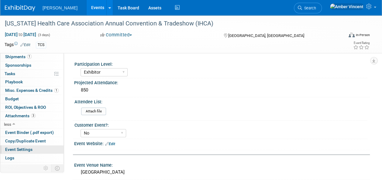
scroll to position [55, 0]
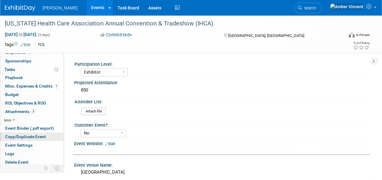
click at [35, 135] on span "Copy/Duplicate Event" at bounding box center [25, 136] width 41 height 5
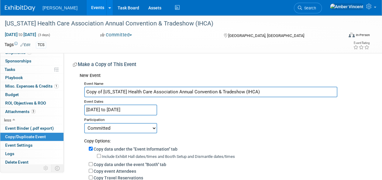
drag, startPoint x: 103, startPoint y: 91, endPoint x: 66, endPoint y: 89, distance: 36.5
click at [69, 87] on div "Participation Level: Exhibitor Exhibitor/Sponsor Projected Attendance: 850 Atte…" at bounding box center [217, 164] width 306 height 222
type input "[US_STATE] Health Care Association Annual Convention & Tradeshow (IHCA)"
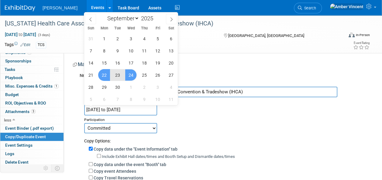
click at [113, 111] on input "Sep 22, 2025 to Sep 24, 2025" at bounding box center [120, 110] width 73 height 11
click at [155, 15] on div "January February March April May June July August September October November De…" at bounding box center [131, 17] width 70 height 10
click at [157, 16] on span at bounding box center [155, 17] width 4 height 4
type input "2026"
click at [103, 76] on span "21" at bounding box center [104, 75] width 12 height 12
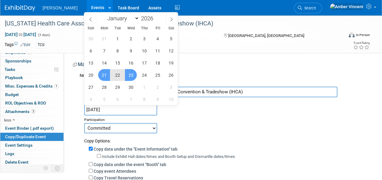
click at [132, 78] on span "23" at bounding box center [131, 75] width 12 height 12
type input "Sep 21, 2026 to Sep 23, 2026"
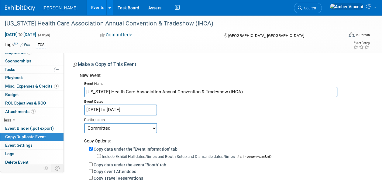
click at [100, 129] on select "Committed Considering Not Going Trade Show Exhibitor Exhibit & Sponsor" at bounding box center [120, 128] width 73 height 10
select select "2"
click at [84, 123] on select "Committed Considering Not Going Trade Show Exhibitor Exhibit & Sponsor" at bounding box center [120, 128] width 73 height 10
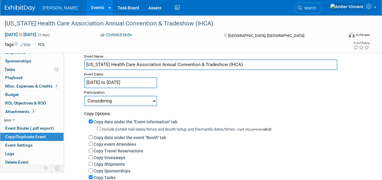
scroll to position [61, 0]
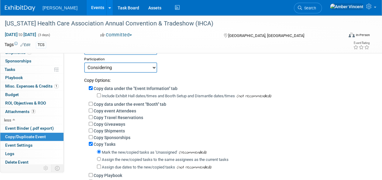
click at [88, 110] on div "Copy data under the "Event Information" tab Include Exhibit Hall dates/times an…" at bounding box center [224, 140] width 281 height 115
click at [89, 110] on input "Copy event Attendees" at bounding box center [91, 111] width 4 height 4
checkbox input "true"
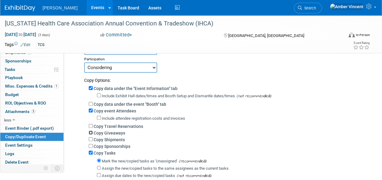
click at [91, 132] on input "Copy Giveaways" at bounding box center [91, 133] width 4 height 4
checkbox input "true"
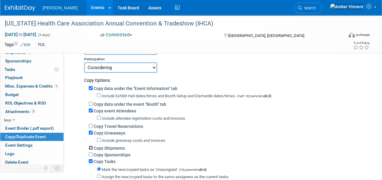
click at [90, 148] on input "Copy Shipments" at bounding box center [91, 148] width 4 height 4
checkbox input "true"
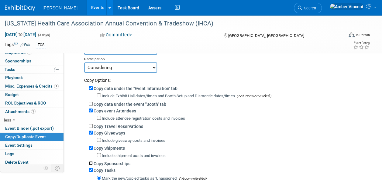
click at [89, 163] on input "Copy Sponsorships" at bounding box center [91, 163] width 4 height 4
checkbox input "true"
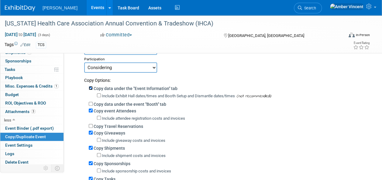
click at [90, 87] on input "Copy data under the "Event Information" tab" at bounding box center [91, 88] width 4 height 4
checkbox input "false"
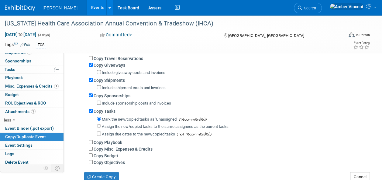
scroll to position [121, 0]
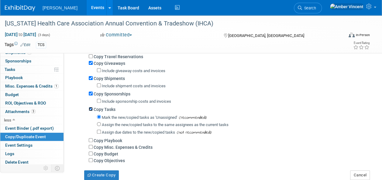
click at [92, 108] on input "Copy Tasks" at bounding box center [91, 109] width 4 height 4
checkbox input "false"
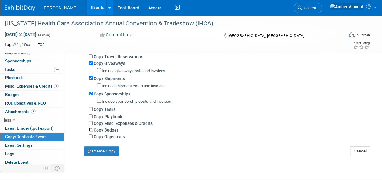
click at [90, 130] on input "Copy Budget" at bounding box center [91, 130] width 4 height 4
checkbox input "true"
click at [89, 138] on input "Copy Objectives" at bounding box center [91, 136] width 4 height 4
checkbox input "true"
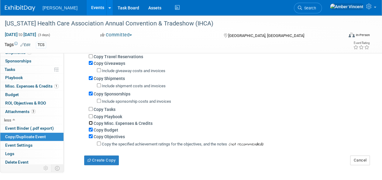
click at [92, 121] on input "Copy Misc. Expenses & Credits" at bounding box center [91, 123] width 4 height 4
checkbox input "true"
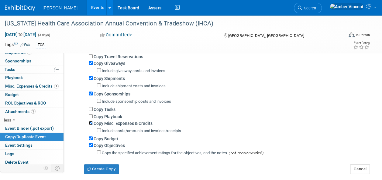
scroll to position [181, 0]
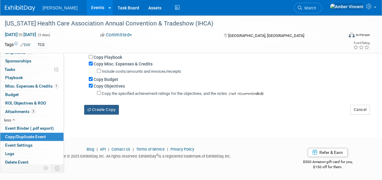
click at [106, 107] on button "Create Copy" at bounding box center [101, 110] width 35 height 10
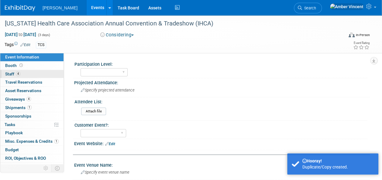
click at [28, 75] on link "4 Staff 4" at bounding box center [31, 74] width 63 height 8
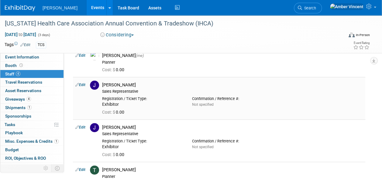
scroll to position [21, 0]
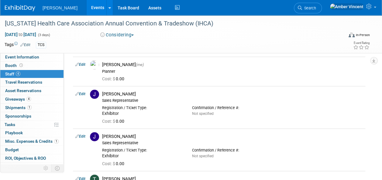
click at [30, 46] on link "Edit" at bounding box center [25, 45] width 10 height 4
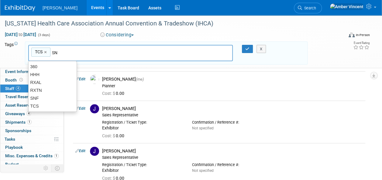
type input "SNF"
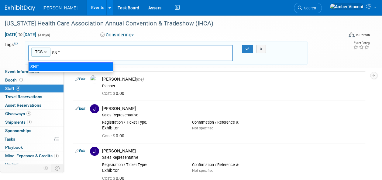
click at [81, 63] on div "SNF" at bounding box center [70, 67] width 85 height 8
type input "TCS, SNF"
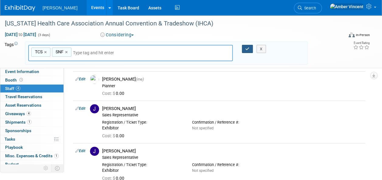
click at [247, 46] on button "button" at bounding box center [247, 49] width 11 height 8
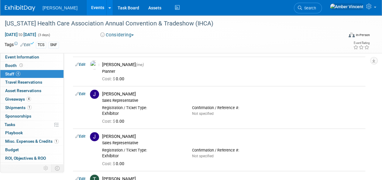
click at [87, 1] on link "Events" at bounding box center [98, 7] width 22 height 15
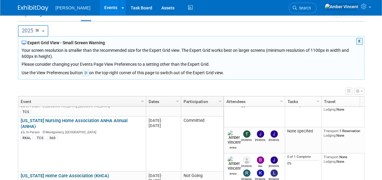
scroll to position [1160, 0]
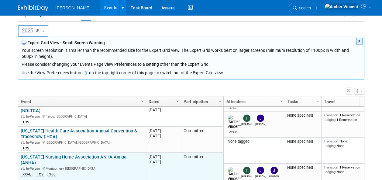
click at [106, 155] on link "[US_STATE] Nursing Home Association ANHA Annual (ANHA)" at bounding box center [74, 160] width 107 height 11
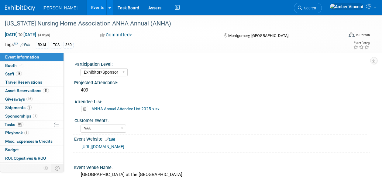
select select "Exhibitor/Sponsor"
select select "Yes"
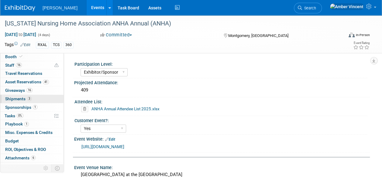
scroll to position [14, 0]
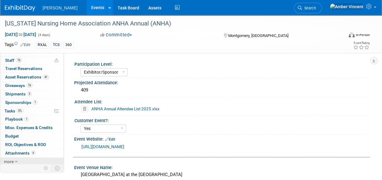
click at [19, 161] on link "more" at bounding box center [31, 162] width 63 height 8
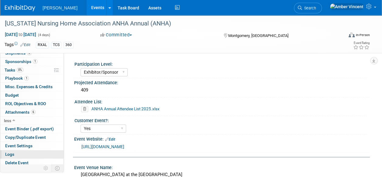
scroll to position [55, 0]
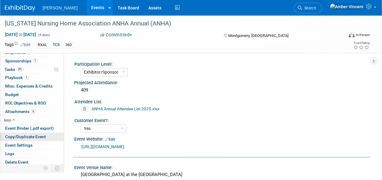
click at [24, 137] on span "Copy/Duplicate Event" at bounding box center [25, 136] width 41 height 5
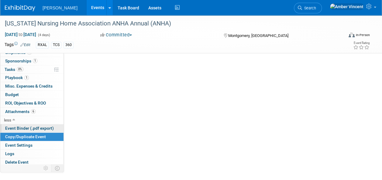
select select "8"
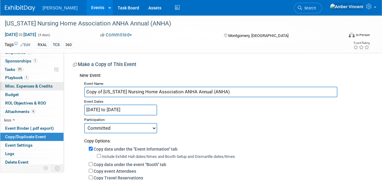
drag, startPoint x: 103, startPoint y: 92, endPoint x: 56, endPoint y: 83, distance: 48.5
click at [56, 83] on div "Event Information Event Info Booth Booth 16 Staff 16 Staff 0 Travel Reservation…" at bounding box center [191, 145] width 382 height 260
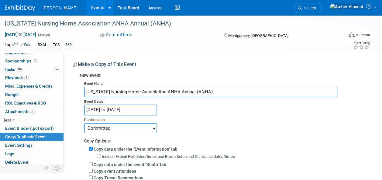
type input "[US_STATE] Nursing Home Association ANHA Annual (ANHA)"
click at [117, 106] on input "[DATE] to [DATE]" at bounding box center [120, 110] width 73 height 11
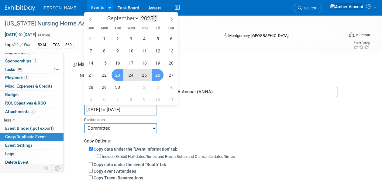
click at [154, 16] on span at bounding box center [155, 17] width 4 height 4
type input "2026"
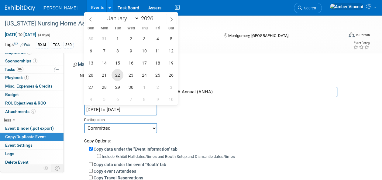
click at [119, 74] on span "22" at bounding box center [117, 75] width 12 height 12
click at [158, 77] on span "25" at bounding box center [157, 75] width 12 height 12
type input "[DATE] to [DATE]"
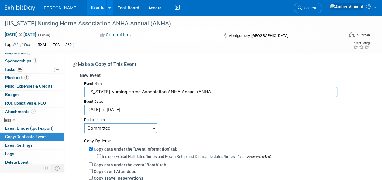
click at [113, 127] on select "Committed Considering Not Going Trade Show Exhibitor Exhibit & Sponsor" at bounding box center [120, 128] width 73 height 10
select select "2"
click at [84, 123] on select "Committed Considering Not Going Trade Show Exhibitor Exhibit & Sponsor" at bounding box center [120, 128] width 73 height 10
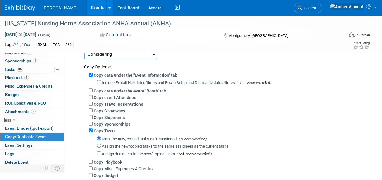
scroll to position [61, 0]
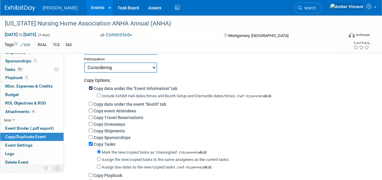
click at [92, 87] on input "Copy data under the "Event Information" tab" at bounding box center [91, 88] width 4 height 4
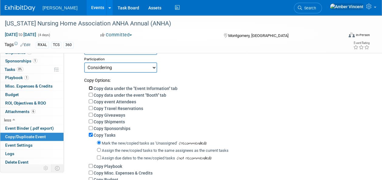
click at [90, 87] on input "Copy data under the "Event Information" tab" at bounding box center [91, 88] width 4 height 4
checkbox input "true"
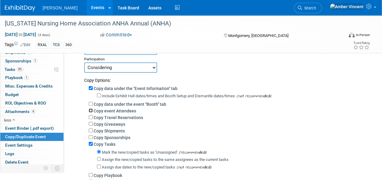
click at [91, 110] on input "Copy event Attendees" at bounding box center [91, 111] width 4 height 4
checkbox input "true"
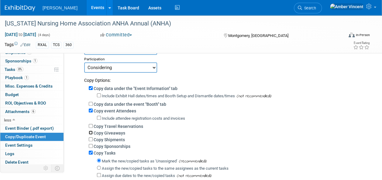
click at [91, 132] on input "Copy Giveaways" at bounding box center [91, 133] width 4 height 4
checkbox input "true"
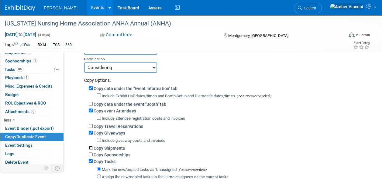
click at [92, 148] on input "Copy Shipments" at bounding box center [91, 148] width 4 height 4
checkbox input "true"
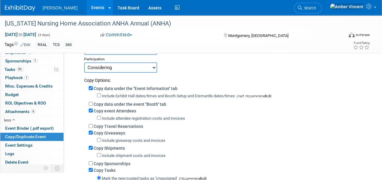
click at [93, 165] on div "Copy Sponsorships" at bounding box center [227, 163] width 276 height 7
click at [90, 164] on input "Copy Sponsorships" at bounding box center [91, 163] width 4 height 4
checkbox input "true"
click at [89, 178] on input "Copy Tasks" at bounding box center [91, 179] width 4 height 4
checkbox input "false"
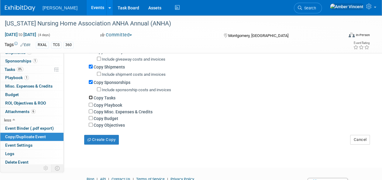
scroll to position [152, 0]
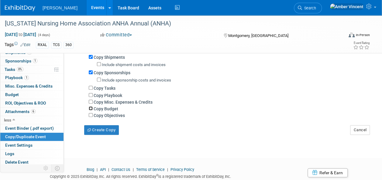
click at [92, 109] on input "Copy Budget" at bounding box center [91, 109] width 4 height 4
checkbox input "true"
click at [91, 115] on input "Copy Objectives" at bounding box center [91, 115] width 4 height 4
checkbox input "true"
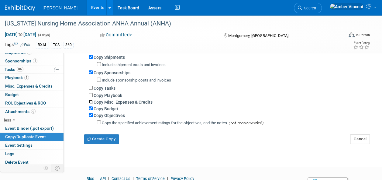
click at [92, 101] on input "Copy Misc. Expenses & Credits" at bounding box center [91, 102] width 4 height 4
checkbox input "true"
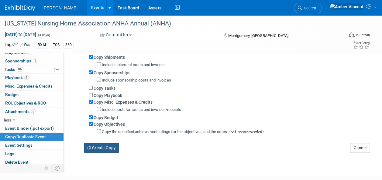
click at [90, 151] on button "Create Copy" at bounding box center [101, 148] width 35 height 10
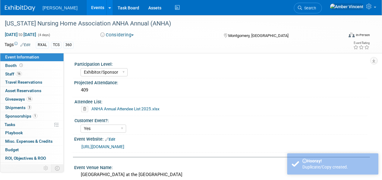
select select "Exhibitor/Sponsor"
select select "Yes"
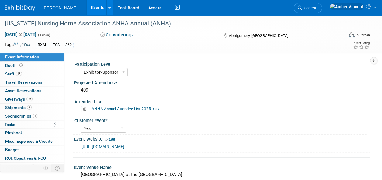
click at [29, 45] on link "Edit" at bounding box center [25, 45] width 10 height 4
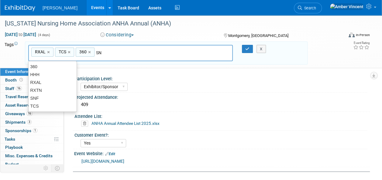
type input "SNF"
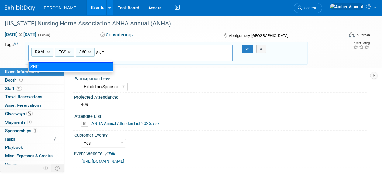
click at [102, 71] on div "SNF" at bounding box center [70, 67] width 85 height 8
type input "RXAL, TCS, 360, SNF"
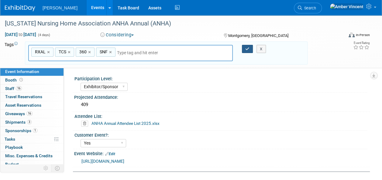
click at [249, 49] on button "button" at bounding box center [247, 49] width 11 height 8
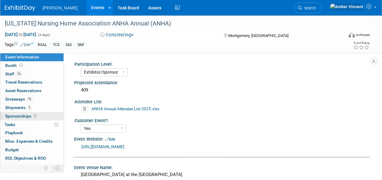
click at [32, 116] on span "Sponsorships 1" at bounding box center [21, 116] width 32 height 5
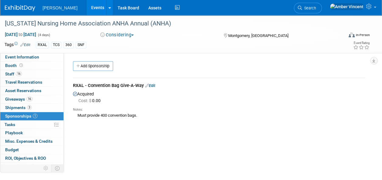
click at [152, 85] on link "Edit" at bounding box center [150, 85] width 10 height 5
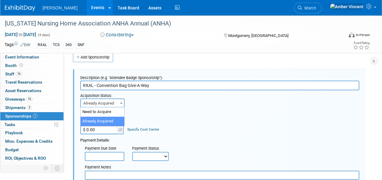
click at [119, 104] on span at bounding box center [121, 103] width 6 height 8
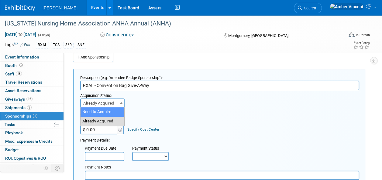
select select "1"
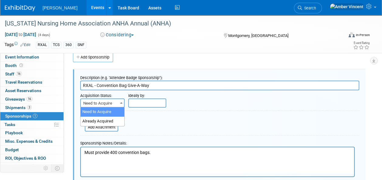
click at [121, 103] on b at bounding box center [121, 103] width 2 height 2
click at [192, 124] on form "Description (e.g. "Attendee Badge Sponsorship"): RXAL - Convention Bag Give-A-W…" at bounding box center [219, 134] width 279 height 123
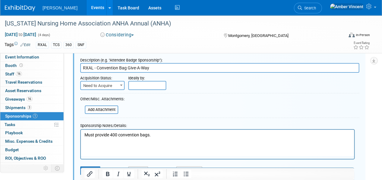
scroll to position [39, 0]
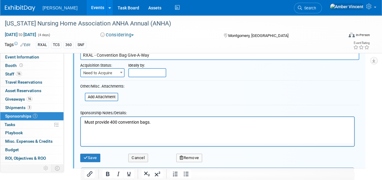
click at [158, 123] on p "Must provide 400 convention bags." at bounding box center [217, 123] width 266 height 6
click at [97, 161] on button "Save" at bounding box center [90, 158] width 20 height 8
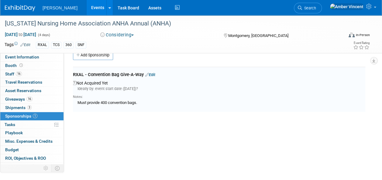
scroll to position [9, 0]
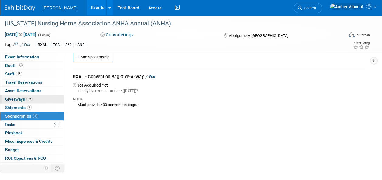
click at [46, 100] on link "16 Giveaways 16" at bounding box center [31, 99] width 63 height 8
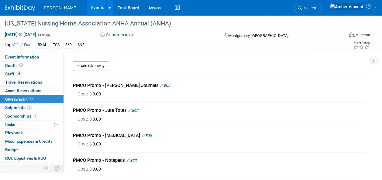
click at [160, 84] on link "Edit" at bounding box center [165, 85] width 10 height 5
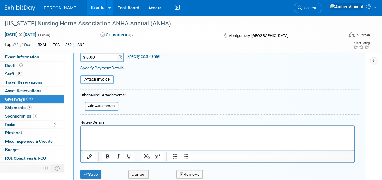
scroll to position [130, 0]
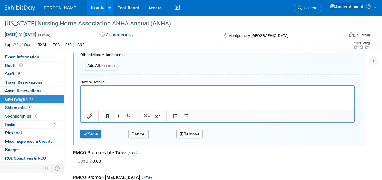
click at [189, 136] on button "Remove" at bounding box center [189, 134] width 27 height 9
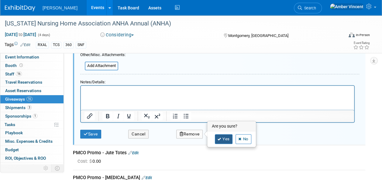
click at [223, 138] on link "Yes" at bounding box center [224, 139] width 18 height 10
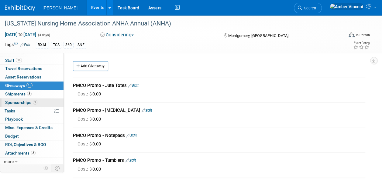
scroll to position [0, 0]
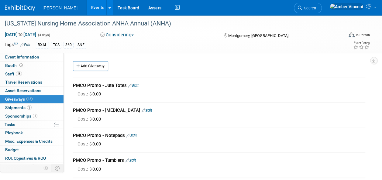
click at [87, 6] on link "Events" at bounding box center [98, 7] width 22 height 15
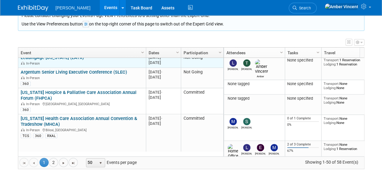
scroll to position [583, 0]
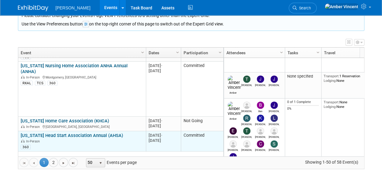
click at [98, 133] on link "Alabama Head Start Association Annual (AHSA)" at bounding box center [72, 135] width 102 height 5
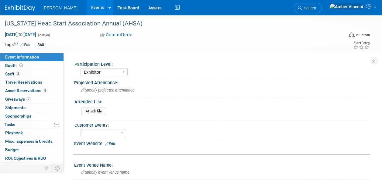
select select "Exhibitor"
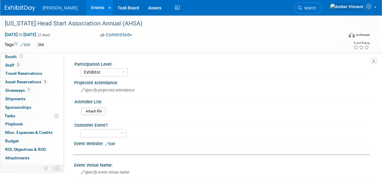
scroll to position [14, 0]
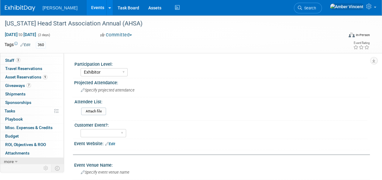
click at [18, 160] on link "more" at bounding box center [31, 162] width 63 height 8
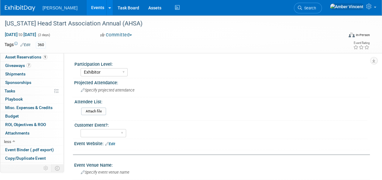
scroll to position [55, 0]
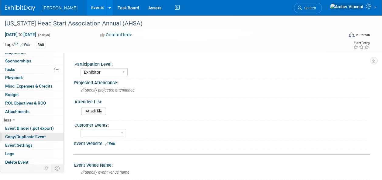
click at [37, 136] on span "Copy/Duplicate Event" at bounding box center [25, 136] width 41 height 5
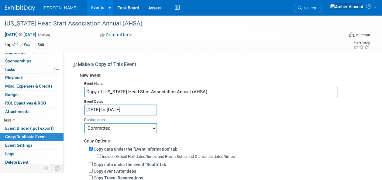
drag, startPoint x: 103, startPoint y: 93, endPoint x: 59, endPoint y: 89, distance: 43.9
click at [59, 89] on div "Event Information Event Info Booth Booth 3 Staff 3 Staff 0 Travel Reservations …" at bounding box center [191, 145] width 382 height 260
type input "[US_STATE] Head Start Association Annual (AHSA)"
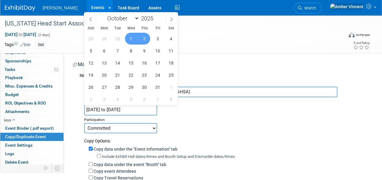
drag, startPoint x: 111, startPoint y: 113, endPoint x: 107, endPoint y: 113, distance: 3.7
click at [111, 113] on input "[DATE] to [DATE]" at bounding box center [120, 110] width 73 height 11
click at [154, 15] on span at bounding box center [155, 17] width 4 height 4
type input "2026"
click at [133, 43] on span "30" at bounding box center [131, 39] width 12 height 12
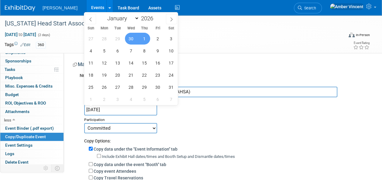
click at [143, 42] on span "1" at bounding box center [144, 39] width 12 height 12
type input "[DATE] to [DATE]"
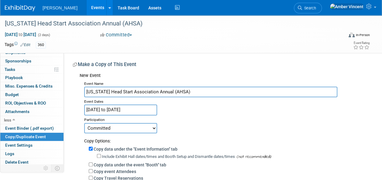
drag, startPoint x: 123, startPoint y: 124, endPoint x: 121, endPoint y: 128, distance: 4.1
click at [123, 124] on select "Committed Considering Not Going Trade Show Exhibitor Exhibit & Sponsor" at bounding box center [120, 128] width 73 height 10
select select "2"
click at [84, 123] on select "Committed Considering Not Going Trade Show Exhibitor Exhibit & Sponsor" at bounding box center [120, 128] width 73 height 10
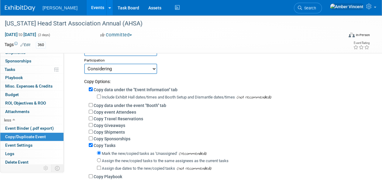
scroll to position [61, 0]
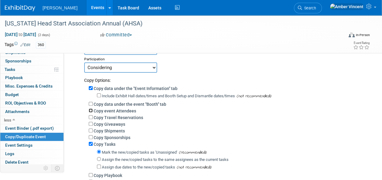
click at [90, 110] on input "Copy event Attendees" at bounding box center [91, 111] width 4 height 4
checkbox input "true"
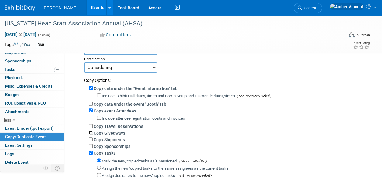
click at [90, 132] on input "Copy Giveaways" at bounding box center [91, 133] width 4 height 4
checkbox input "true"
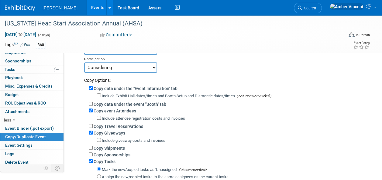
click at [90, 146] on div "Copy Shipments" at bounding box center [227, 148] width 276 height 7
click at [90, 149] on input "Copy Shipments" at bounding box center [91, 148] width 4 height 4
checkbox input "true"
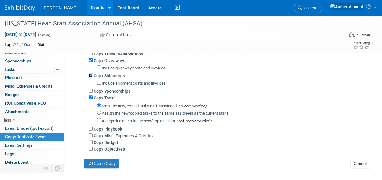
scroll to position [152, 0]
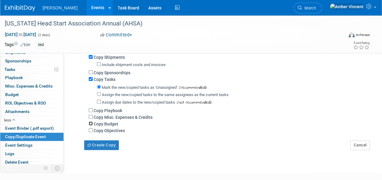
click at [91, 125] on input "Copy Budget" at bounding box center [91, 124] width 4 height 4
checkbox input "true"
click at [91, 132] on input "Copy Objectives" at bounding box center [91, 130] width 4 height 4
checkbox input "true"
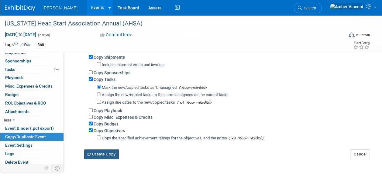
click at [97, 153] on button "Create Copy" at bounding box center [101, 155] width 35 height 10
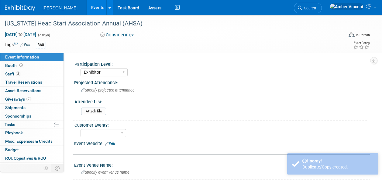
select select "Exhibitor"
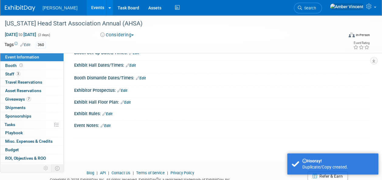
scroll to position [188, 0]
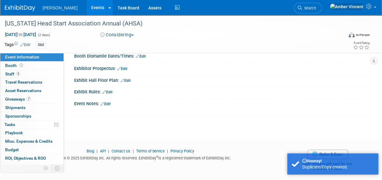
click at [108, 102] on link "Edit" at bounding box center [105, 104] width 10 height 4
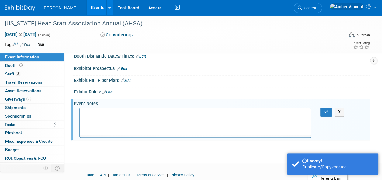
scroll to position [0, 0]
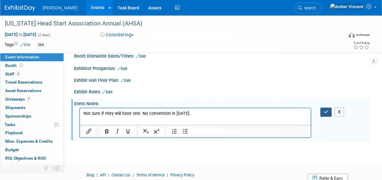
click at [324, 110] on icon "button" at bounding box center [325, 112] width 5 height 4
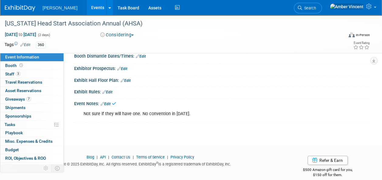
click at [87, 3] on link "Events" at bounding box center [98, 7] width 22 height 15
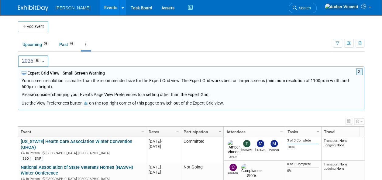
click at [38, 114] on div "X Expert Grid View - Small Screen Warning Your screen resolution is smaller tha…" at bounding box center [191, 157] width 346 height 182
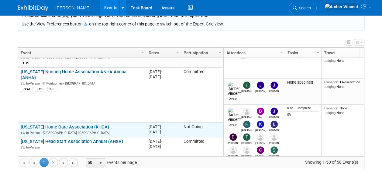
scroll to position [1232, 0]
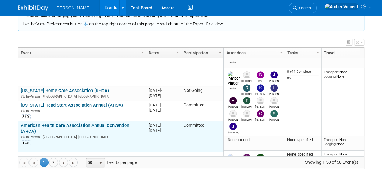
click at [51, 123] on link "American Health Care Association Annual Convention (AHCA)" at bounding box center [75, 128] width 108 height 11
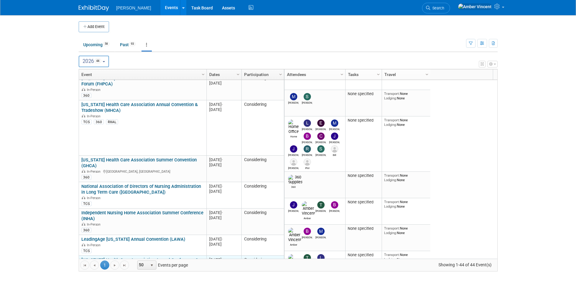
scroll to position [992, 0]
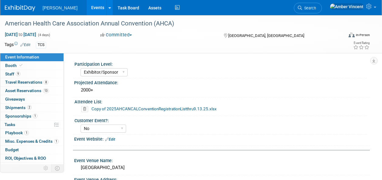
select select "Exhibitor/Sponsor"
select select "No"
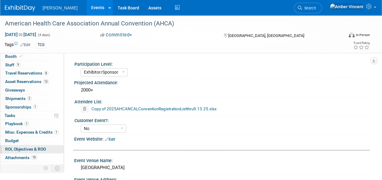
scroll to position [14, 0]
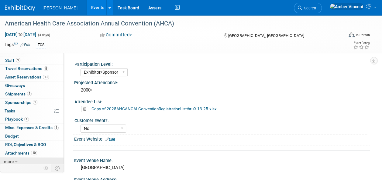
click at [17, 161] on icon at bounding box center [16, 162] width 3 height 4
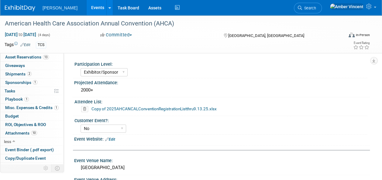
scroll to position [55, 0]
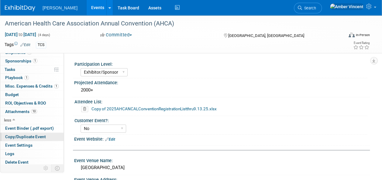
click at [33, 136] on span "Copy/Duplicate Event" at bounding box center [25, 136] width 41 height 5
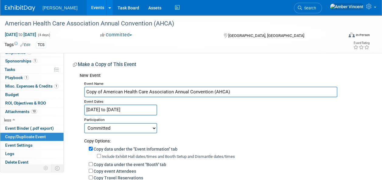
drag, startPoint x: 103, startPoint y: 91, endPoint x: 66, endPoint y: 84, distance: 38.3
click at [68, 85] on div "Participation Level: Exhibitor Exhibitor/Sponsor Projected Attendance: 2000+ At…" at bounding box center [217, 164] width 306 height 222
type input "American Health Care Association Annual Convention (AHCA)"
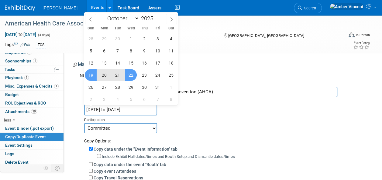
click at [125, 109] on input "Oct 19, 2025 to Oct 22, 2025" at bounding box center [120, 110] width 73 height 11
click at [155, 16] on span at bounding box center [155, 17] width 4 height 4
type input "2026"
click at [91, 74] on span "18" at bounding box center [91, 75] width 12 height 12
click at [127, 75] on span "21" at bounding box center [131, 75] width 12 height 12
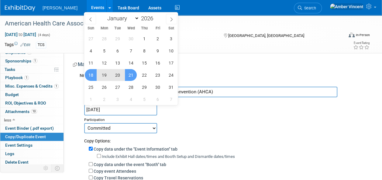
type input "Oct 18, 2026 to Oct 21, 2026"
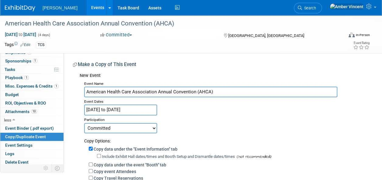
scroll to position [30, 0]
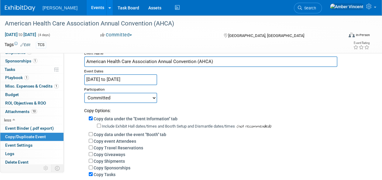
drag, startPoint x: 149, startPoint y: 100, endPoint x: 136, endPoint y: 104, distance: 13.1
click at [149, 100] on select "Committed Considering Not Going Trade Show Exhibitor Exhibit & Sponsor" at bounding box center [120, 98] width 73 height 10
select select "2"
click at [84, 93] on select "Committed Considering Not Going Trade Show Exhibitor Exhibit & Sponsor" at bounding box center [120, 98] width 73 height 10
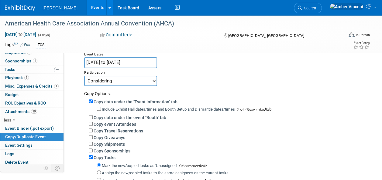
scroll to position [61, 0]
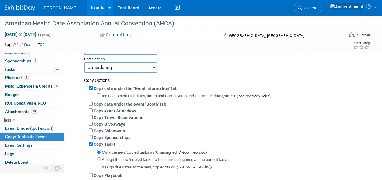
click at [88, 111] on div "Copy data under the "Event Information" tab Include Exhibit Hall dates/times an…" at bounding box center [224, 140] width 281 height 115
drag, startPoint x: 90, startPoint y: 111, endPoint x: 90, endPoint y: 115, distance: 4.0
click at [90, 111] on input "Copy event Attendees" at bounding box center [91, 111] width 4 height 4
checkbox input "true"
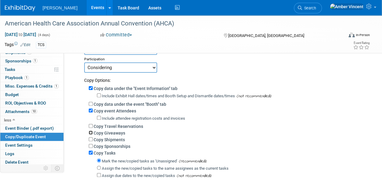
click at [91, 133] on input "Copy Giveaways" at bounding box center [91, 133] width 4 height 4
checkbox input "true"
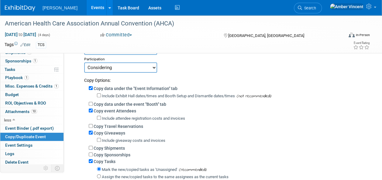
click at [93, 147] on div "Copy Shipments" at bounding box center [227, 148] width 276 height 7
click at [92, 149] on input "Copy Shipments" at bounding box center [91, 148] width 4 height 4
checkbox input "true"
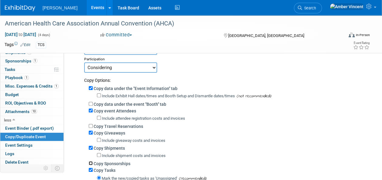
click at [91, 164] on input "Copy Sponsorships" at bounding box center [91, 163] width 4 height 4
checkbox input "true"
click at [91, 177] on input "Copy Tasks" at bounding box center [91, 179] width 4 height 4
checkbox input "false"
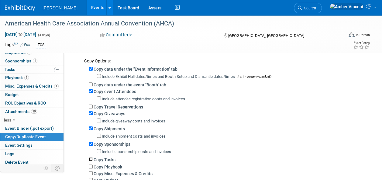
scroll to position [121, 0]
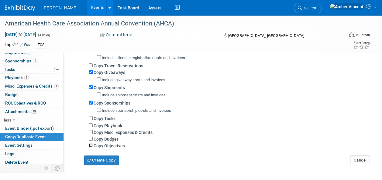
click at [90, 147] on input "Copy Objectives" at bounding box center [91, 146] width 4 height 4
checkbox input "true"
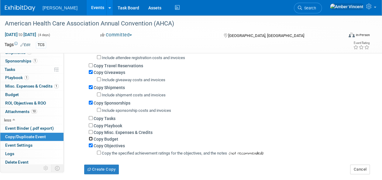
click at [89, 138] on input "Copy Budget" at bounding box center [91, 139] width 4 height 4
checkbox input "true"
click at [89, 131] on div "Copy data under the "Event Information" tab Include Exhibit Hall dates/times an…" at bounding box center [224, 90] width 281 height 135
click at [89, 132] on input "Copy Misc. Expenses & Credits" at bounding box center [91, 132] width 4 height 4
checkbox input "true"
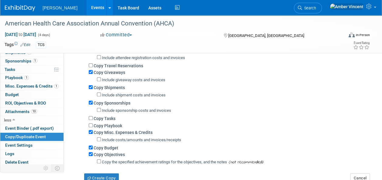
click at [92, 173] on div "Create Copy" at bounding box center [104, 175] width 48 height 16
click at [93, 175] on button "Create Copy" at bounding box center [101, 179] width 35 height 10
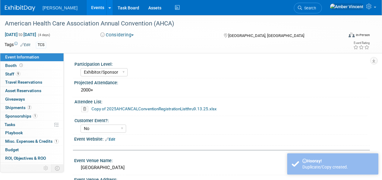
select select "Exhibitor/Sponsor"
select select "No"
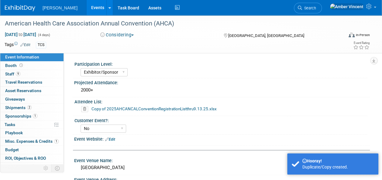
click at [28, 45] on link "Edit" at bounding box center [25, 45] width 10 height 4
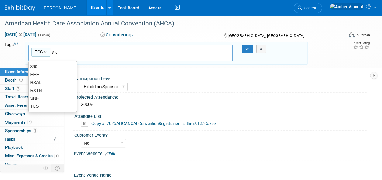
type input "SNF"
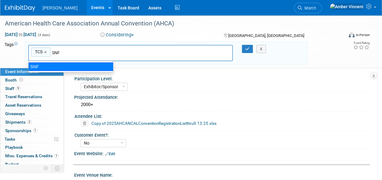
click at [63, 63] on div "SNF" at bounding box center [70, 67] width 85 height 8
type input "TCS, SNF"
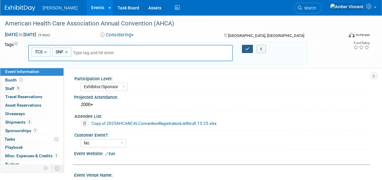
click at [248, 50] on icon "button" at bounding box center [247, 49] width 4 height 4
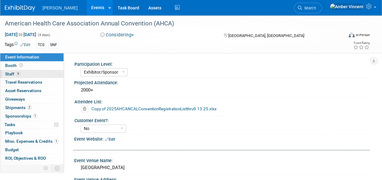
click at [29, 76] on link "9 Staff 9" at bounding box center [31, 74] width 63 height 8
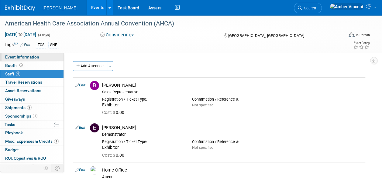
click at [37, 54] on link "Event Information" at bounding box center [31, 57] width 63 height 8
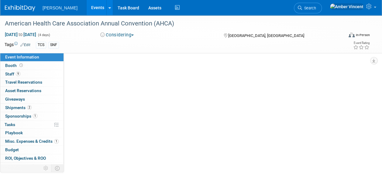
select select "Exhibitor/Sponsor"
select select "No"
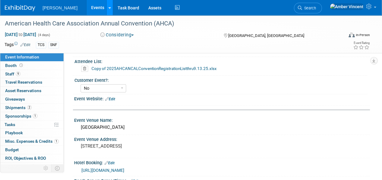
scroll to position [39, 0]
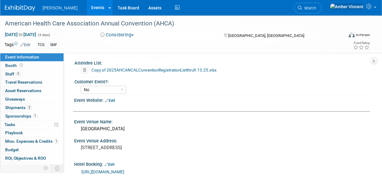
click at [87, 10] on link "Events" at bounding box center [98, 7] width 22 height 15
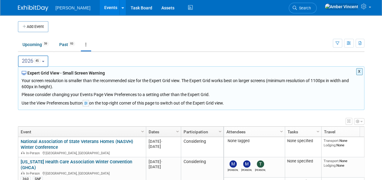
drag, startPoint x: 45, startPoint y: 58, endPoint x: 43, endPoint y: 65, distance: 7.2
click at [45, 58] on button "2026 45" at bounding box center [33, 62] width 31 height 12
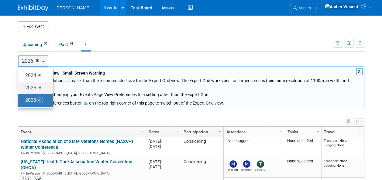
click at [32, 90] on label "2025 58" at bounding box center [34, 88] width 26 height 10
click at [23, 90] on input "2025 58" at bounding box center [21, 88] width 4 height 4
select select "2025"
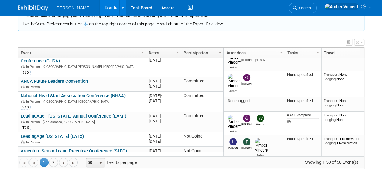
scroll to position [322, 0]
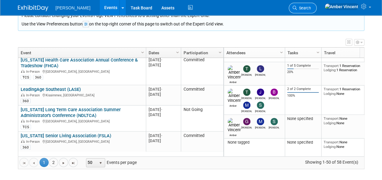
click at [311, 8] on span "Search" at bounding box center [304, 8] width 14 height 5
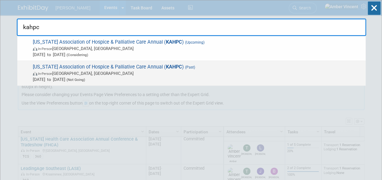
type input "kahpc"
click at [96, 72] on span "In-Person Louisville, KY" at bounding box center [197, 73] width 329 height 6
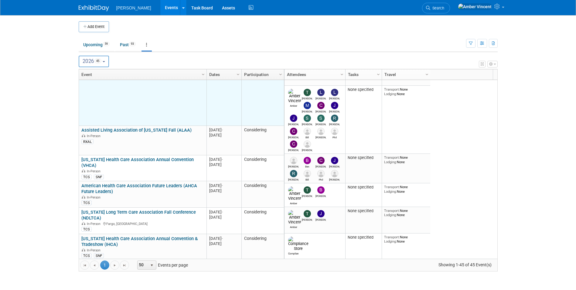
scroll to position [1035, 0]
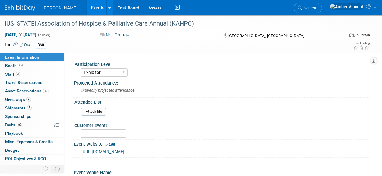
select select "Exhibitor"
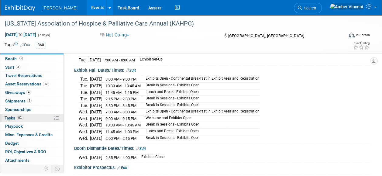
scroll to position [14, 0]
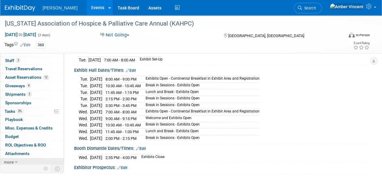
click at [16, 161] on icon at bounding box center [16, 162] width 3 height 4
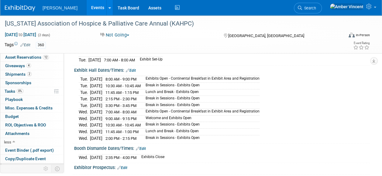
scroll to position [55, 0]
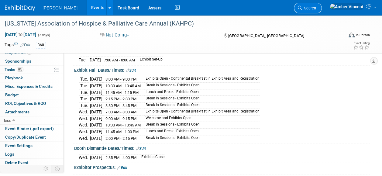
click at [316, 9] on span "Search" at bounding box center [309, 8] width 14 height 5
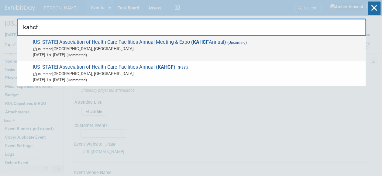
type input "kahcf"
click at [120, 49] on span "In-Person [GEOGRAPHIC_DATA], [GEOGRAPHIC_DATA]" at bounding box center [197, 49] width 329 height 6
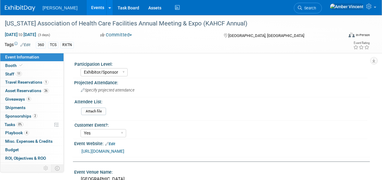
select select "Exhibitor/Sponsor"
select select "Yes"
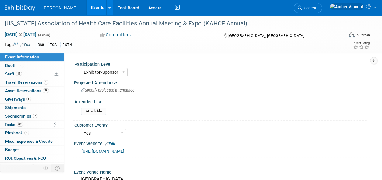
click at [87, 9] on link "Events" at bounding box center [98, 7] width 22 height 15
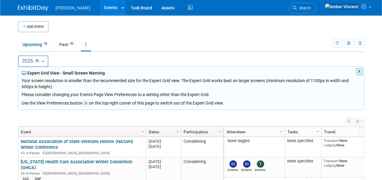
click at [44, 59] on button "2026 45" at bounding box center [33, 62] width 31 height 12
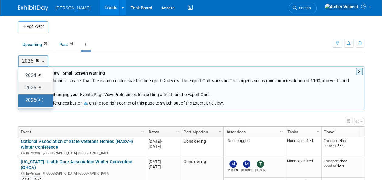
click at [33, 87] on label "2025 58" at bounding box center [34, 88] width 26 height 10
click at [23, 87] on input "2025 58" at bounding box center [21, 88] width 4 height 4
select select "2025"
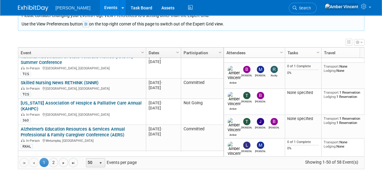
scroll to position [984, 0]
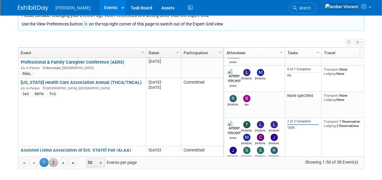
click at [52, 161] on link "2" at bounding box center [53, 162] width 9 height 9
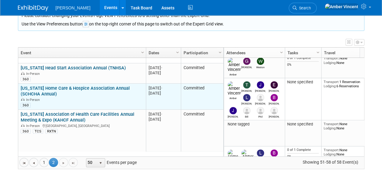
scroll to position [0, 0]
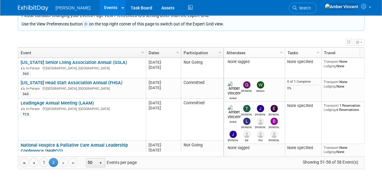
click at [70, 64] on link "[US_STATE] Senior Living Association Annual (GSLA)" at bounding box center [74, 62] width 106 height 5
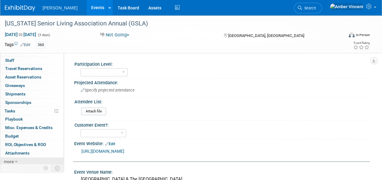
click at [18, 161] on link "more" at bounding box center [31, 162] width 63 height 8
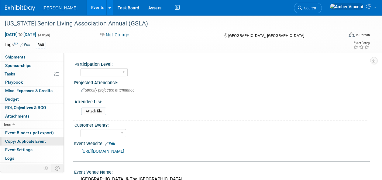
scroll to position [55, 0]
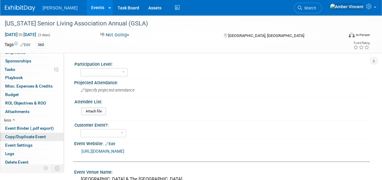
click at [24, 135] on span "Copy/Duplicate Event" at bounding box center [25, 136] width 41 height 5
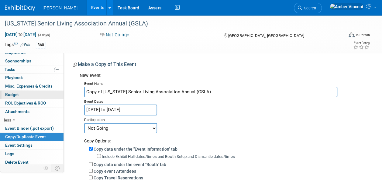
drag, startPoint x: 103, startPoint y: 91, endPoint x: 52, endPoint y: 91, distance: 51.0
click at [52, 91] on div "Event Information Event Info Booth Booth 0 Staff 0 Staff 0 Travel Reservations …" at bounding box center [191, 145] width 382 height 260
type input "[US_STATE] Senior Living Association Annual (GSLA)"
click at [102, 112] on input "Oct 22, 2025 to Oct 24, 2025" at bounding box center [120, 110] width 73 height 11
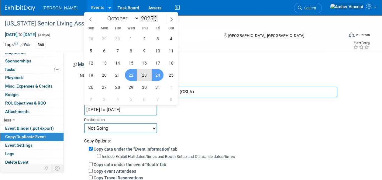
click at [155, 16] on span at bounding box center [155, 17] width 4 height 4
type input "2026"
click at [129, 76] on span "21" at bounding box center [131, 75] width 12 height 12
click at [158, 78] on span "23" at bounding box center [157, 75] width 12 height 12
type input "Oct 21, 2026 to Oct 23, 2026"
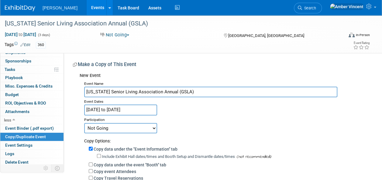
click at [107, 127] on select "Committed Considering Not Going Trade Show Exhibitor Exhibit & Sponsor" at bounding box center [120, 128] width 73 height 10
select select "2"
click at [84, 123] on select "Committed Considering Not Going Trade Show Exhibitor Exhibit & Sponsor" at bounding box center [120, 128] width 73 height 10
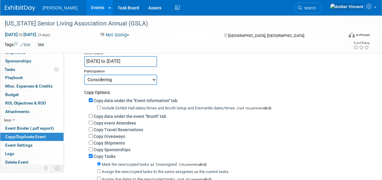
scroll to position [61, 0]
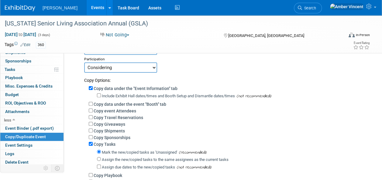
click at [88, 110] on div "Copy data under the "Event Information" tab Include Exhibit Hall dates/times an…" at bounding box center [224, 140] width 281 height 115
click at [92, 124] on input "Copy Giveaways" at bounding box center [91, 124] width 4 height 4
checkbox input "true"
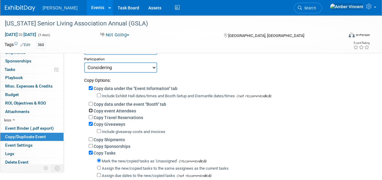
click at [90, 110] on input "Copy event Attendees" at bounding box center [91, 111] width 4 height 4
checkbox input "true"
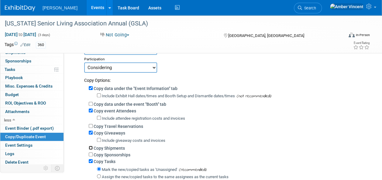
click at [90, 149] on input "Copy Shipments" at bounding box center [91, 148] width 4 height 4
checkbox input "true"
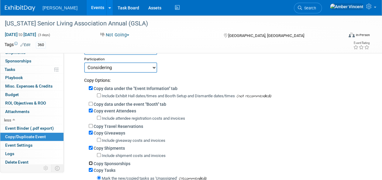
click at [90, 163] on input "Copy Sponsorships" at bounding box center [91, 163] width 4 height 4
checkbox input "true"
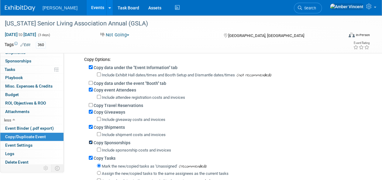
scroll to position [91, 0]
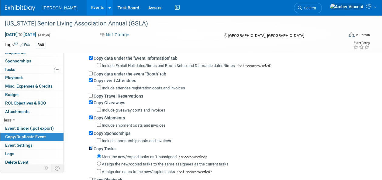
click at [91, 147] on input "Copy Tasks" at bounding box center [91, 149] width 4 height 4
checkbox input "false"
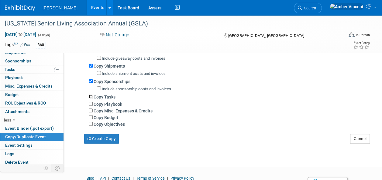
scroll to position [152, 0]
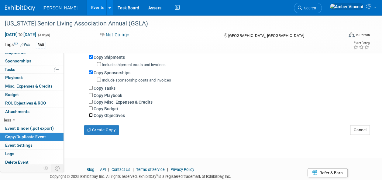
drag, startPoint x: 91, startPoint y: 115, endPoint x: 90, endPoint y: 112, distance: 3.1
click at [91, 114] on input "Copy Objectives" at bounding box center [91, 115] width 4 height 4
checkbox input "true"
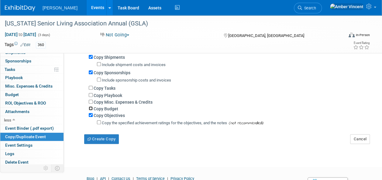
click at [89, 108] on input "Copy Budget" at bounding box center [91, 109] width 4 height 4
checkbox input "true"
click at [91, 101] on input "Copy Misc. Expenses & Credits" at bounding box center [91, 102] width 4 height 4
checkbox input "true"
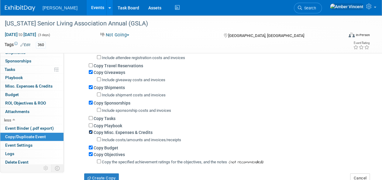
scroll to position [91, 0]
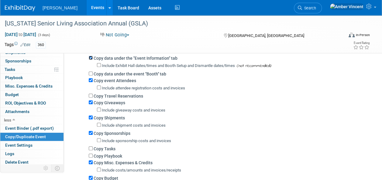
click at [90, 57] on input "Copy data under the "Event Information" tab" at bounding box center [91, 58] width 4 height 4
checkbox input "false"
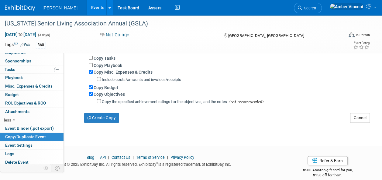
scroll to position [181, 0]
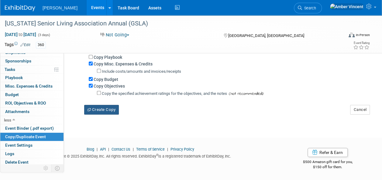
click at [99, 112] on button "Create Copy" at bounding box center [101, 110] width 35 height 10
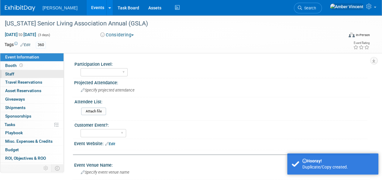
click at [29, 78] on link "0 Staff 0" at bounding box center [31, 74] width 63 height 8
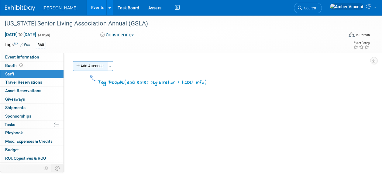
click at [103, 68] on button "Add Attendee" at bounding box center [90, 66] width 34 height 10
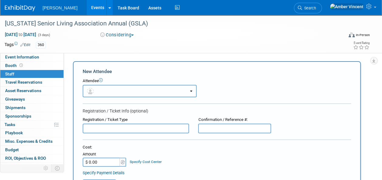
click at [104, 91] on button "button" at bounding box center [140, 91] width 114 height 12
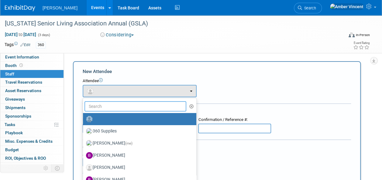
click at [112, 108] on input "text" at bounding box center [135, 106] width 102 height 10
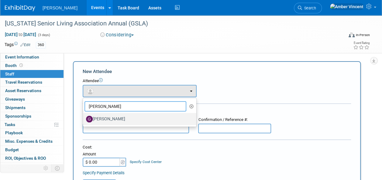
type input "[PERSON_NAME]"
click at [110, 120] on label "[PERSON_NAME]" at bounding box center [138, 119] width 104 height 10
click at [84, 120] on input "[PERSON_NAME]" at bounding box center [82, 119] width 4 height 4
select select "88bfdb83-d7a7-4e7b-85ee-08617a56a54b"
select select "4"
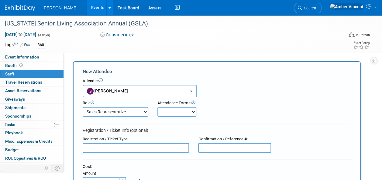
click at [183, 108] on select "Onsite Remote" at bounding box center [176, 112] width 39 height 10
select select "1"
click at [157, 107] on select "Onsite Remote" at bounding box center [176, 112] width 39 height 10
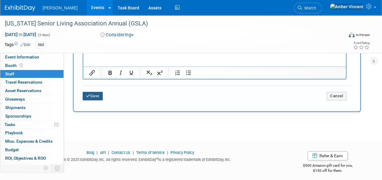
click at [95, 97] on button "Save" at bounding box center [93, 96] width 20 height 8
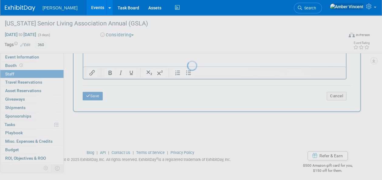
scroll to position [64, 0]
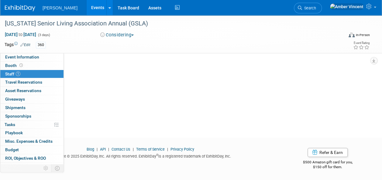
click at [29, 46] on link "Edit" at bounding box center [25, 45] width 10 height 4
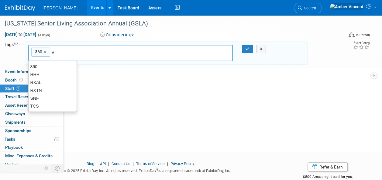
type input "ALF"
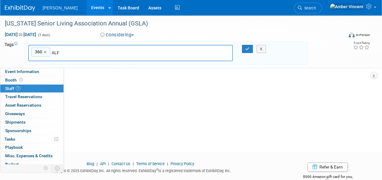
type input "360, ALF"
click at [245, 51] on button "button" at bounding box center [247, 49] width 11 height 8
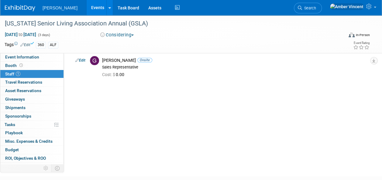
scroll to position [0, 0]
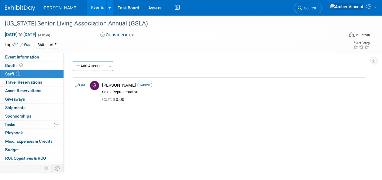
click at [87, 9] on link "Events" at bounding box center [98, 7] width 22 height 15
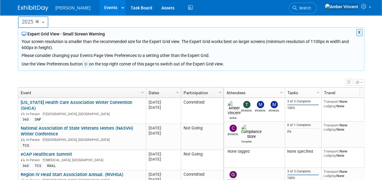
scroll to position [79, 0]
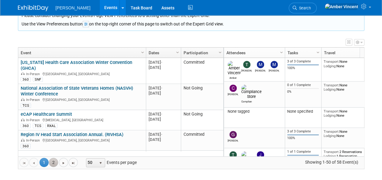
click at [52, 161] on link "2" at bounding box center [53, 162] width 9 height 9
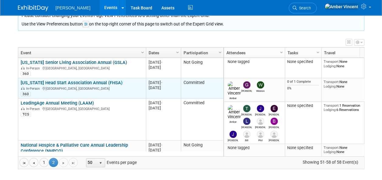
click at [95, 82] on link "[US_STATE] Head Start Association Annual (FHSA)" at bounding box center [72, 82] width 102 height 5
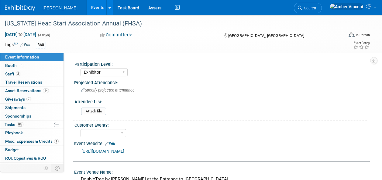
select select "Exhibitor"
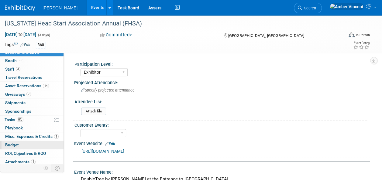
scroll to position [14, 0]
